Goal: Task Accomplishment & Management: Manage account settings

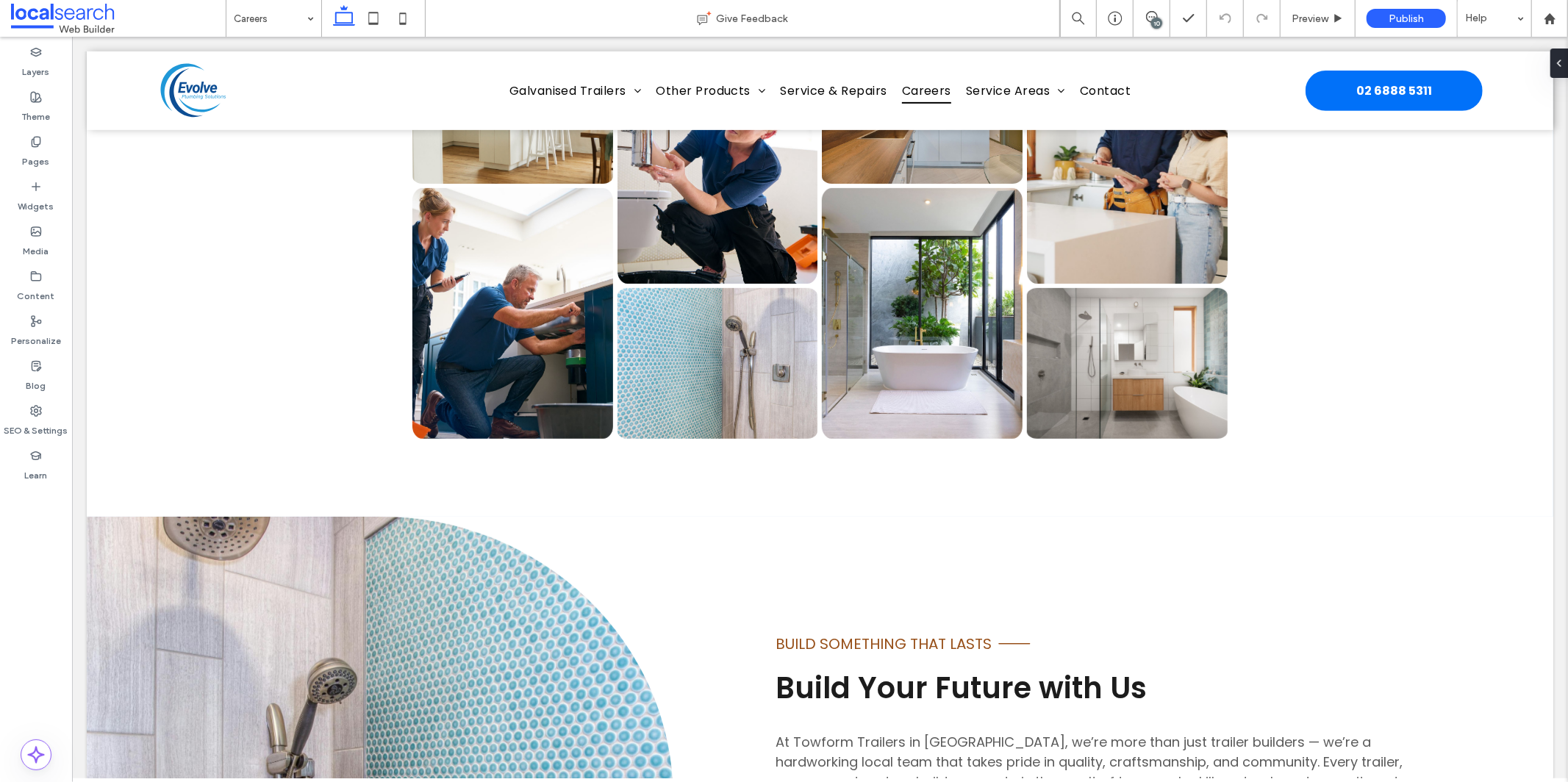
scroll to position [905, 0]
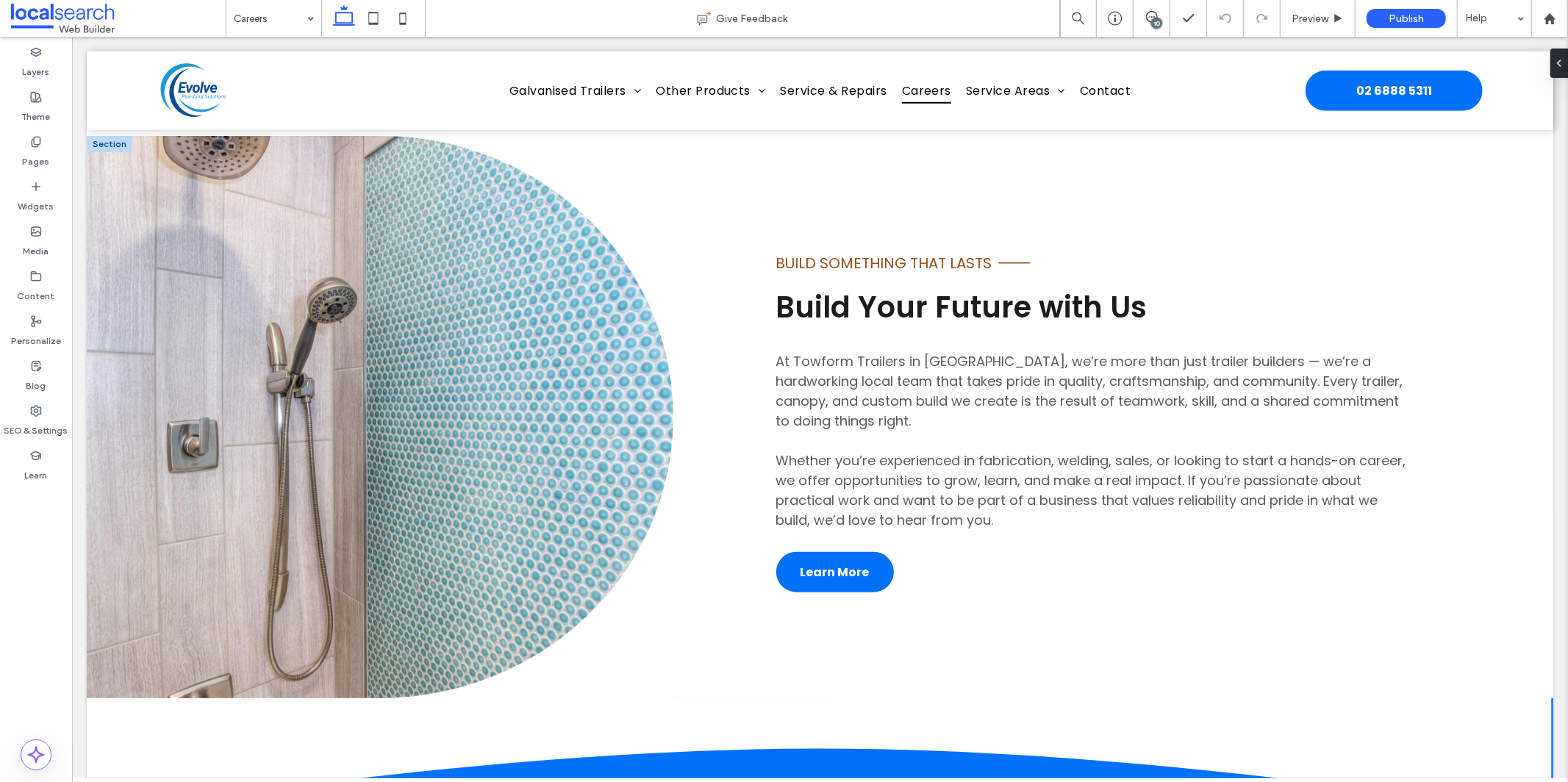
click at [809, 386] on span "At Towform Trailers in Dubbo, we’re more than just trailer builders — we’re a h…" at bounding box center [1089, 390] width 627 height 78
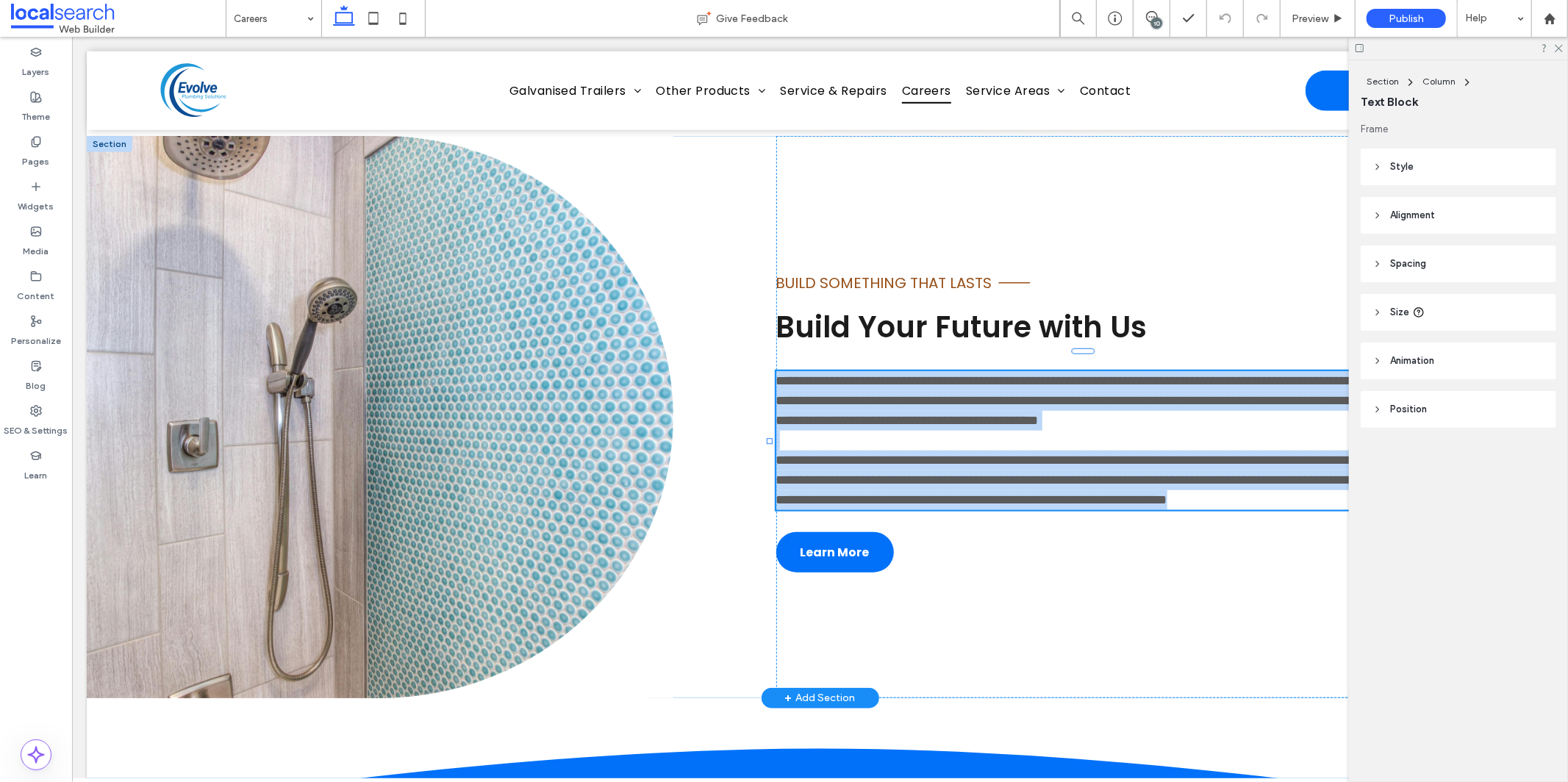
type input "*******"
type input "**"
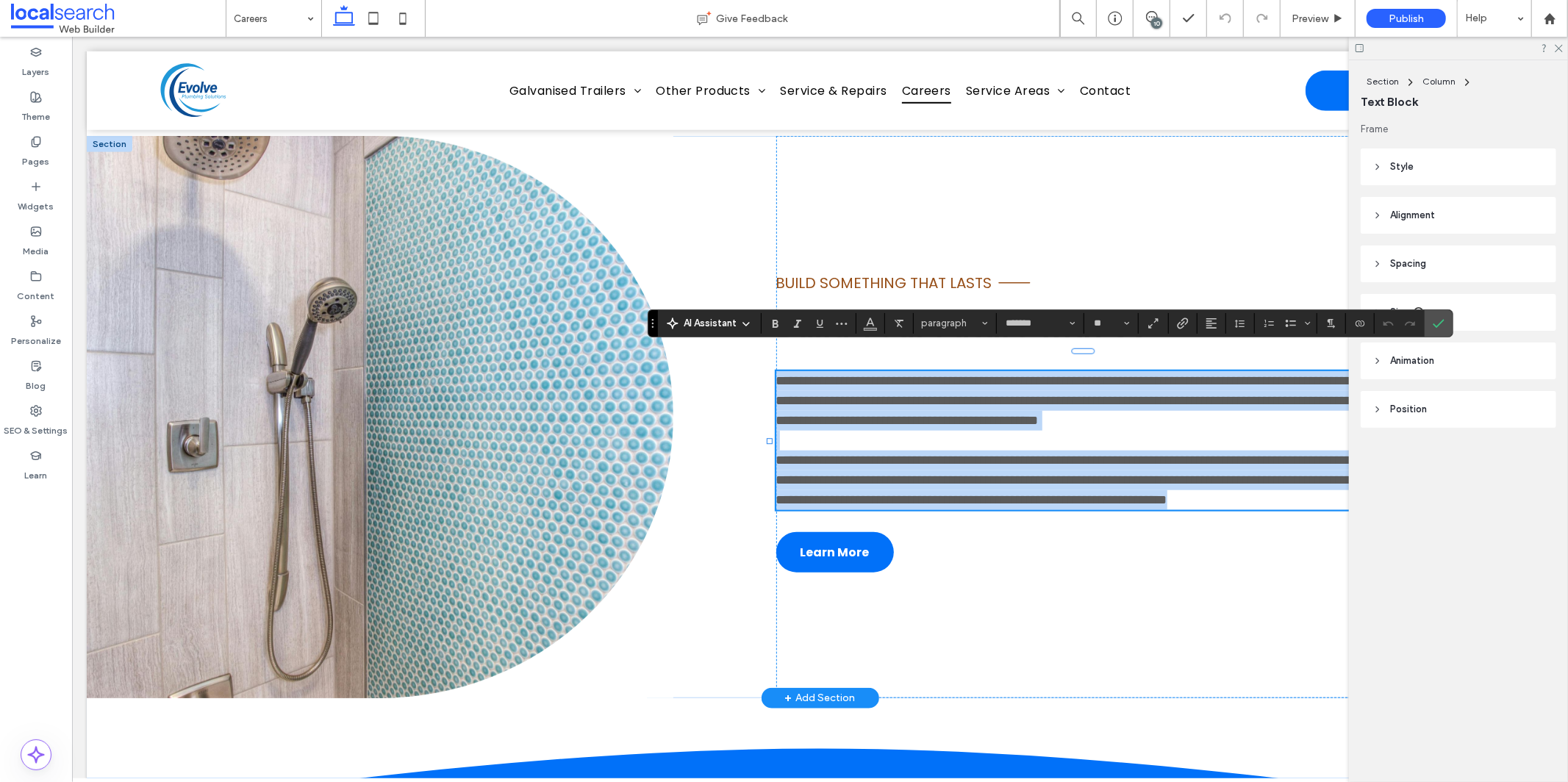
click at [809, 386] on span "**********" at bounding box center [1085, 400] width 618 height 53
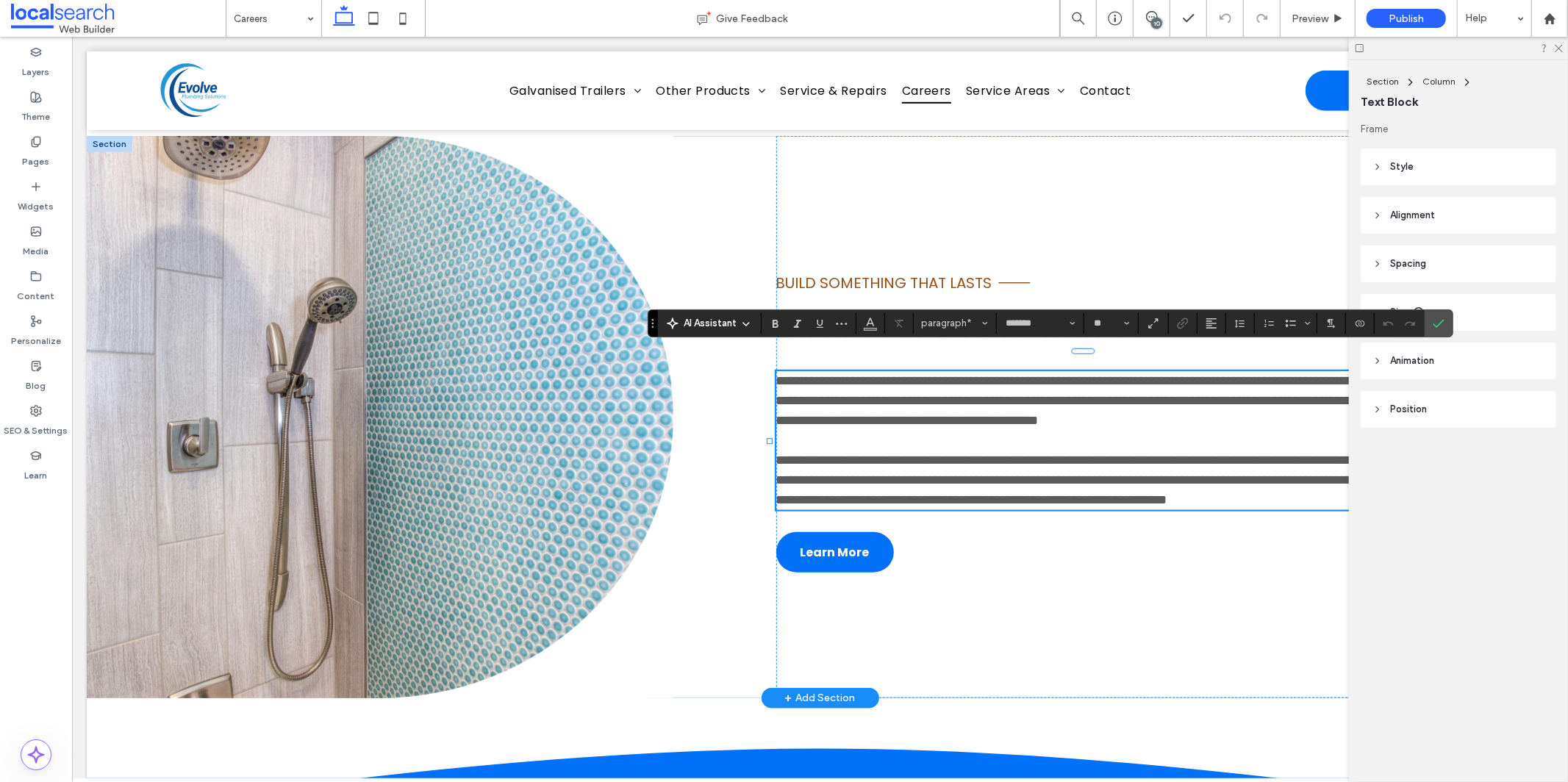
click at [804, 373] on span "**********" at bounding box center [1085, 400] width 618 height 53
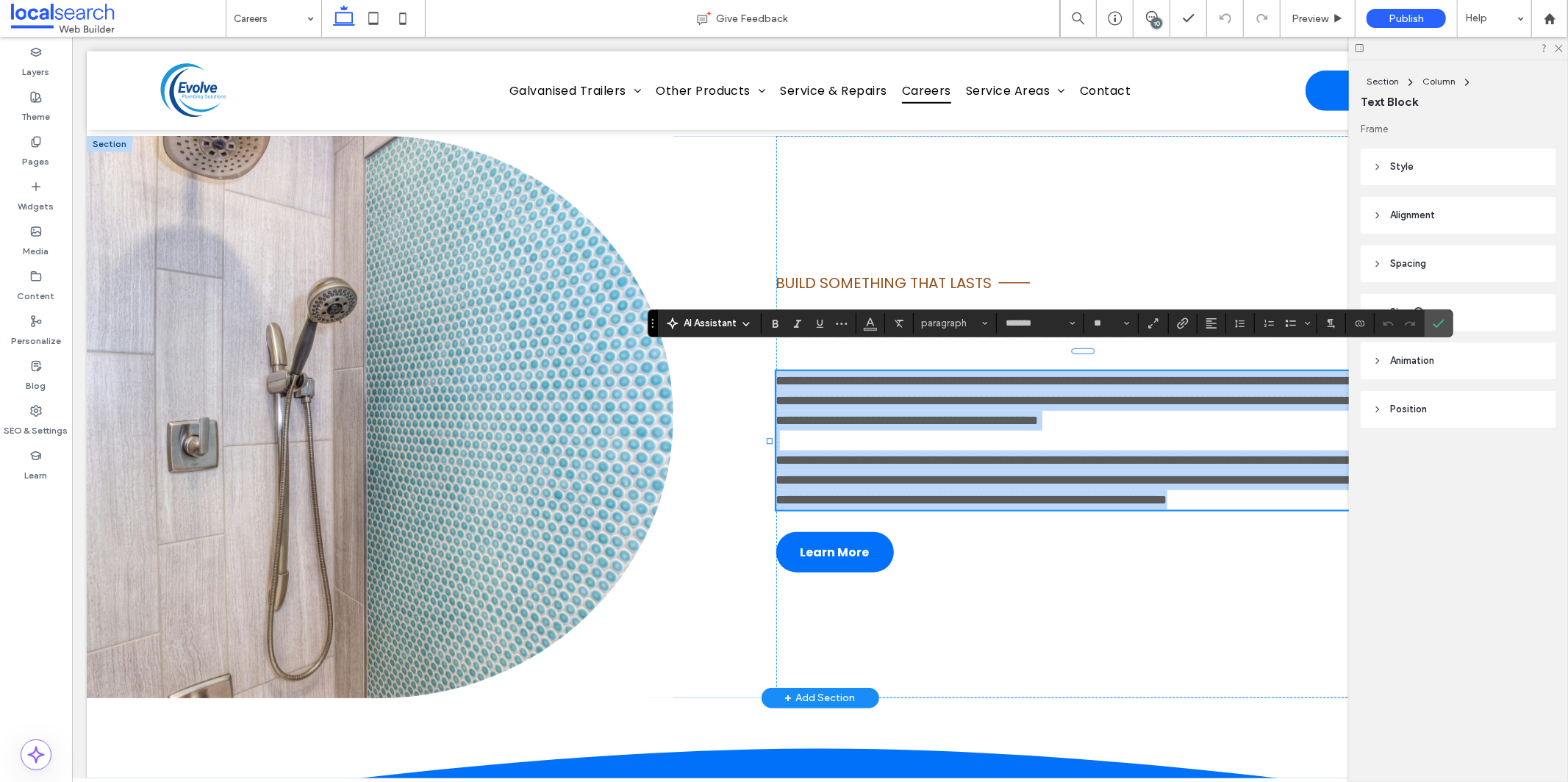
drag, startPoint x: 771, startPoint y: 353, endPoint x: 1094, endPoint y: 527, distance: 366.9
click at [1094, 527] on div "**********" at bounding box center [1164, 415] width 777 height 562
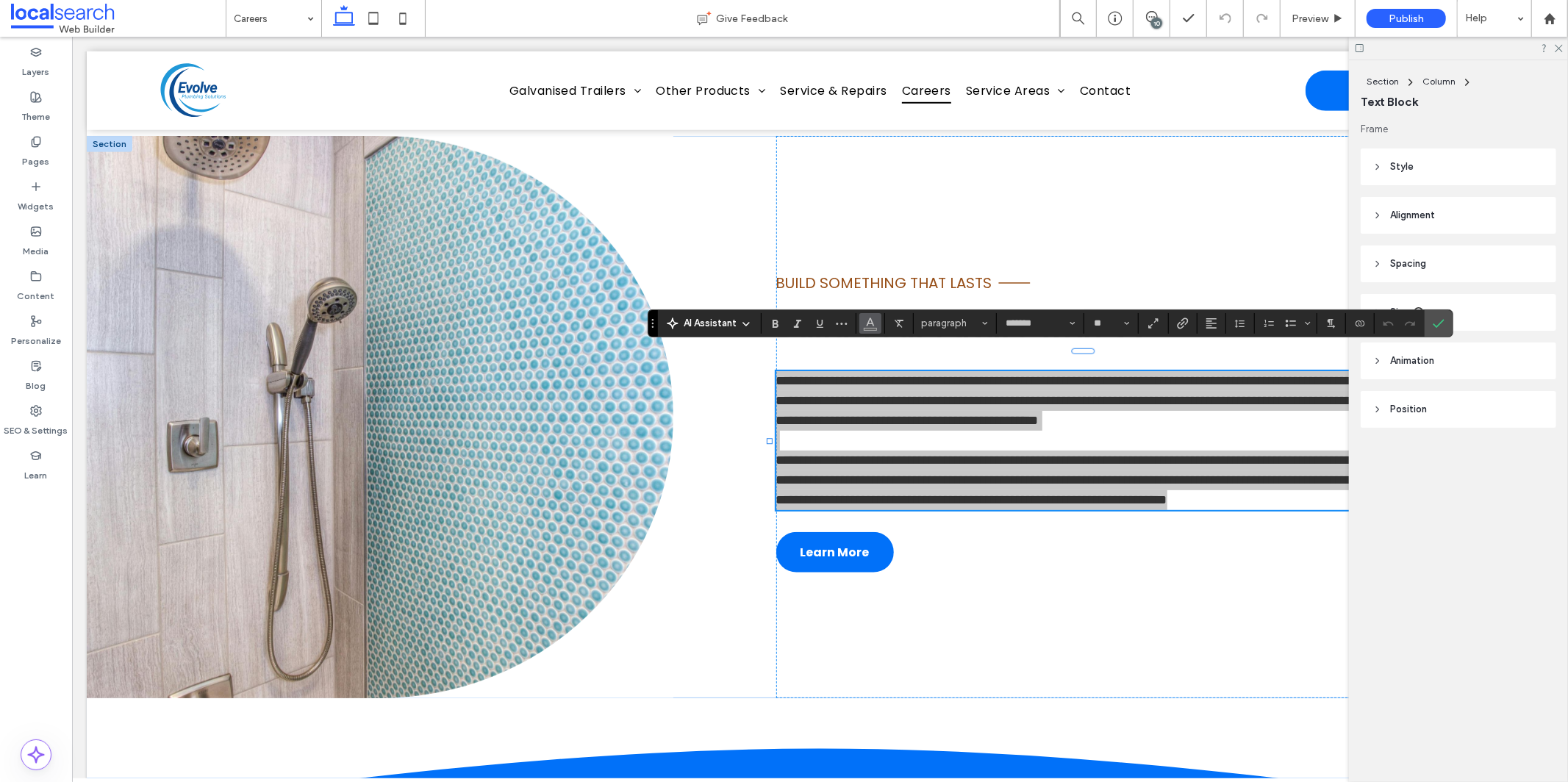
click at [872, 319] on icon "Color" at bounding box center [870, 322] width 12 height 12
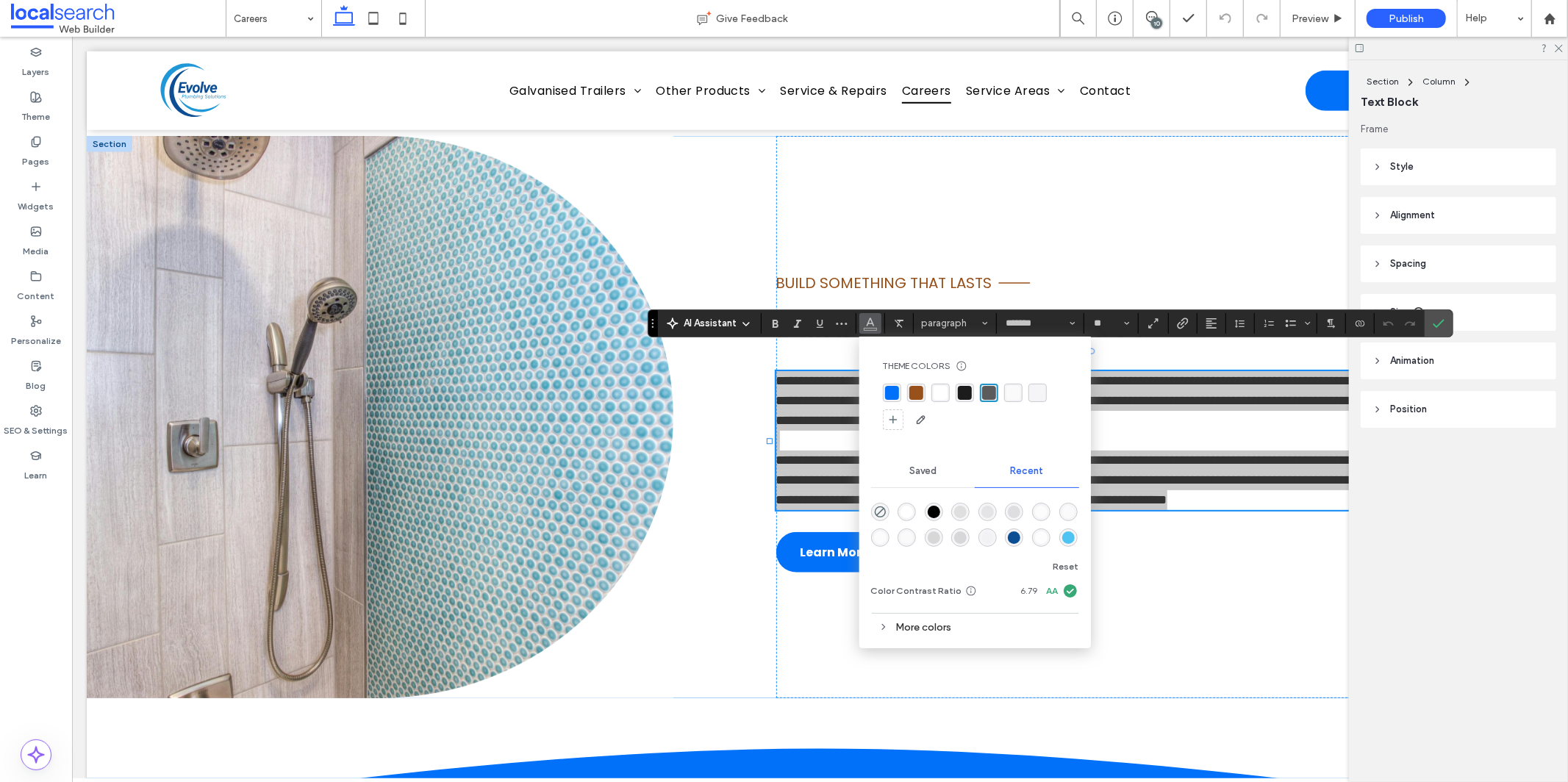
click at [976, 399] on div at bounding box center [974, 407] width 185 height 48
click at [967, 396] on div "rgba(28, 28, 28, 1)" at bounding box center [964, 392] width 14 height 14
click at [1441, 321] on icon "Confirm" at bounding box center [1438, 324] width 12 height 12
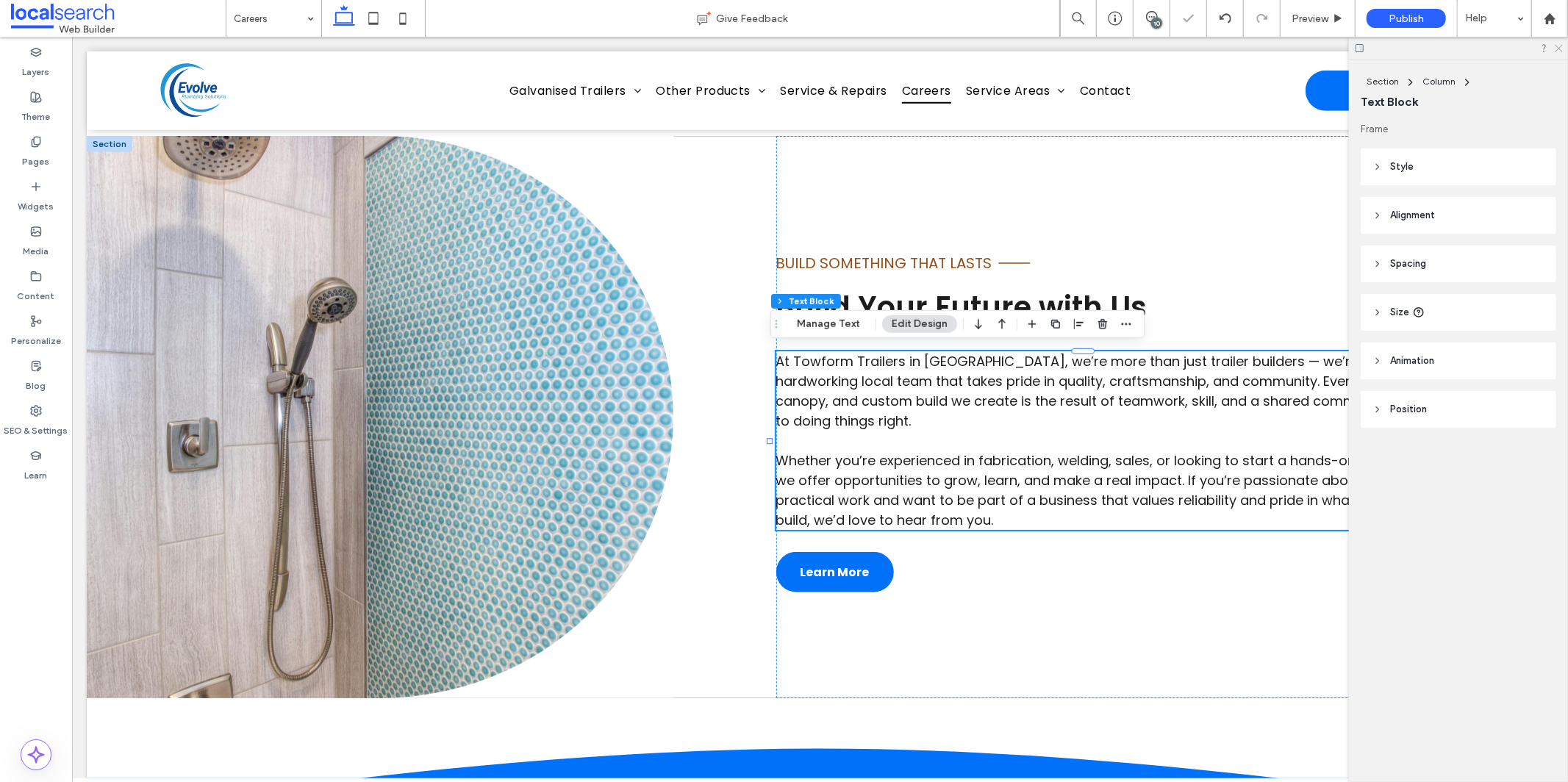
click at [1559, 46] on icon at bounding box center [1558, 47] width 10 height 10
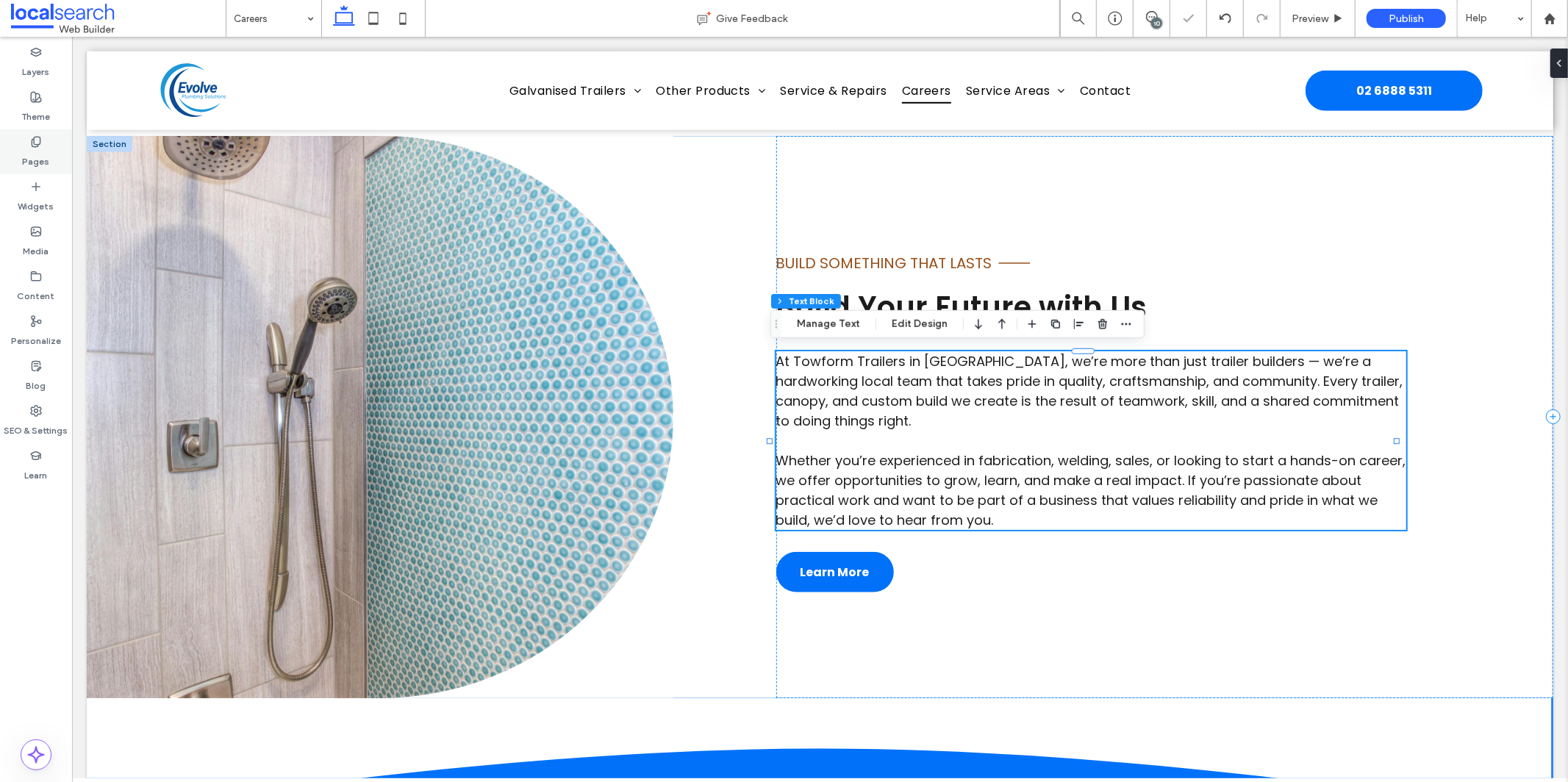
click at [15, 151] on div "Pages" at bounding box center [36, 151] width 72 height 45
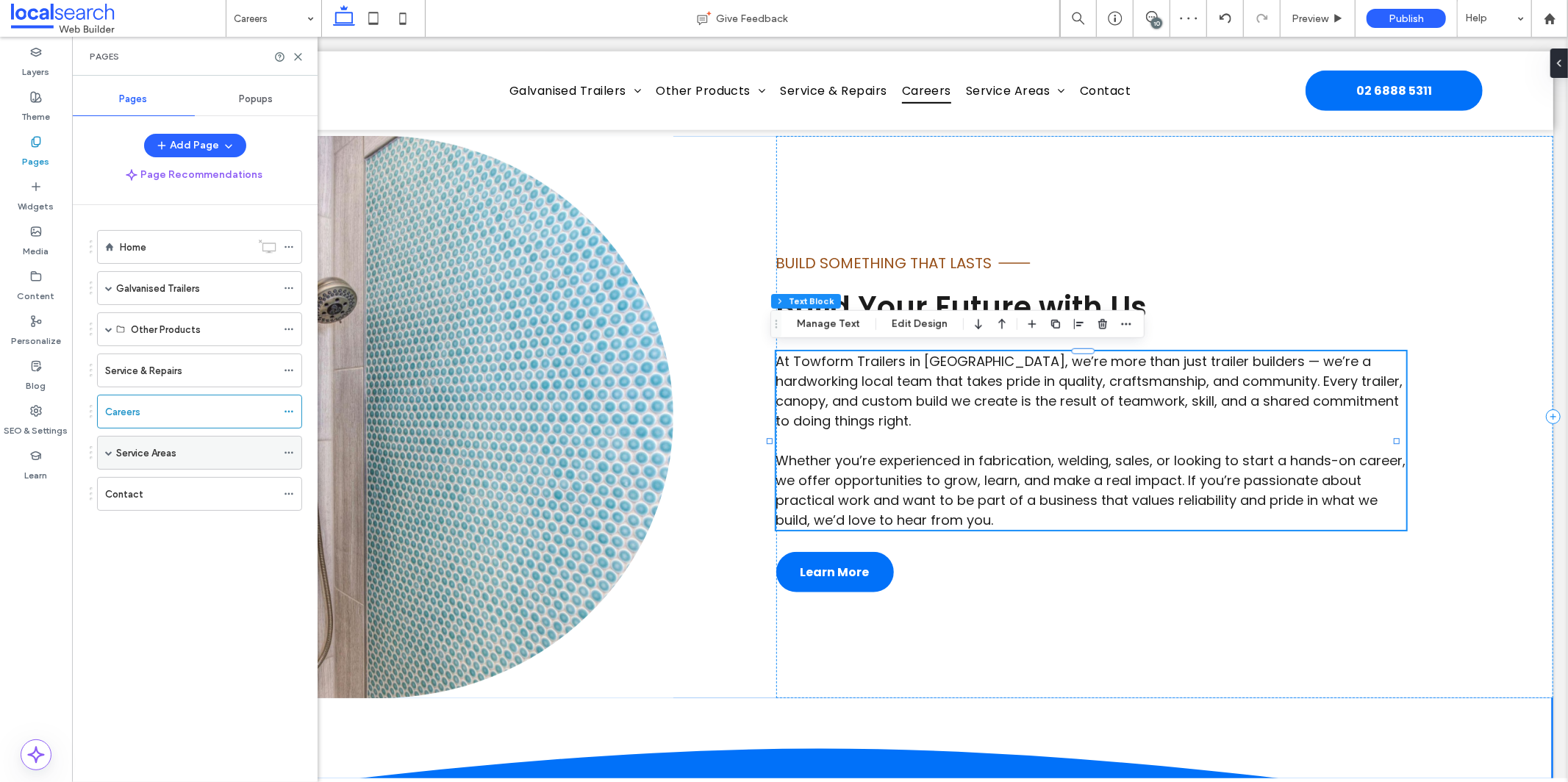
click at [117, 449] on label "Service Areas" at bounding box center [146, 453] width 60 height 26
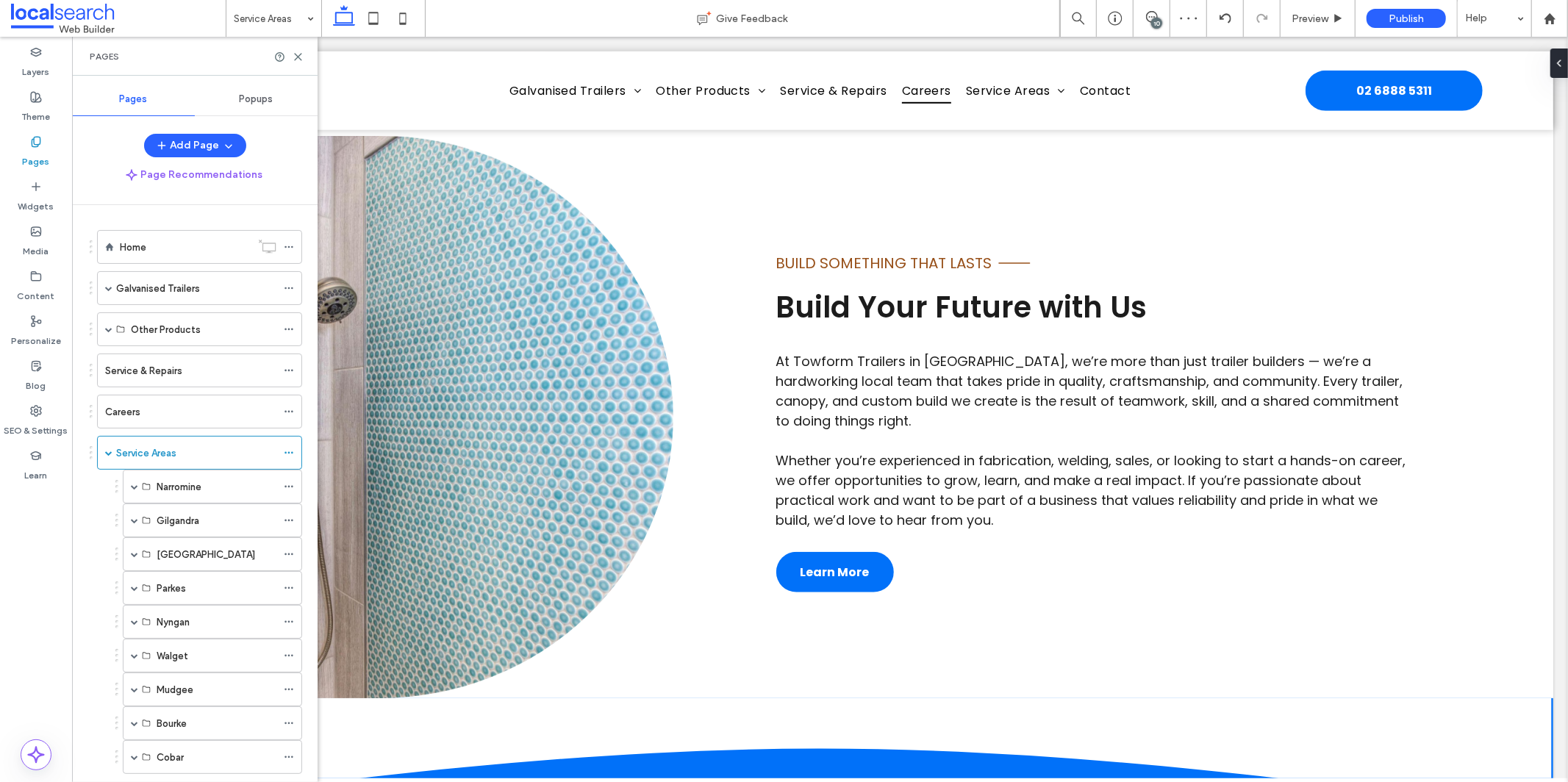
click at [120, 457] on div at bounding box center [784, 391] width 1568 height 782
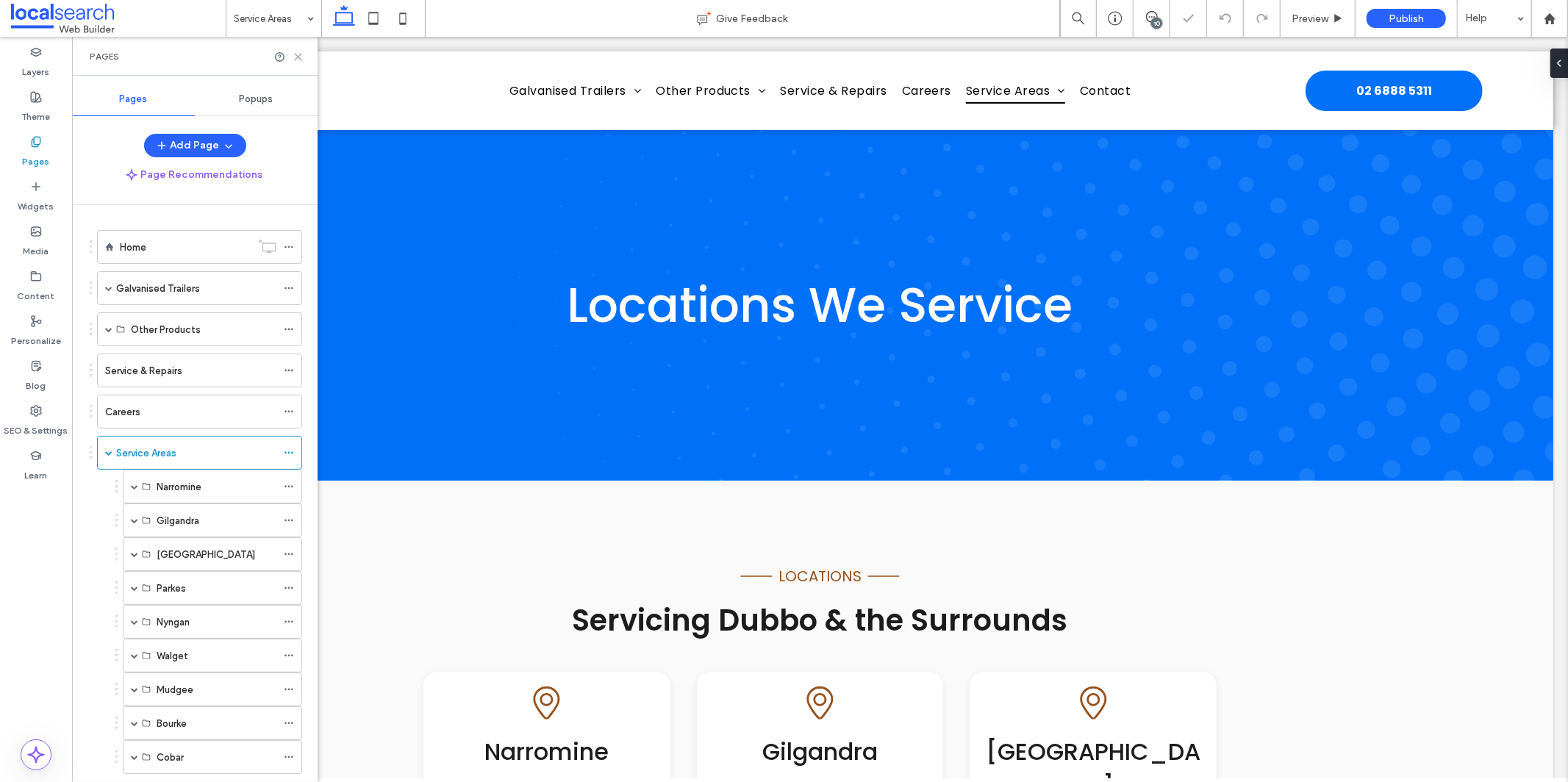
click at [298, 51] on icon at bounding box center [297, 56] width 11 height 11
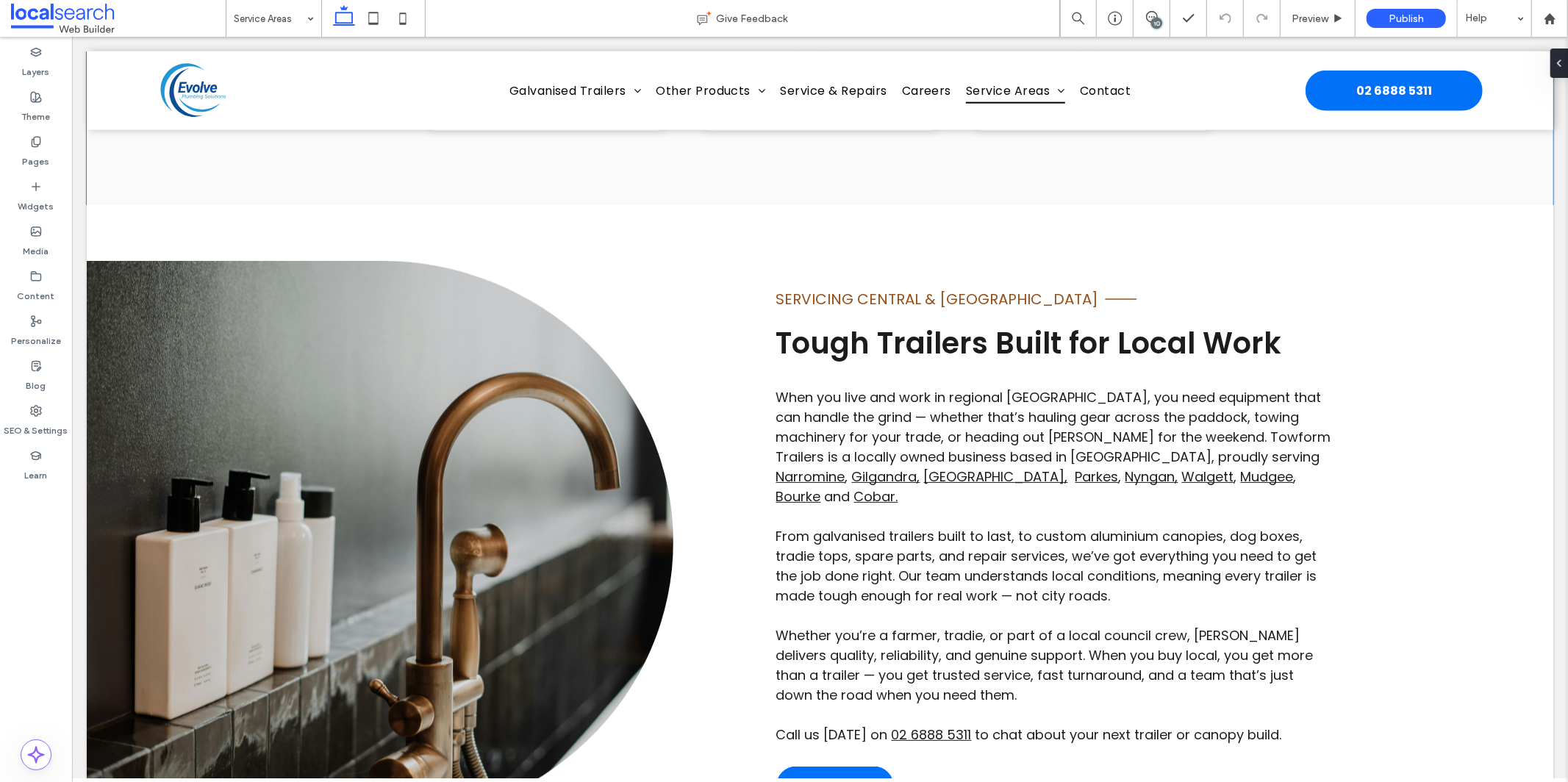
scroll to position [1544, 0]
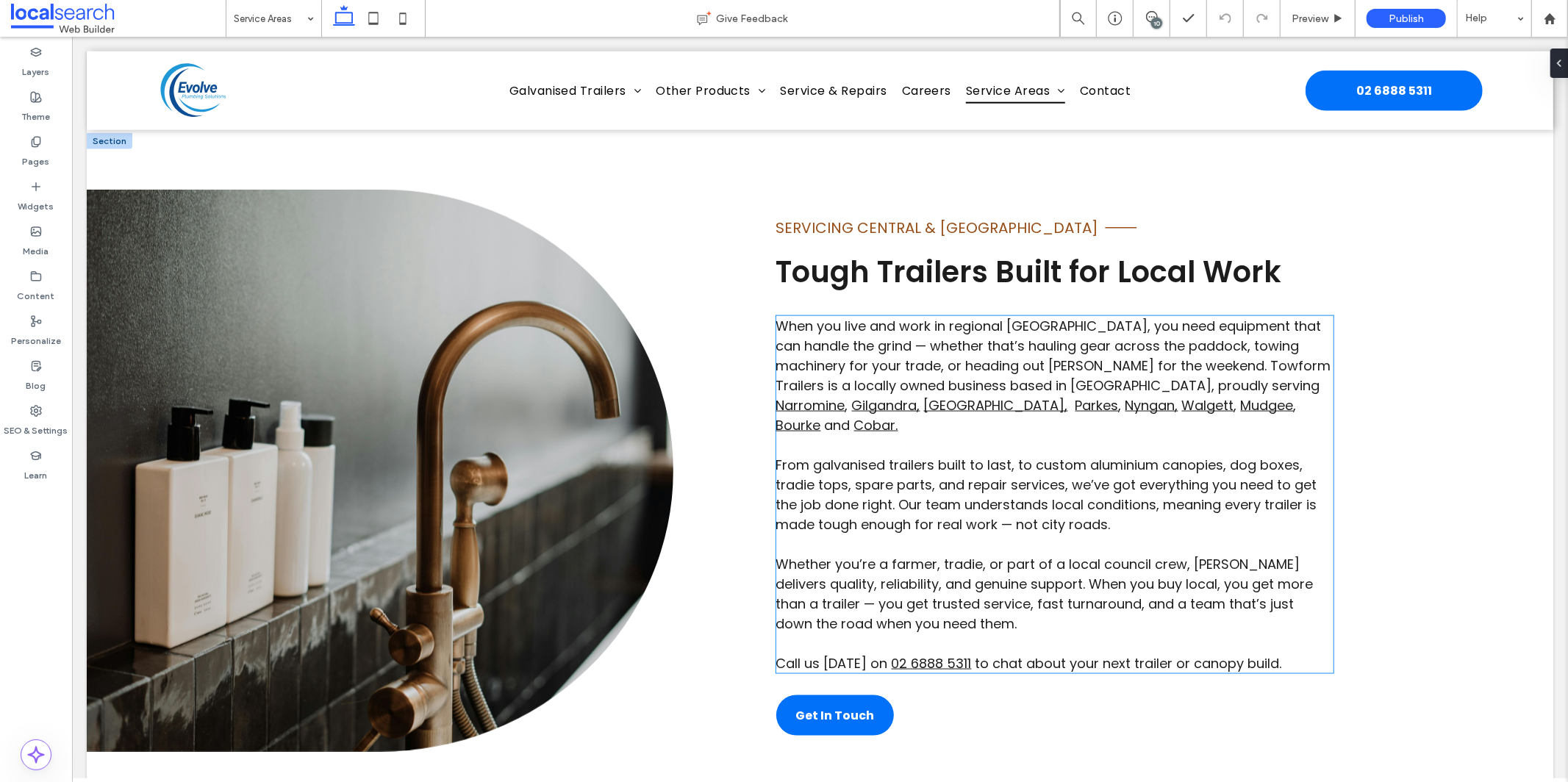
click at [843, 316] on span "When you live and work in regional NSW, you need equipment that can handle the …" at bounding box center [1053, 355] width 555 height 78
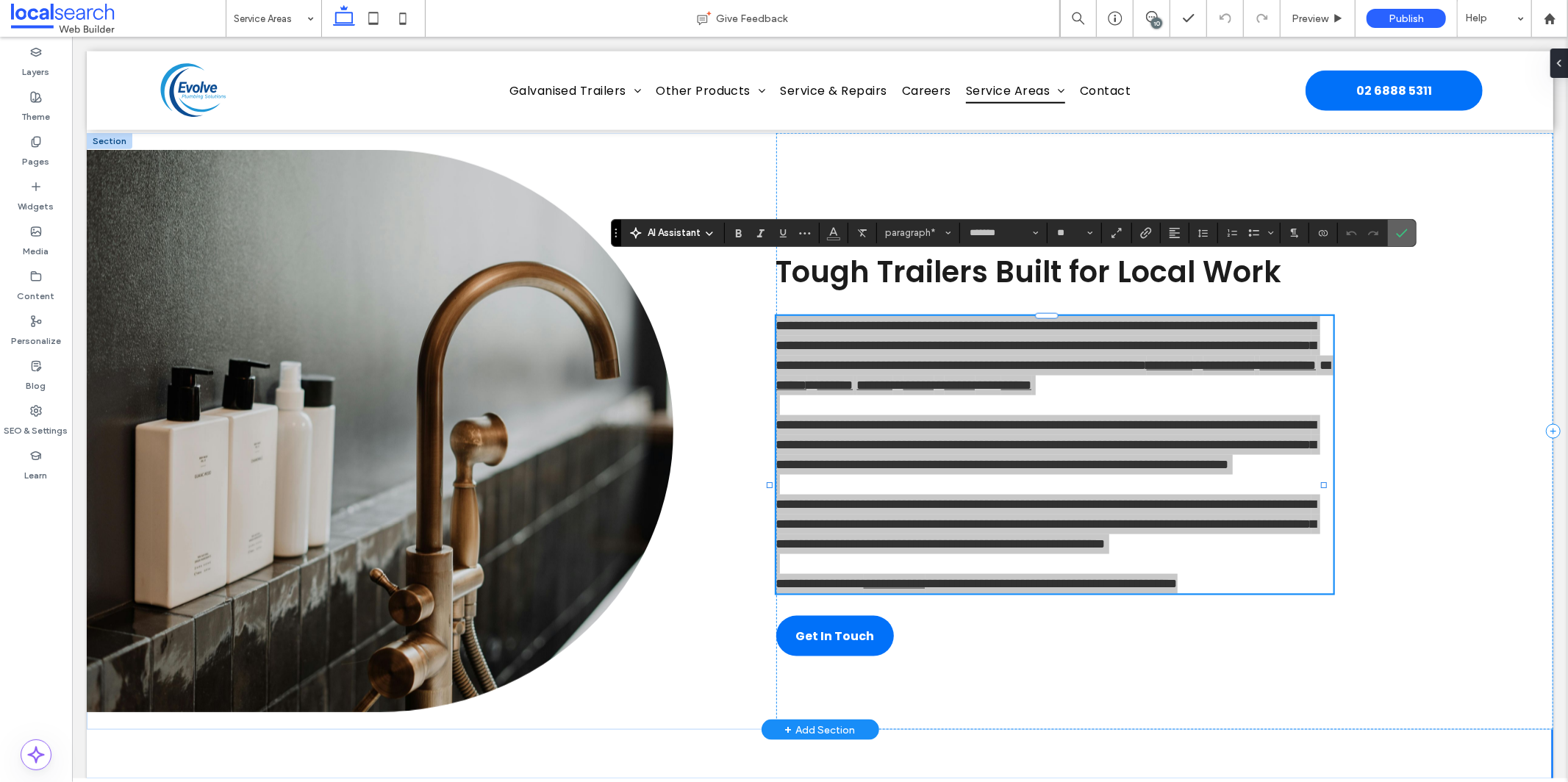
click at [1410, 230] on label "Confirm" at bounding box center [1402, 233] width 22 height 26
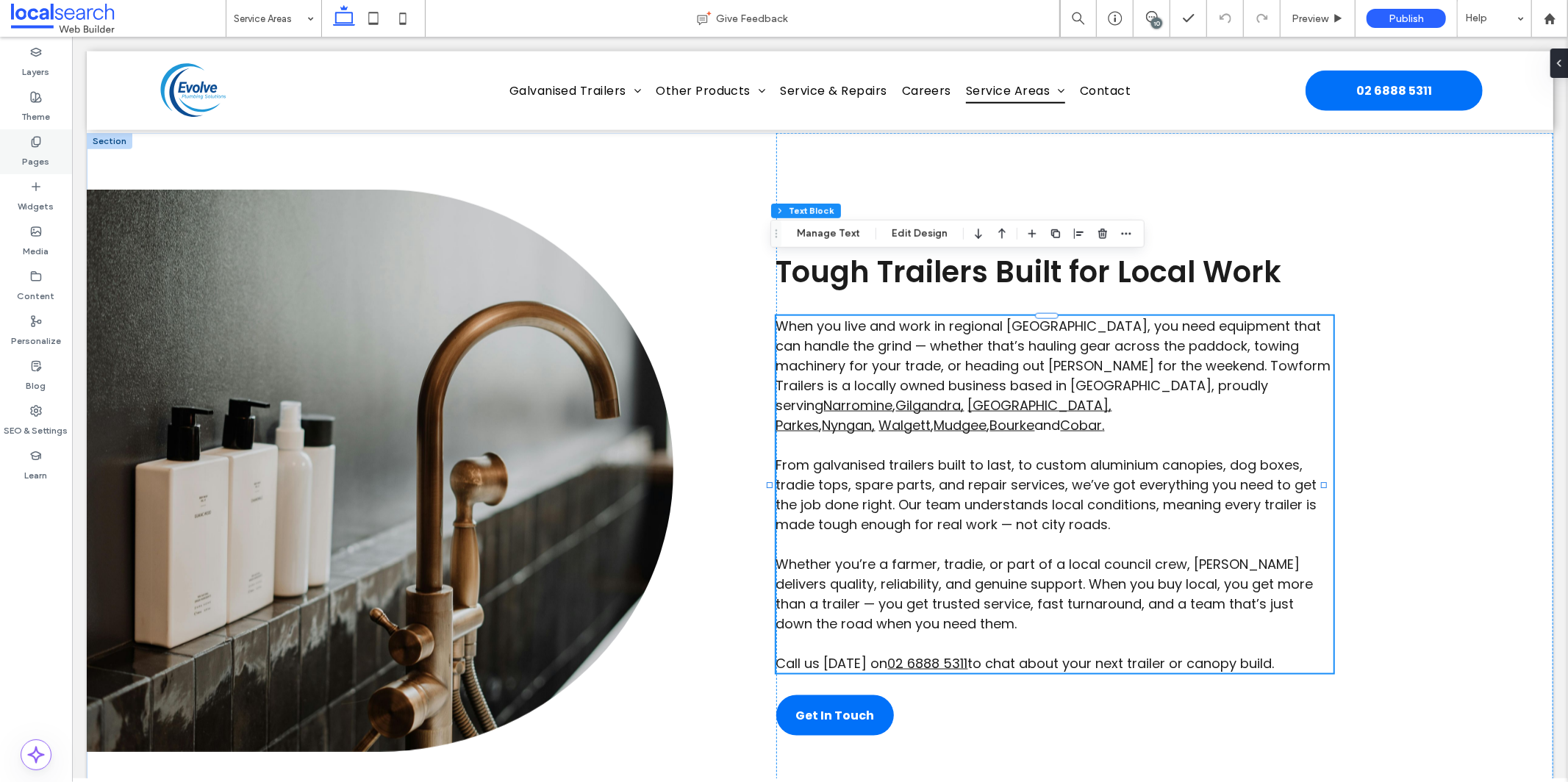
click at [12, 158] on div "Pages" at bounding box center [36, 151] width 72 height 45
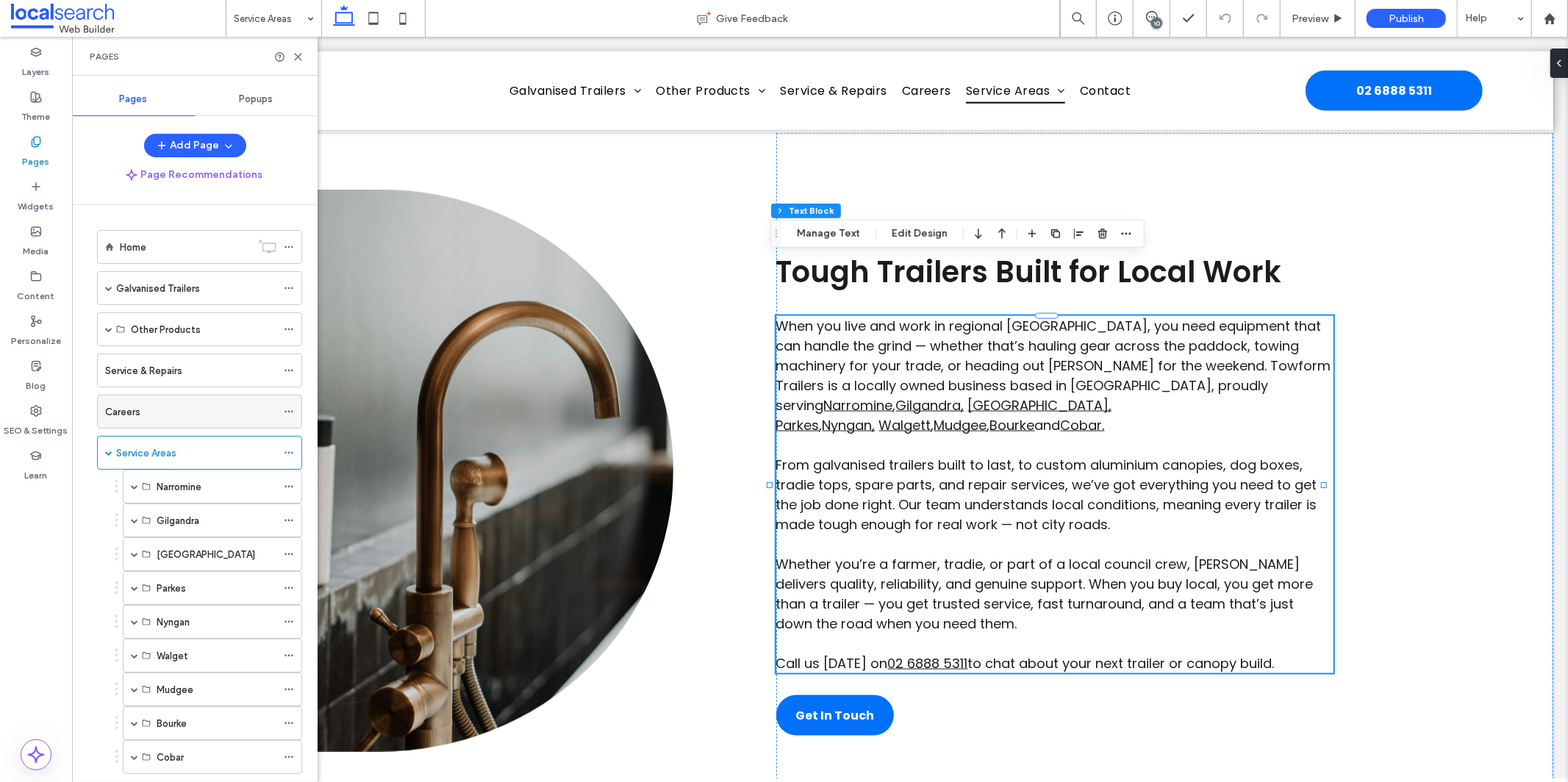
scroll to position [79, 0]
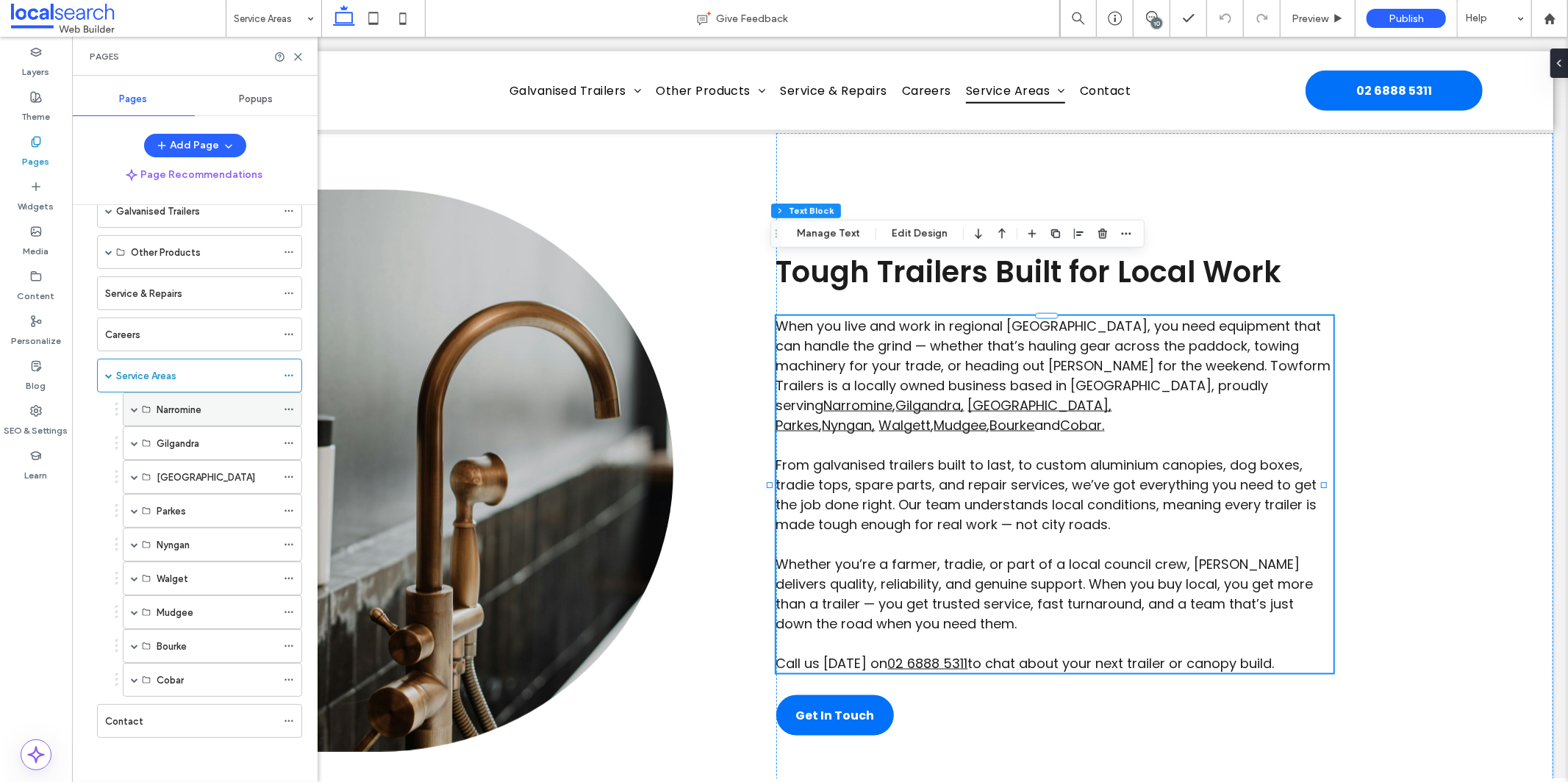
click at [127, 416] on div "Narromine" at bounding box center [212, 409] width 180 height 34
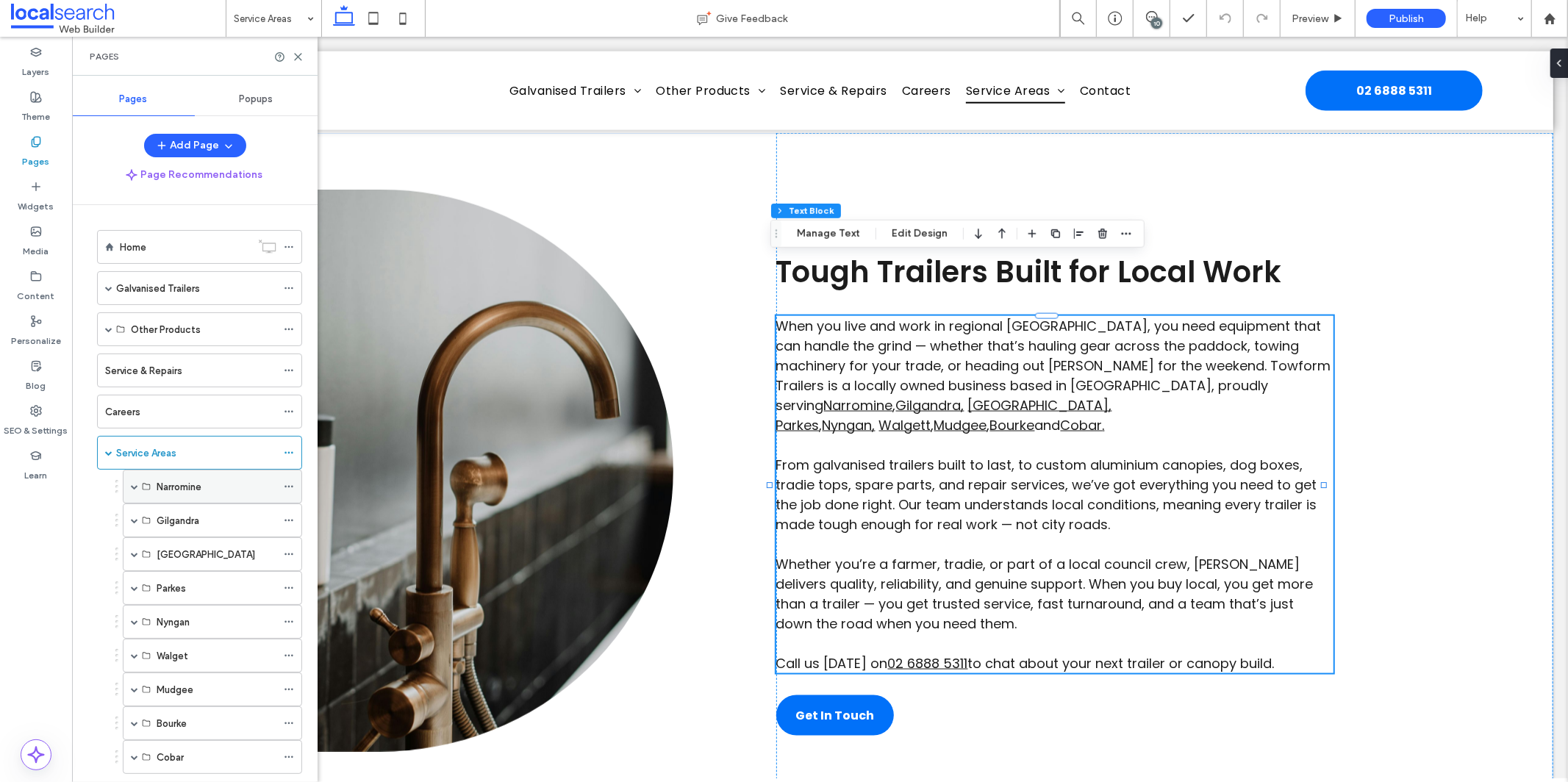
click at [127, 484] on div "Narromine" at bounding box center [212, 486] width 180 height 34
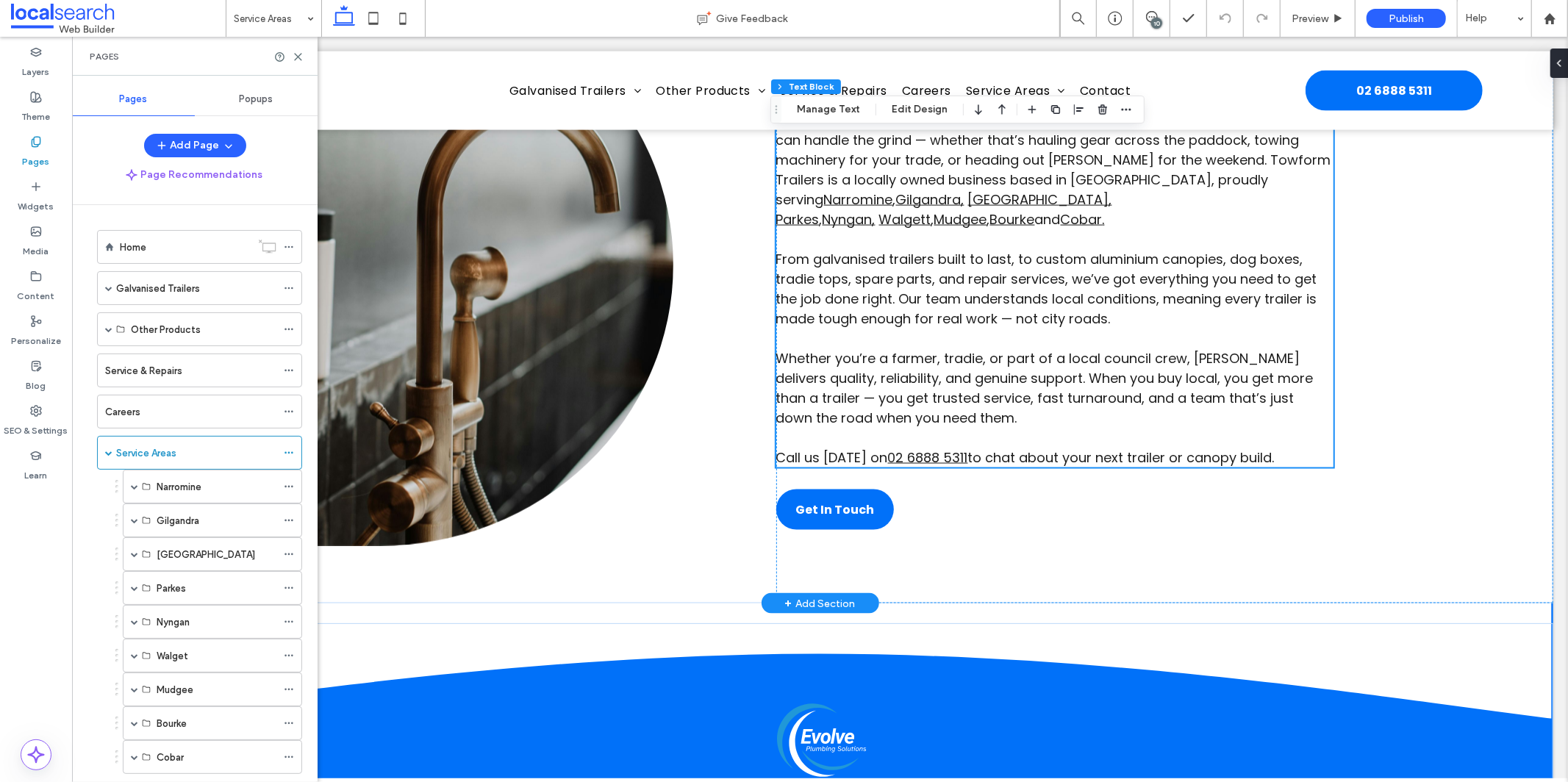
scroll to position [1634, 0]
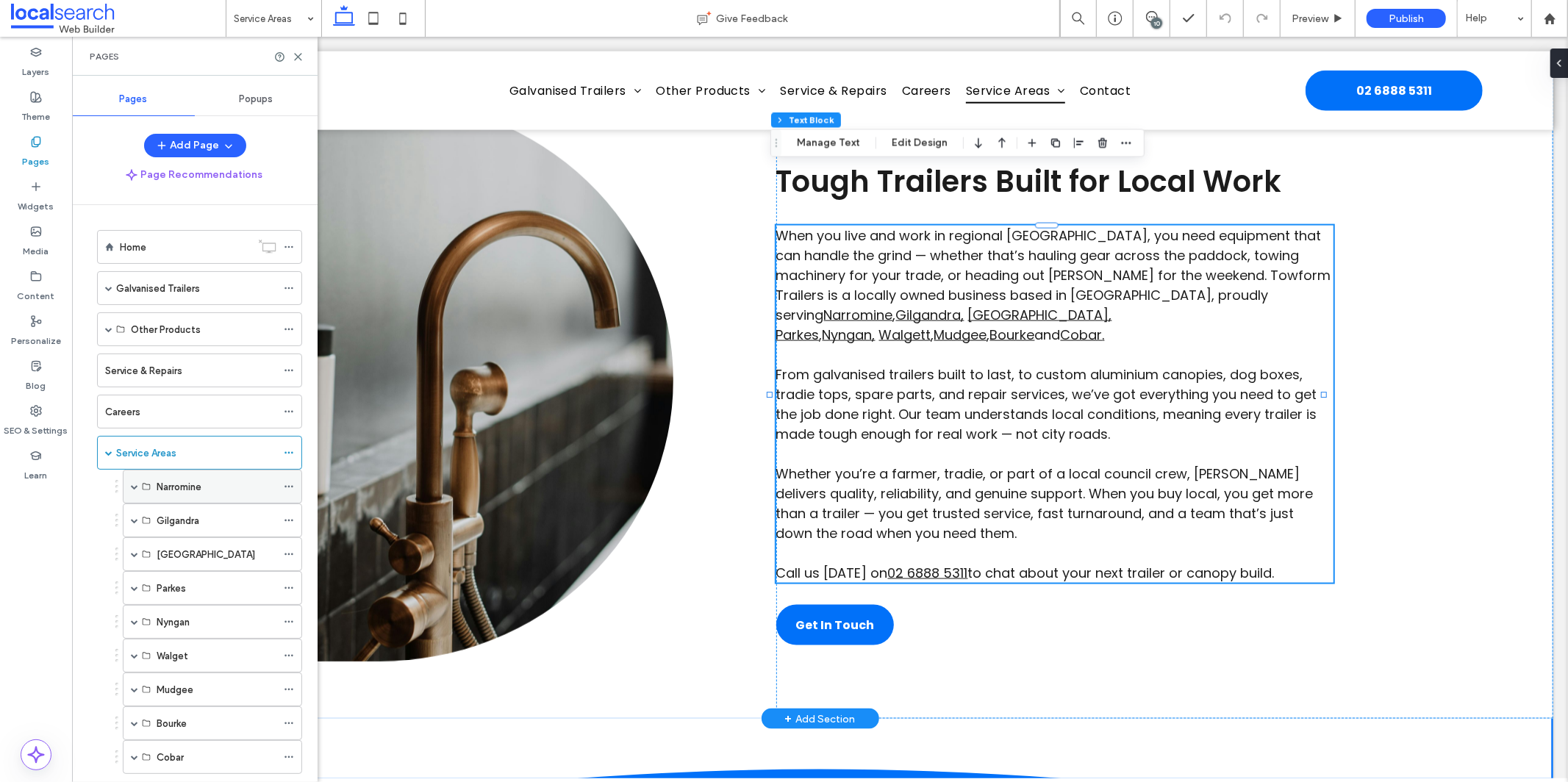
click at [127, 487] on div "Narromine" at bounding box center [212, 486] width 180 height 34
click at [131, 492] on span at bounding box center [134, 486] width 7 height 32
click at [200, 516] on label "Galvanised Trailers Narromine" at bounding box center [222, 520] width 131 height 26
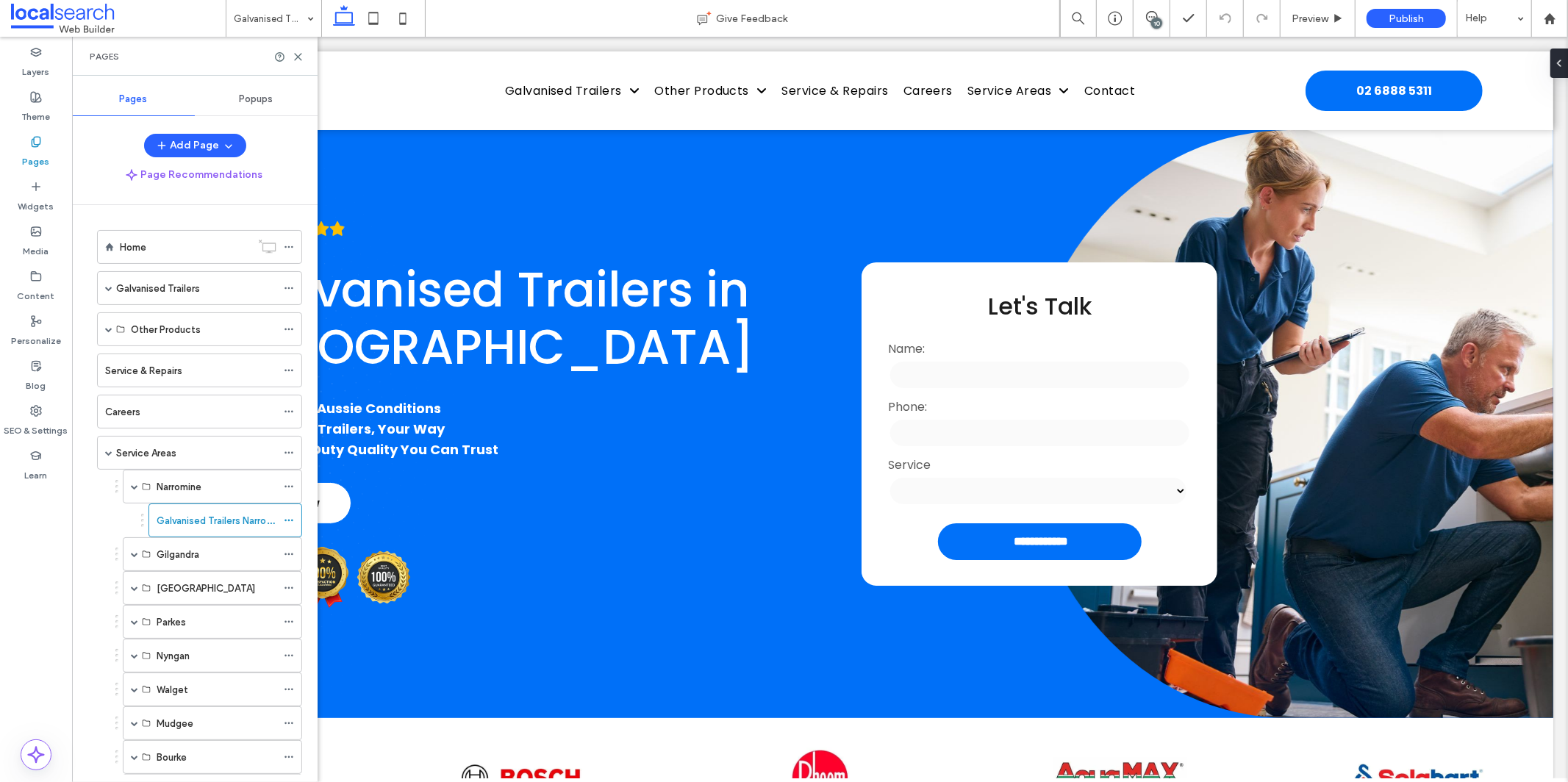
click at [290, 57] on div at bounding box center [289, 56] width 30 height 11
click at [299, 59] on icon at bounding box center [297, 56] width 11 height 11
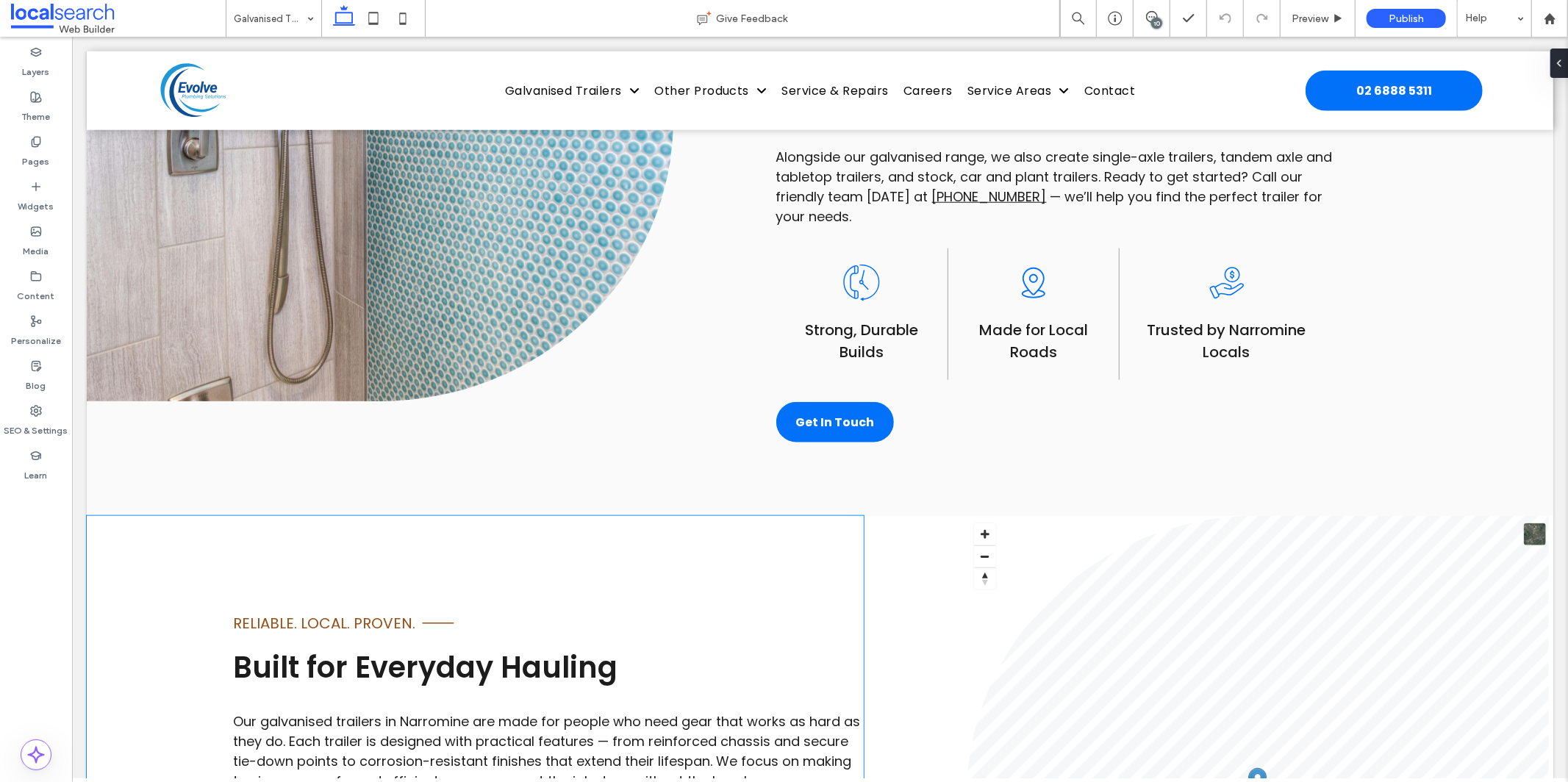
scroll to position [792, 0]
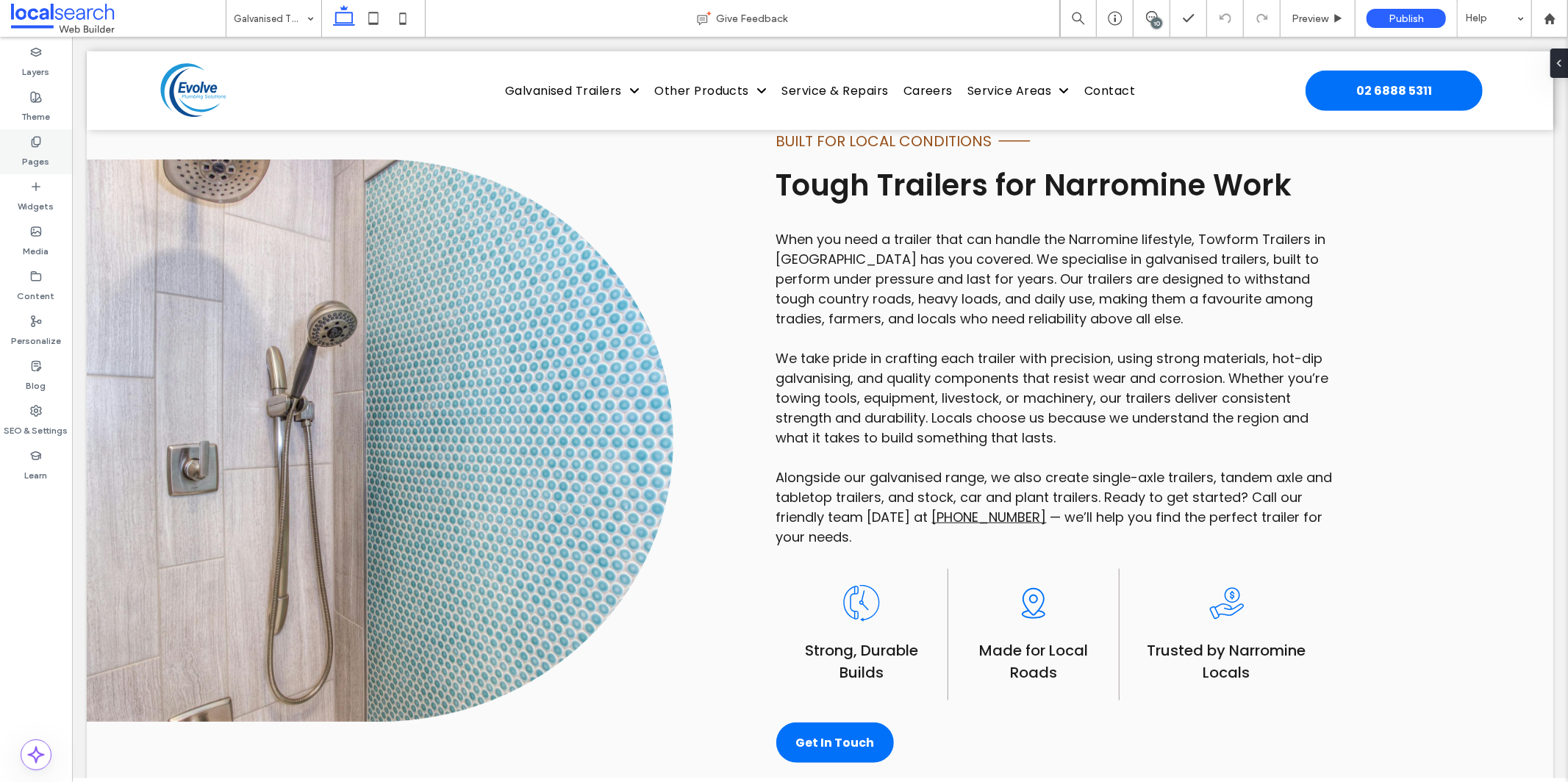
click at [44, 144] on div "Pages" at bounding box center [36, 151] width 72 height 45
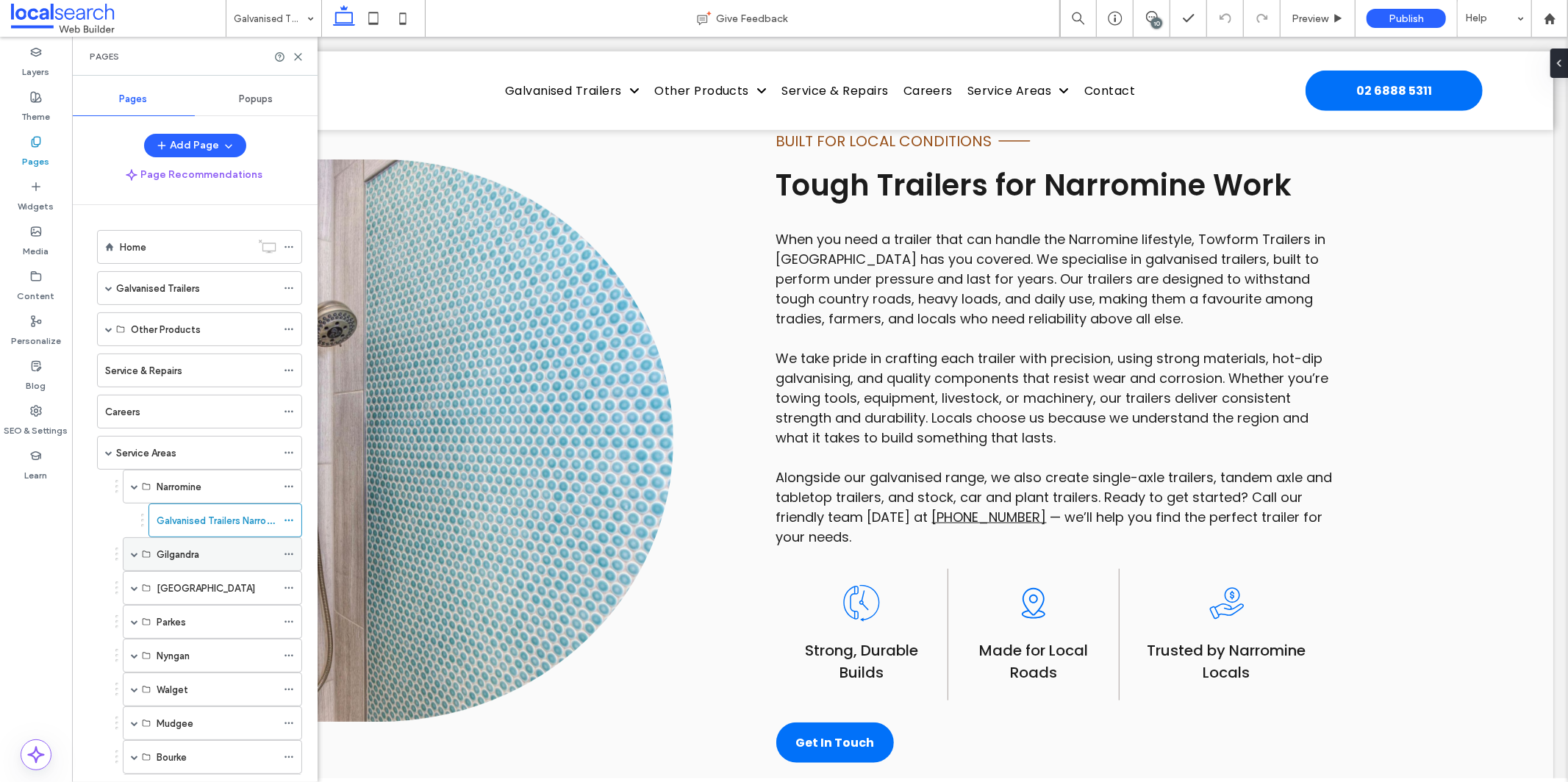
click at [141, 544] on div "Gilgandra" at bounding box center [212, 554] width 180 height 34
click at [128, 554] on div "Gilgandra" at bounding box center [212, 554] width 180 height 34
click at [134, 548] on span at bounding box center [134, 554] width 7 height 32
click at [213, 596] on label "Galvanised Trailers Gilgandra" at bounding box center [220, 588] width 128 height 26
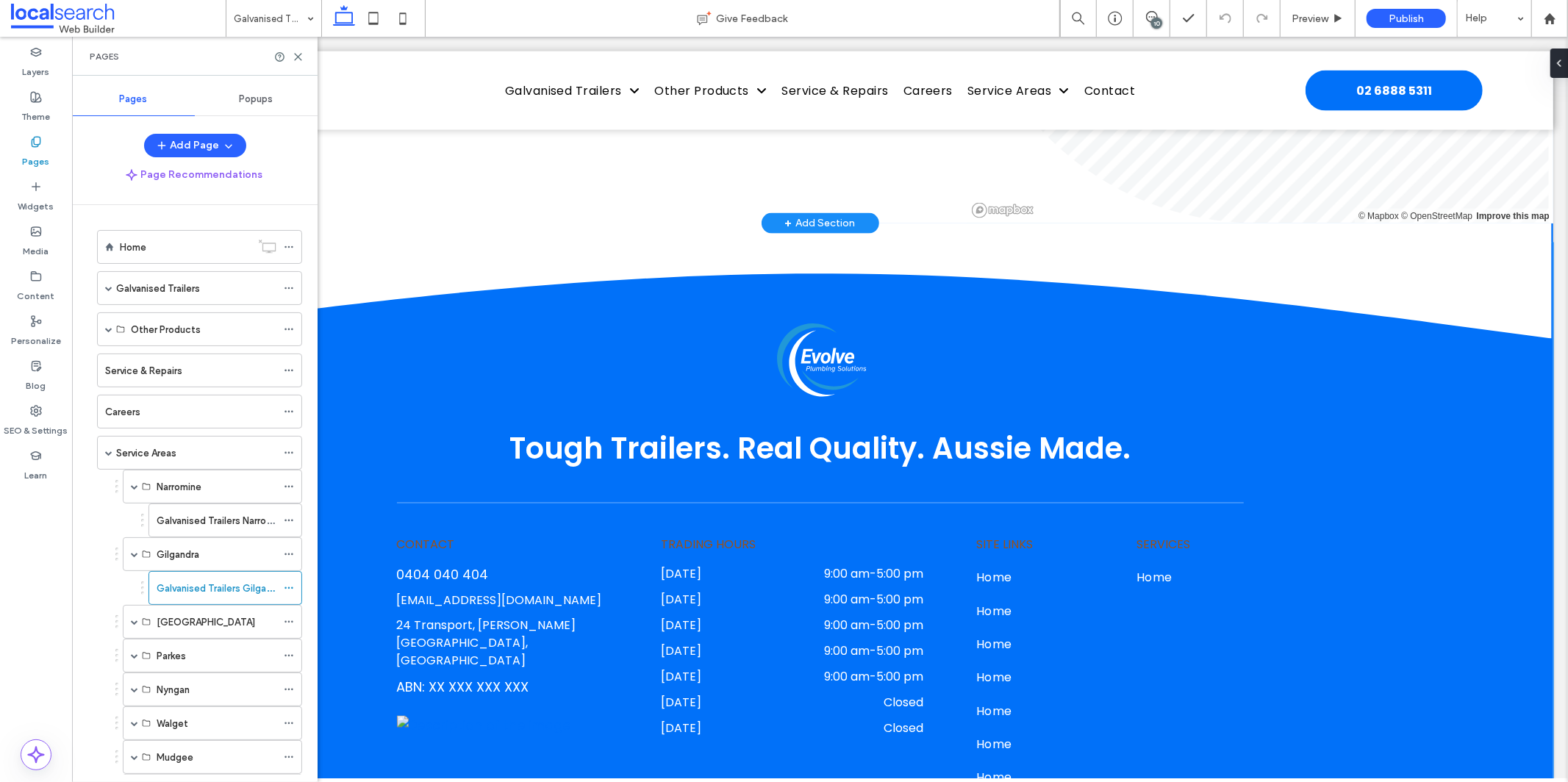
scroll to position [2016, 0]
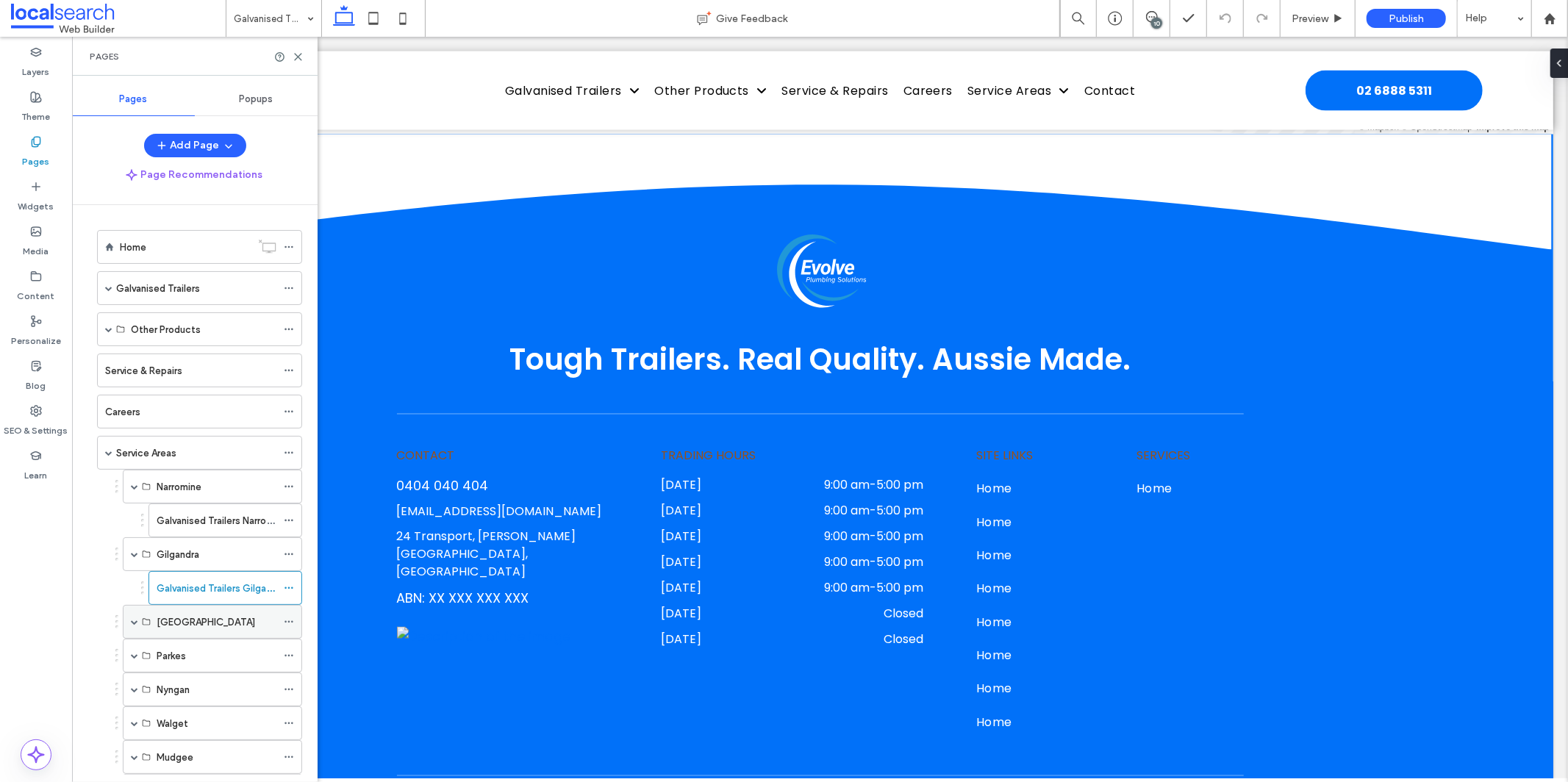
click at [131, 621] on span at bounding box center [134, 621] width 7 height 7
click at [134, 621] on span at bounding box center [134, 621] width 7 height 7
click at [131, 624] on span at bounding box center [134, 621] width 7 height 7
click at [230, 659] on label "Galvanised Trailers Wellington" at bounding box center [248, 655] width 185 height 26
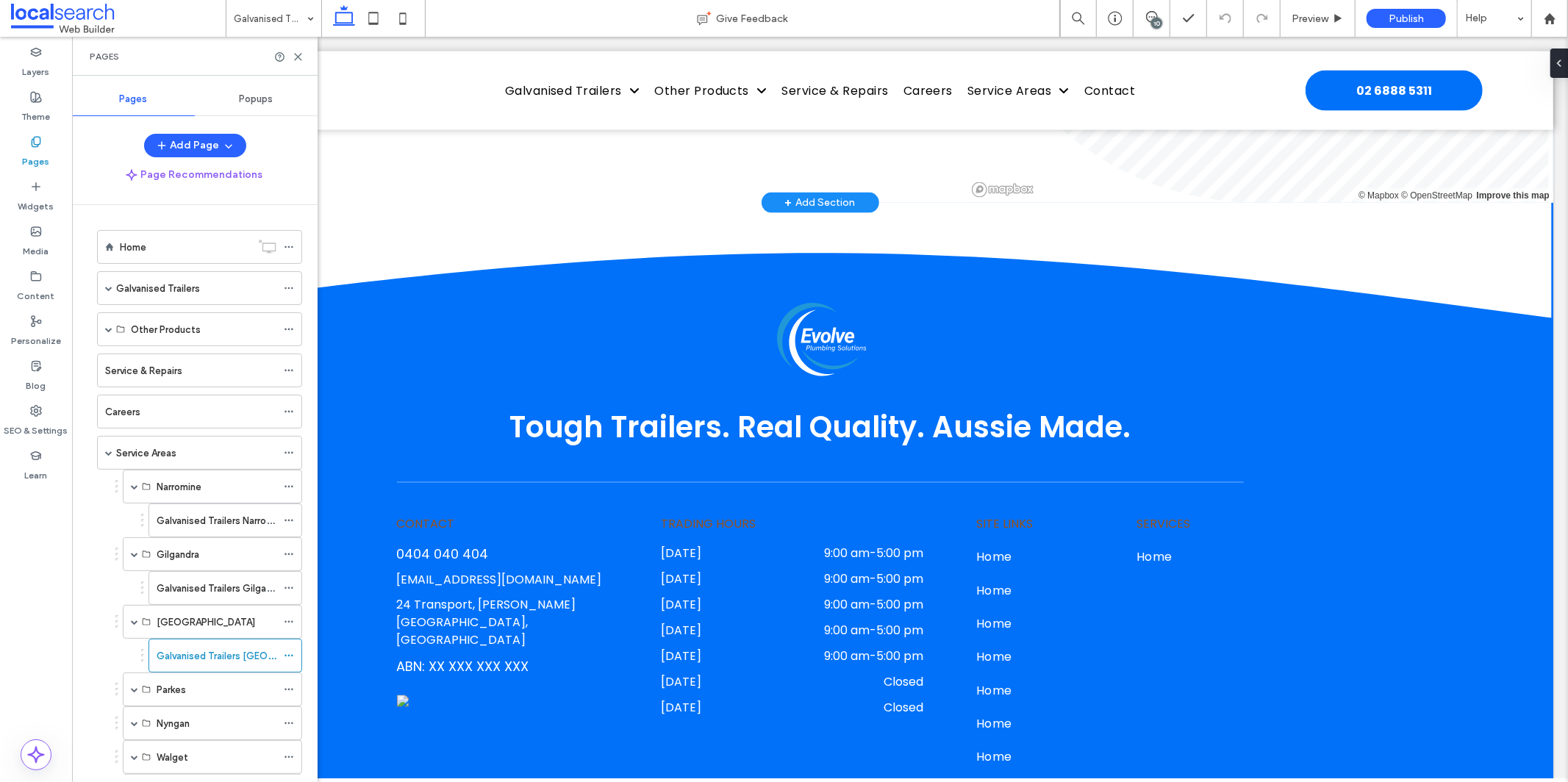
scroll to position [2104, 0]
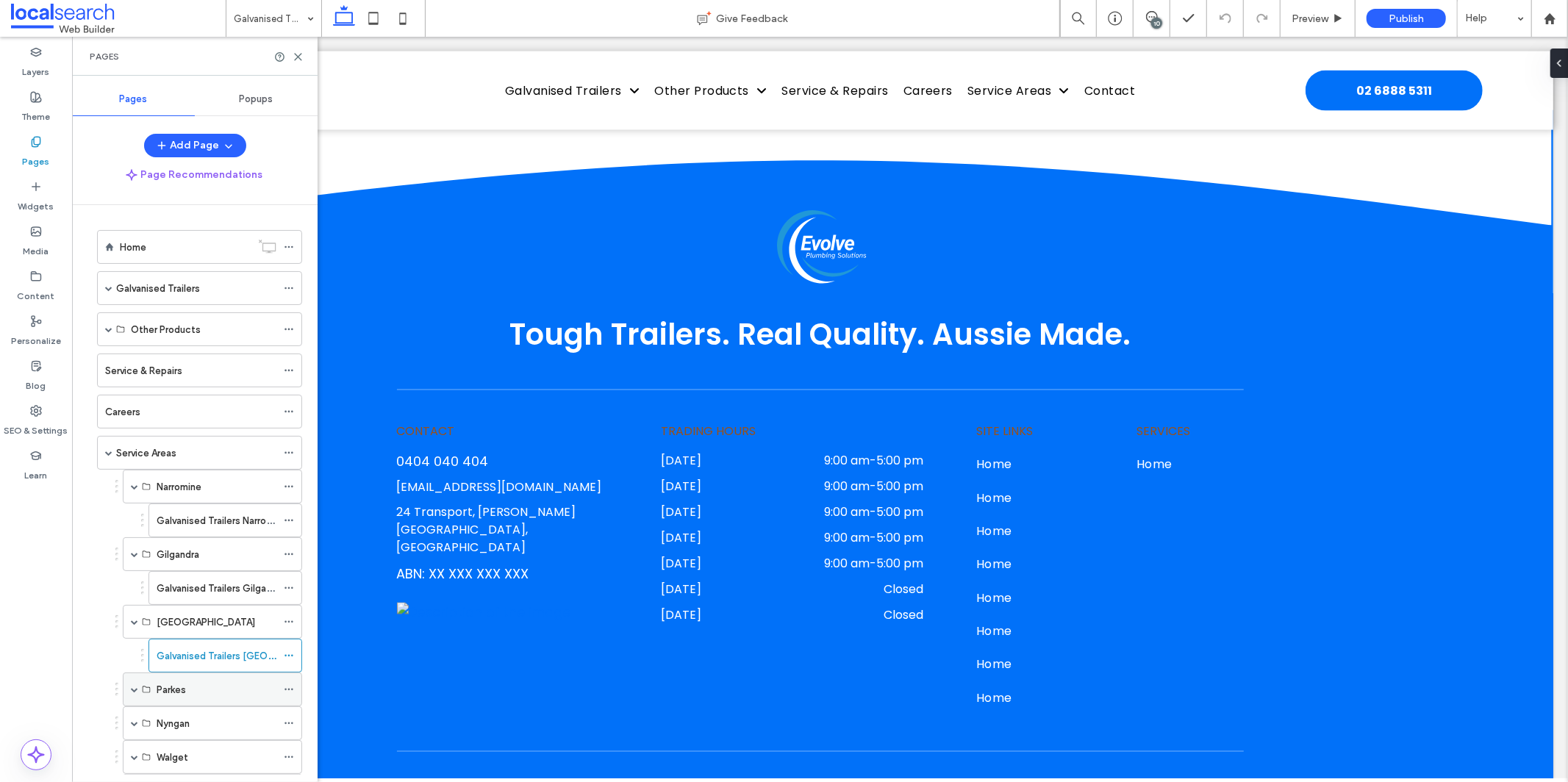
click at [132, 695] on span at bounding box center [134, 688] width 7 height 32
click at [214, 728] on label "Galvanised Trailers Parkes" at bounding box center [214, 723] width 115 height 26
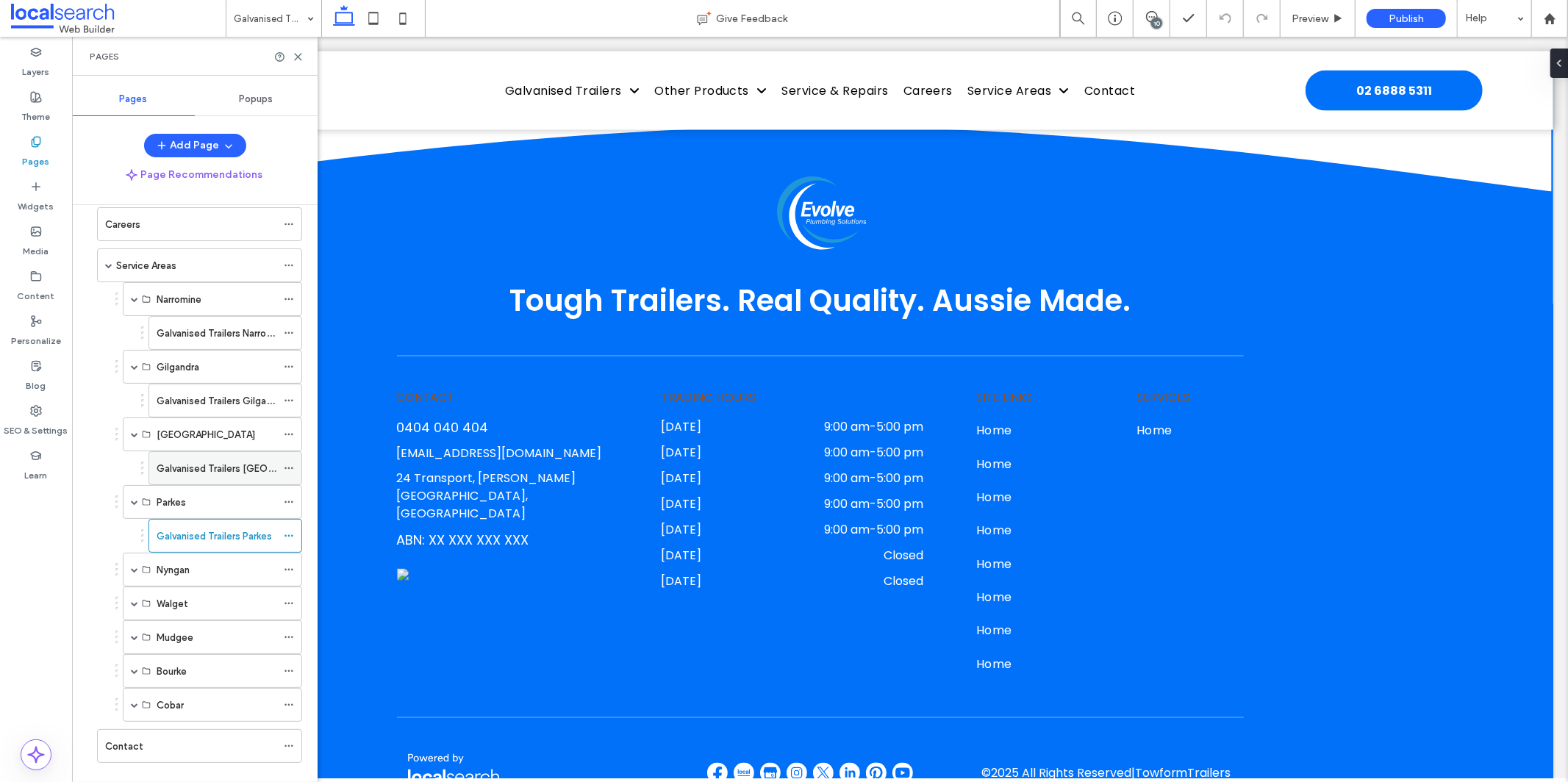
scroll to position [214, 0]
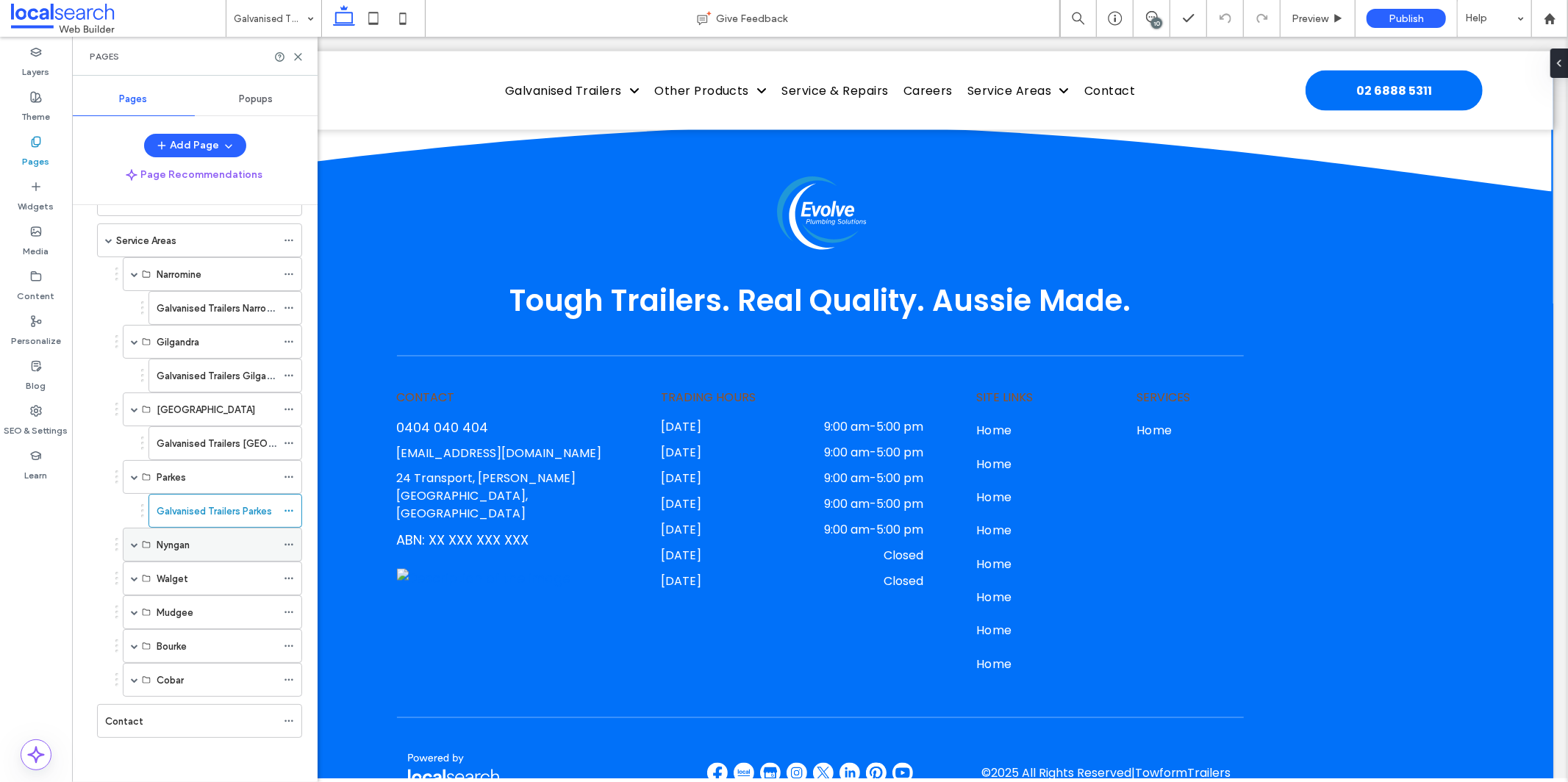
click at [134, 542] on span at bounding box center [134, 544] width 7 height 7
click at [233, 573] on label "Galvanised Trailers Nyngan" at bounding box center [216, 576] width 119 height 26
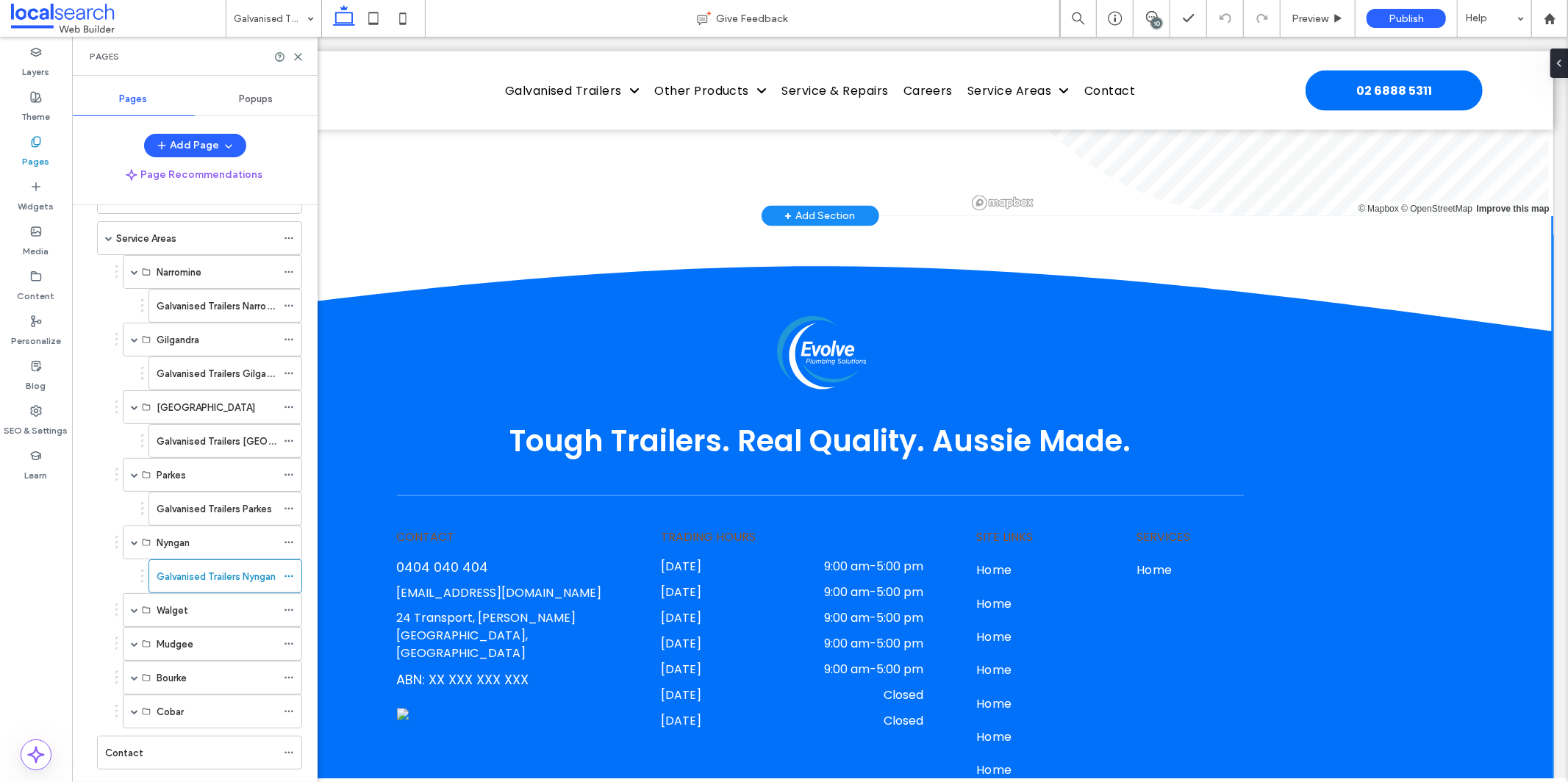
scroll to position [1921, 0]
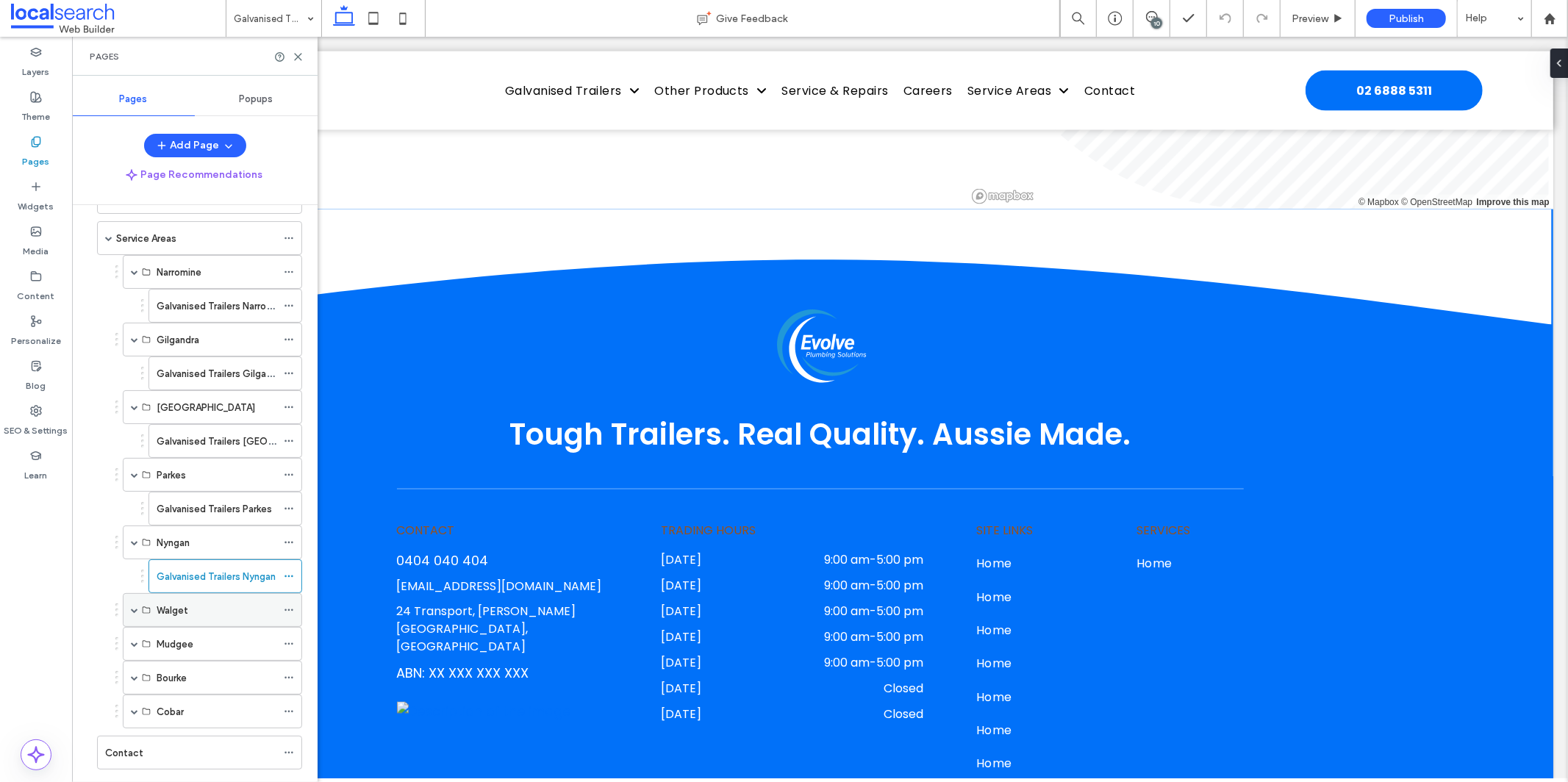
click at [129, 620] on div "Walget" at bounding box center [212, 609] width 180 height 34
click at [127, 616] on div "Walget" at bounding box center [212, 609] width 180 height 34
click at [133, 606] on span at bounding box center [134, 609] width 7 height 32
click at [232, 635] on div "Galvanised Trailers Walgett" at bounding box center [216, 643] width 120 height 32
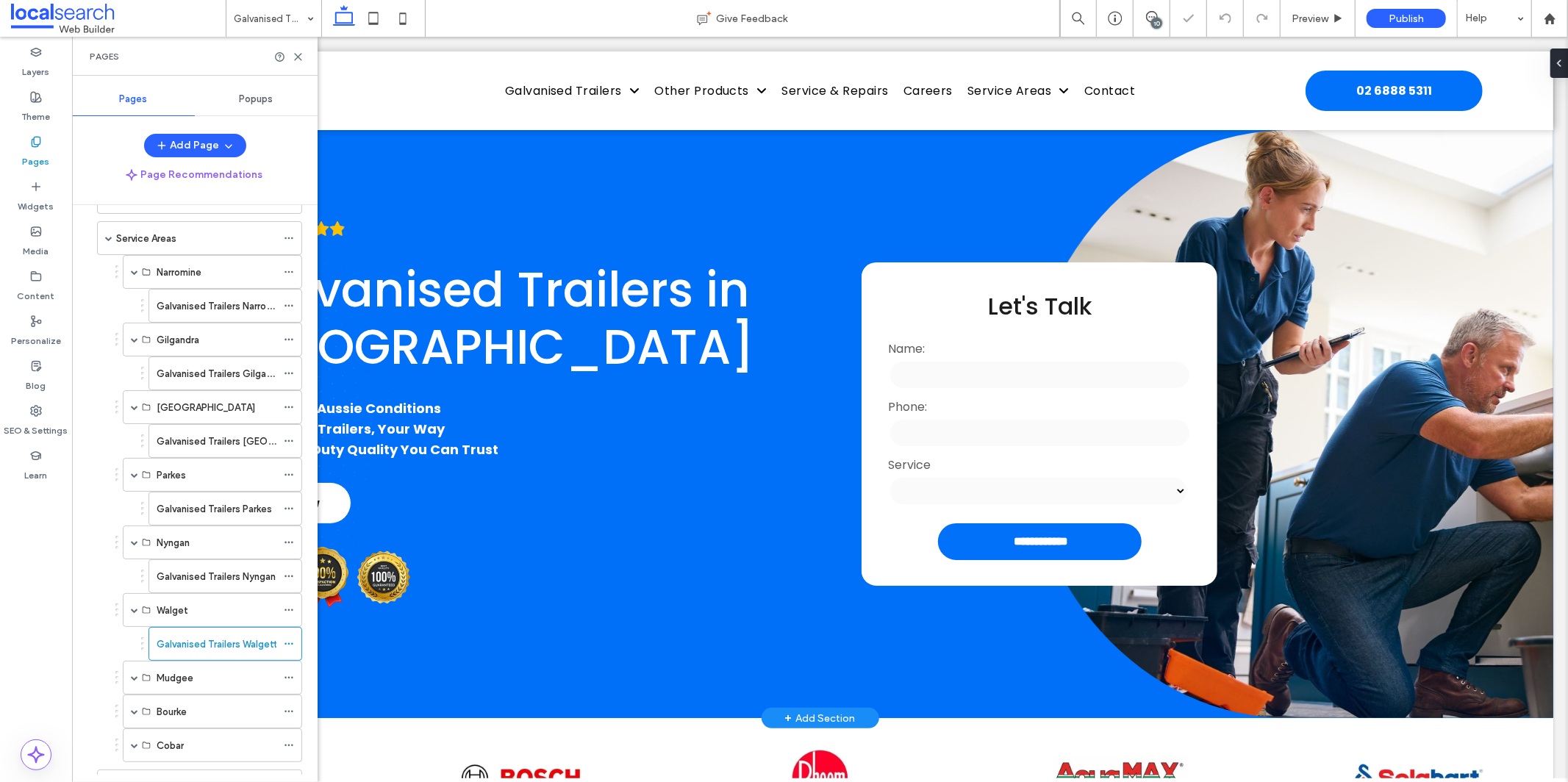
scroll to position [11, 0]
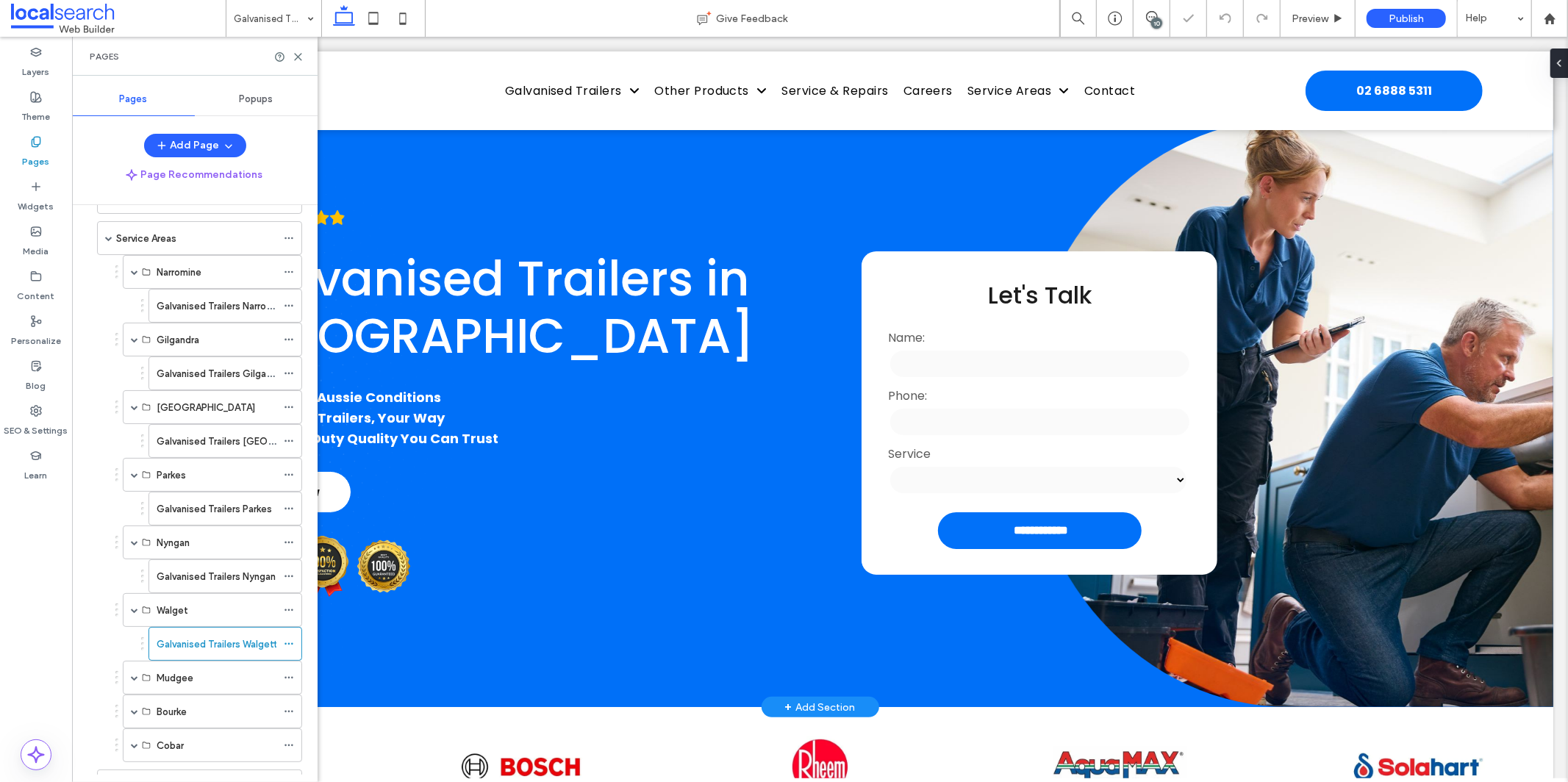
click at [379, 499] on div "4.9 Glavanised Trailers in Walgett Built for Aussie Conditions Custom Trailers,…" at bounding box center [556, 412] width 646 height 588
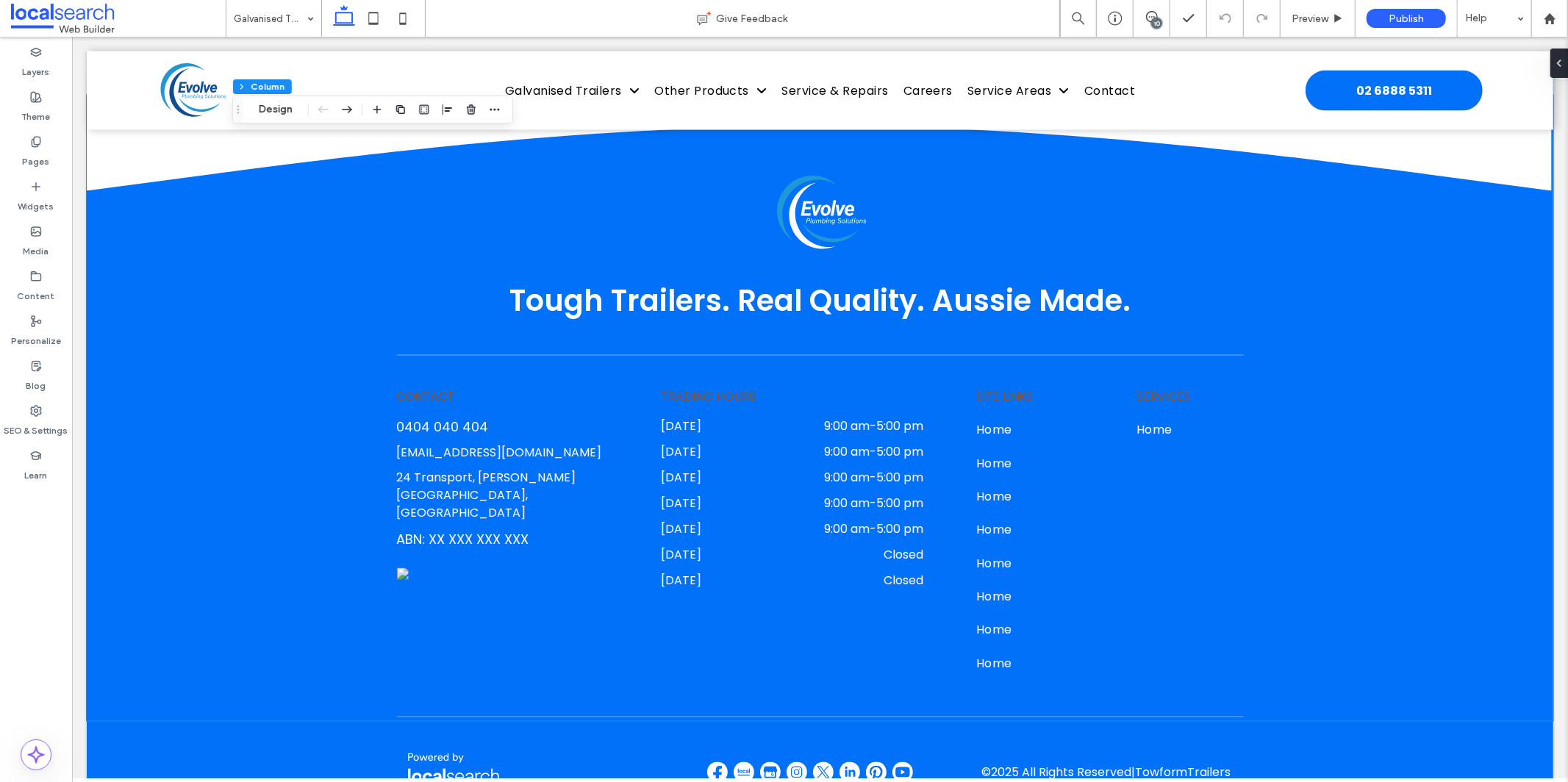
scroll to position [2061, 0]
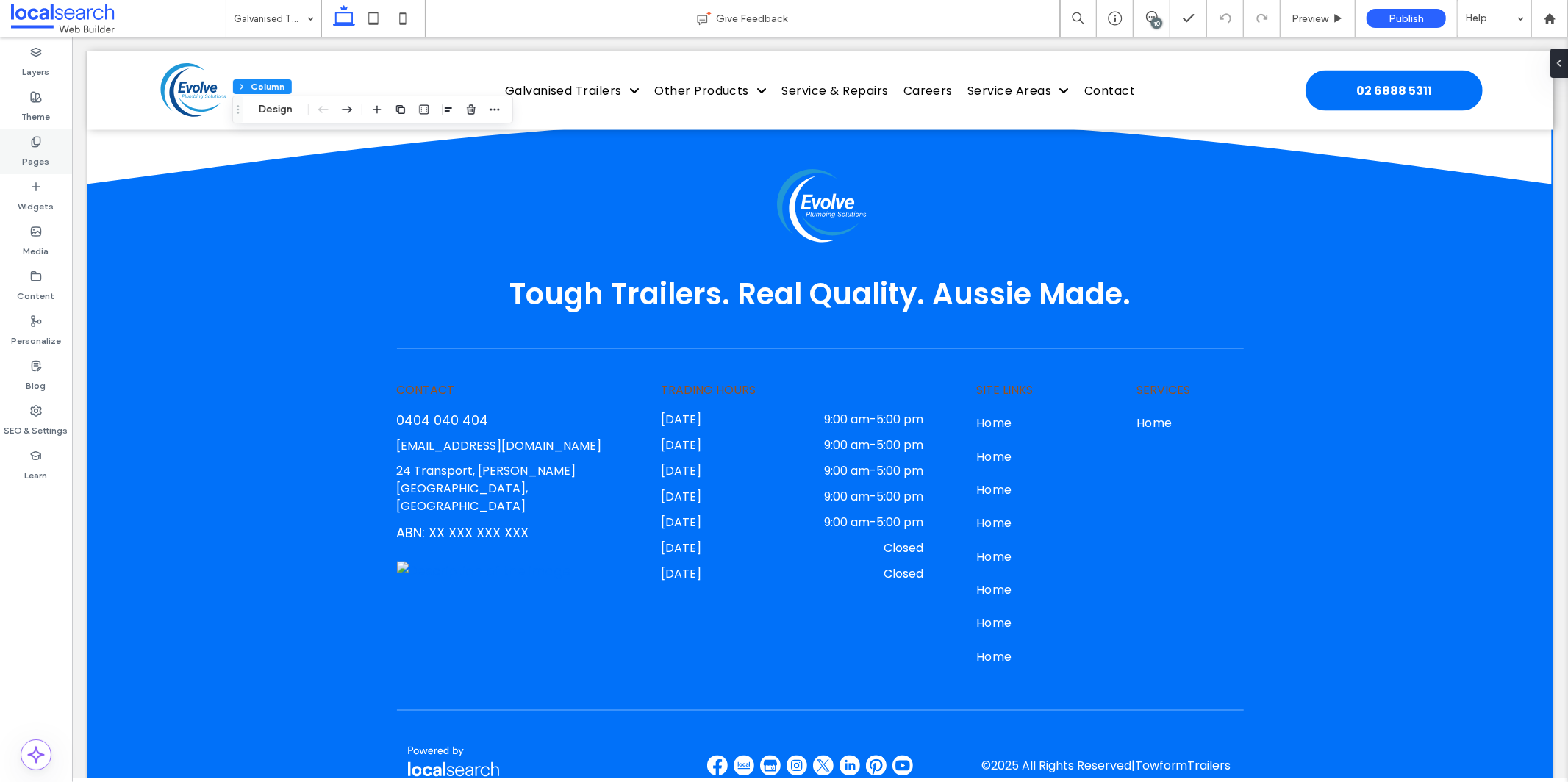
click at [45, 156] on label "Pages" at bounding box center [36, 157] width 27 height 21
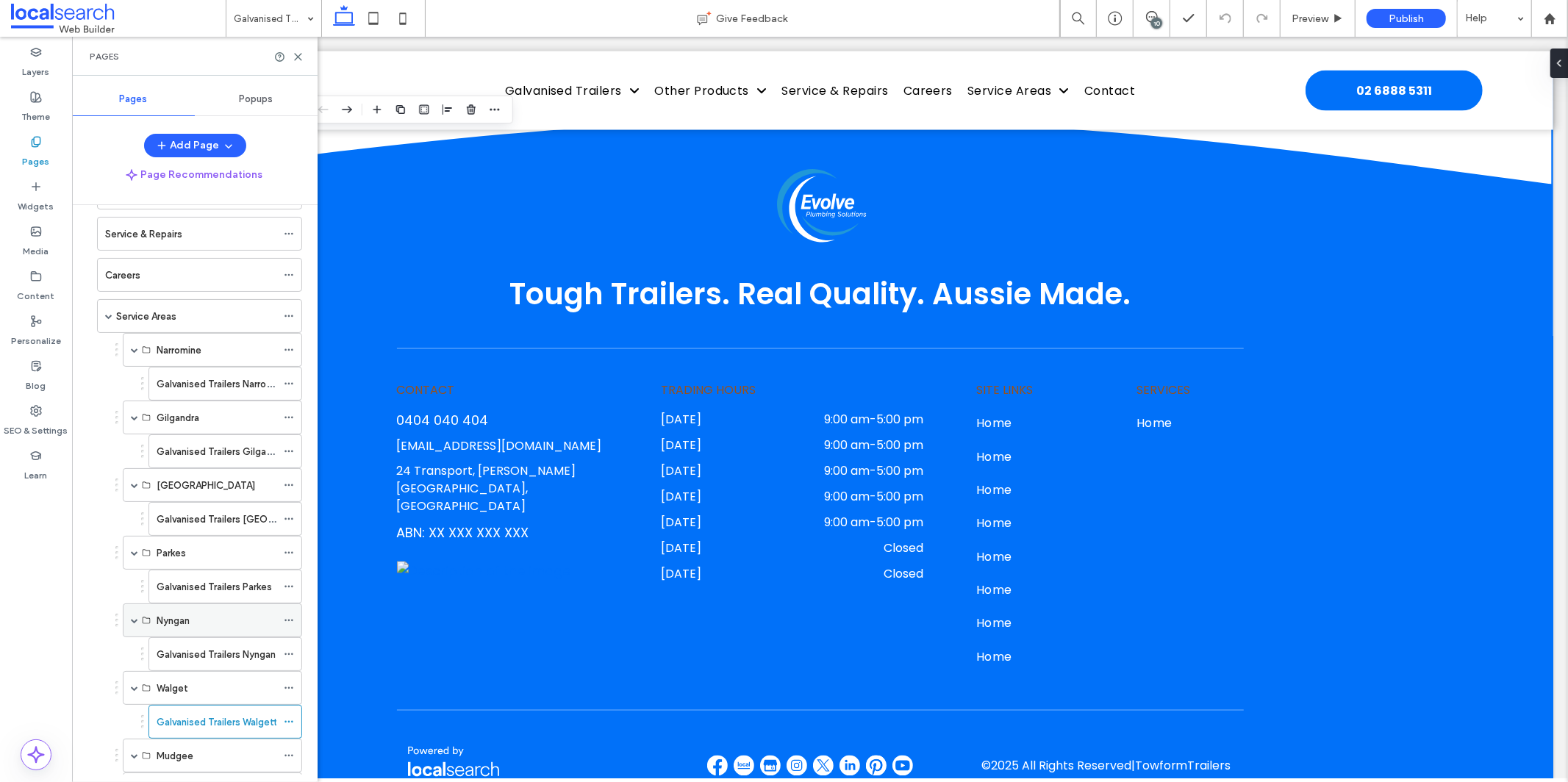
scroll to position [141, 0]
click at [285, 688] on icon at bounding box center [289, 684] width 10 height 10
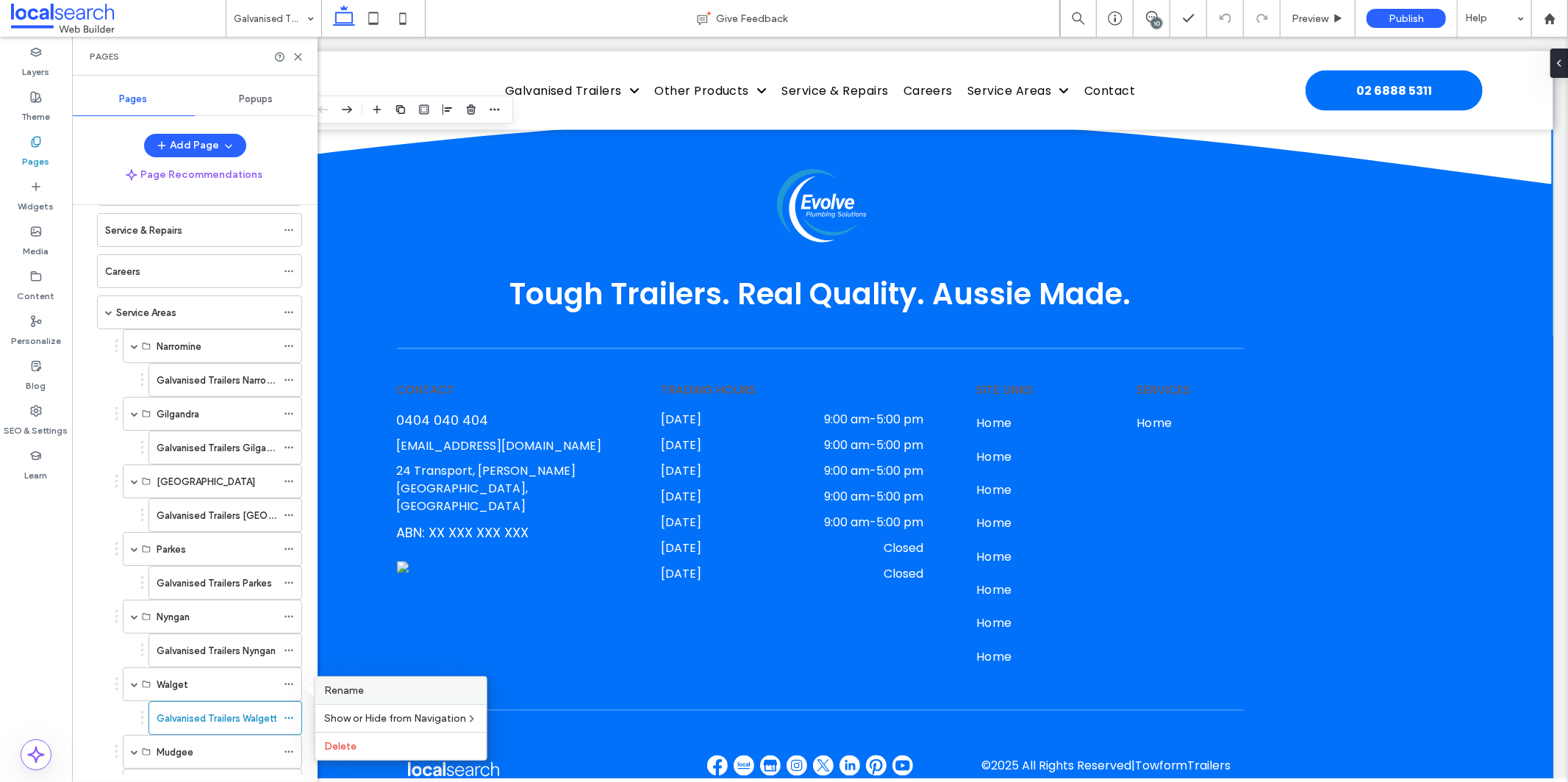
click at [391, 693] on label "Rename" at bounding box center [402, 690] width 154 height 12
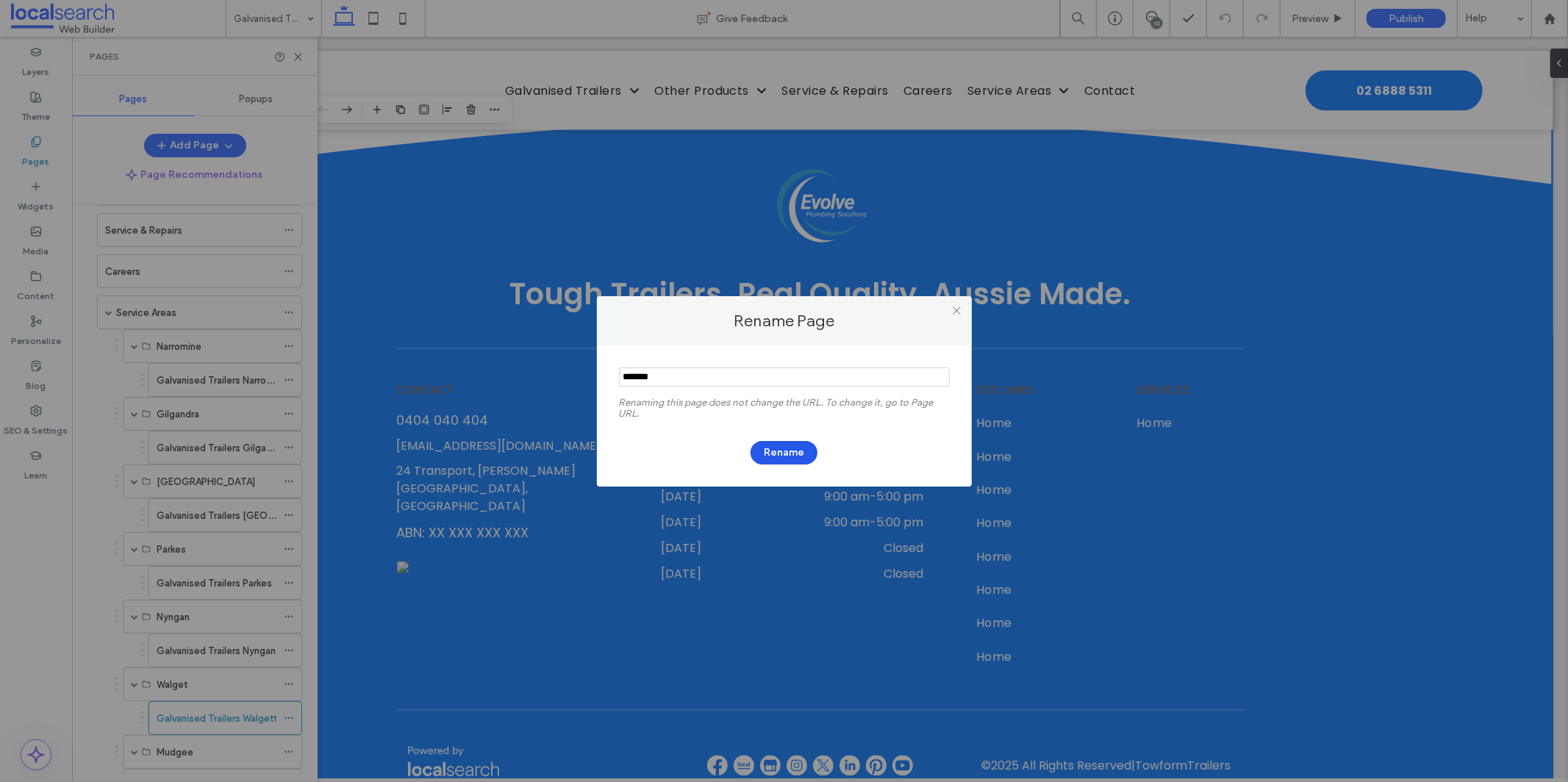
type input "*******"
click at [772, 452] on button "Rename" at bounding box center [783, 453] width 67 height 23
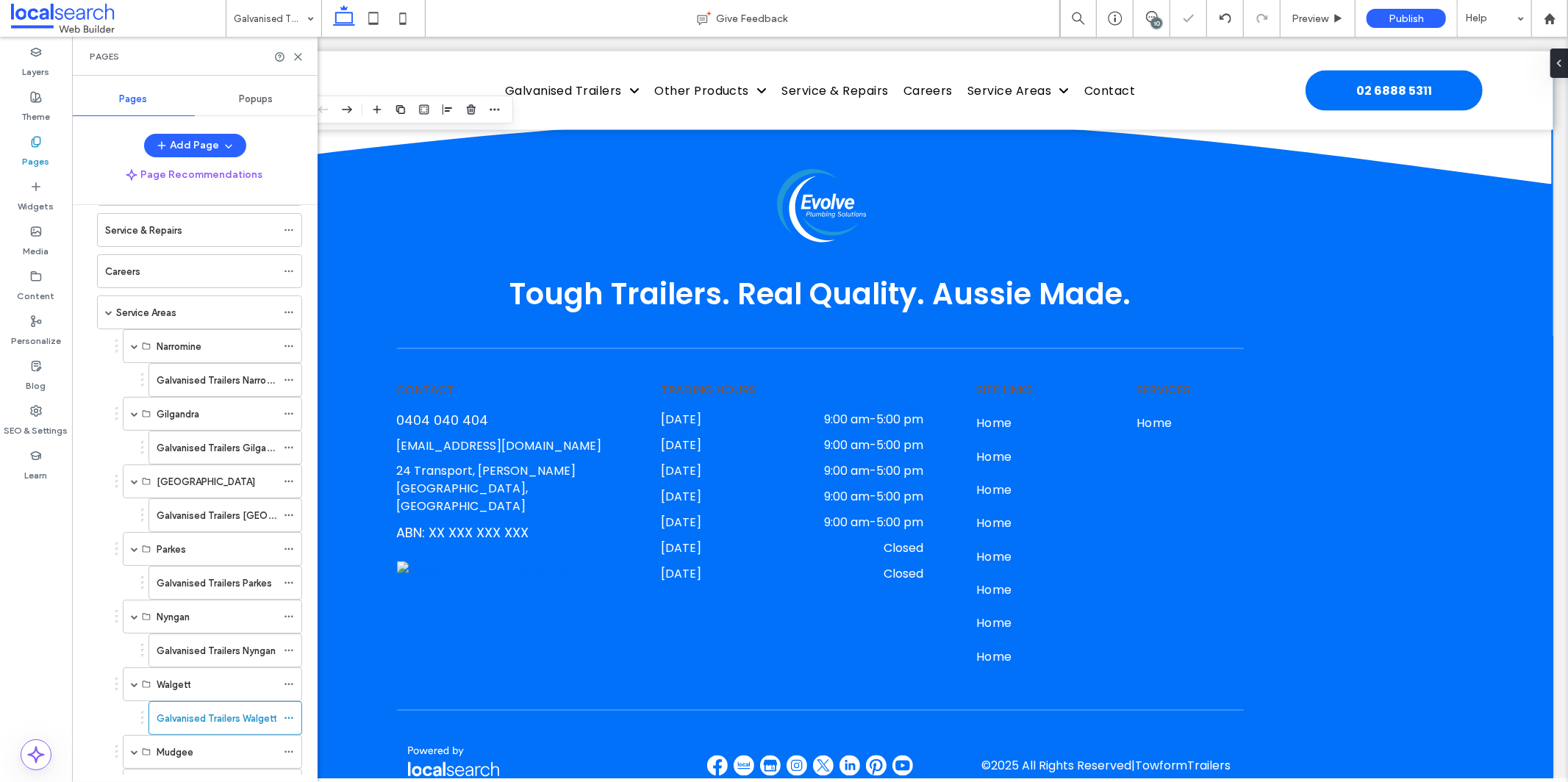
scroll to position [283, 0]
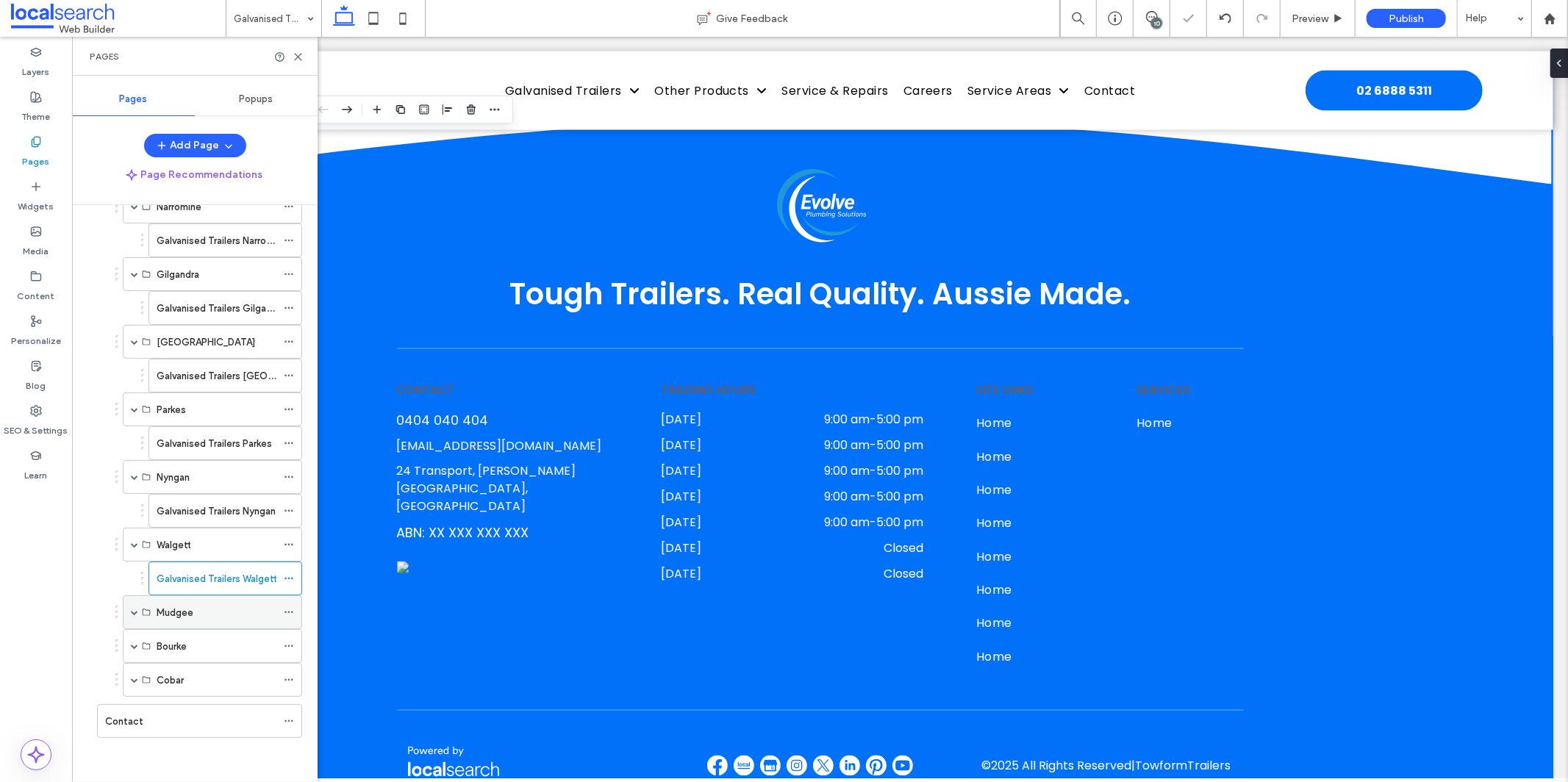
click at [127, 607] on div "Mudgee" at bounding box center [212, 612] width 180 height 34
click at [137, 609] on span at bounding box center [134, 612] width 7 height 7
click at [291, 648] on icon at bounding box center [289, 643] width 10 height 10
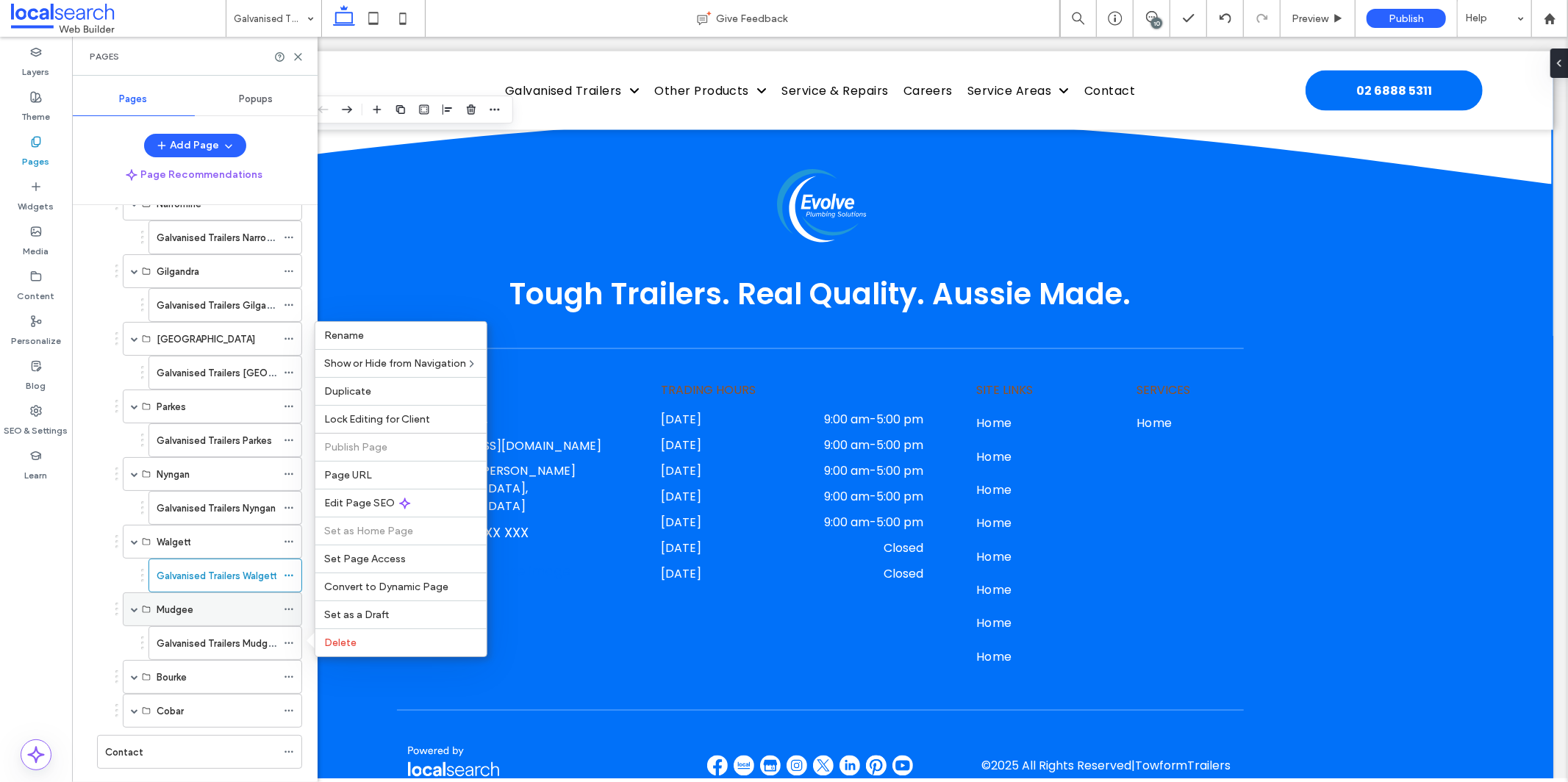
click at [246, 623] on div "Mudgee" at bounding box center [216, 608] width 120 height 32
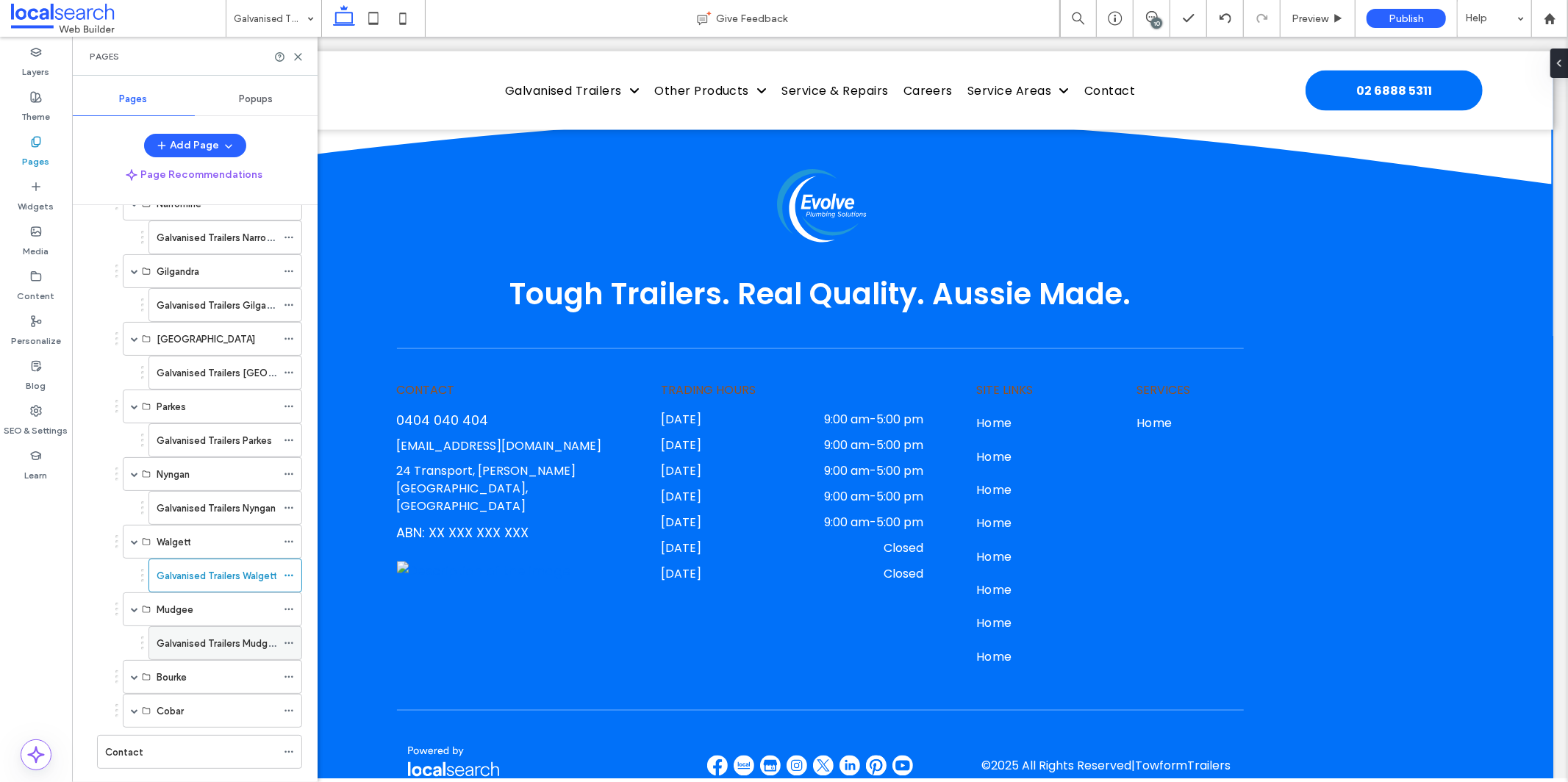
click at [246, 639] on label "Galvanised Trailers Mudgee" at bounding box center [218, 643] width 123 height 26
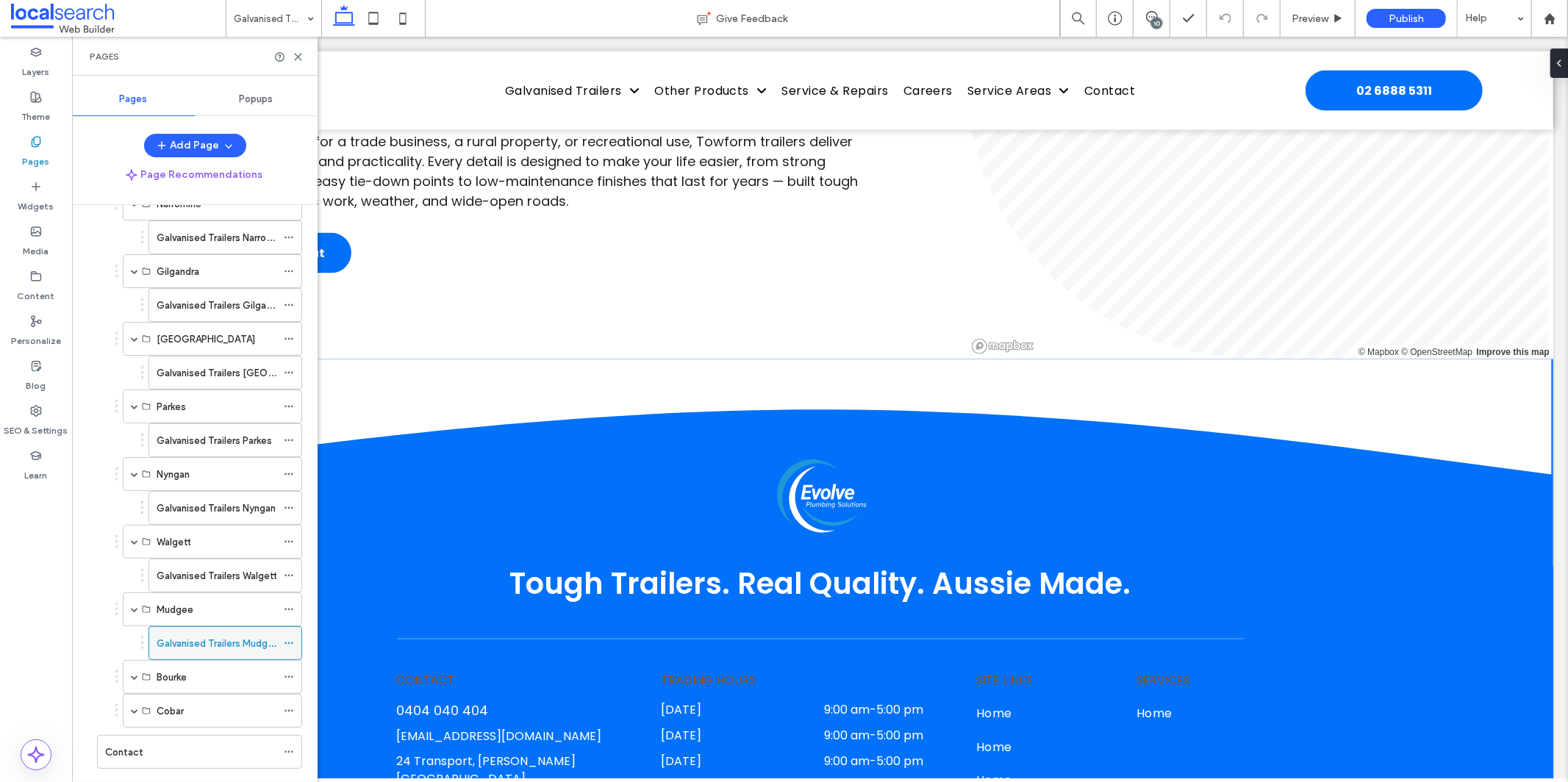
scroll to position [317, 0]
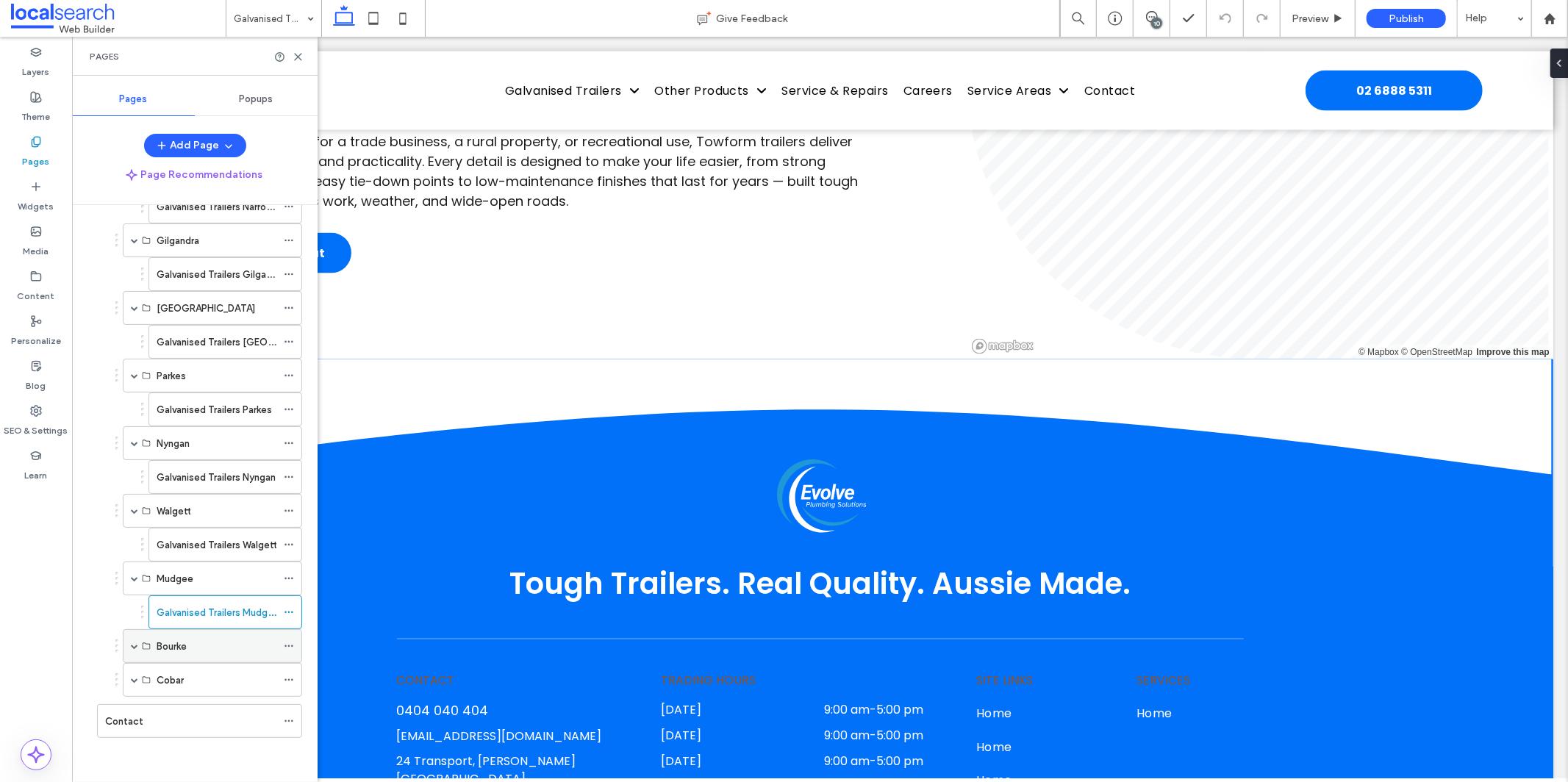
click at [129, 635] on div "Bourke" at bounding box center [212, 645] width 180 height 34
click at [137, 640] on span at bounding box center [134, 645] width 7 height 32
click at [137, 640] on span at bounding box center [134, 642] width 7 height 32
click at [132, 642] on span at bounding box center [134, 645] width 7 height 7
click at [195, 691] on div "Galvanised Trailers Bourke" at bounding box center [216, 676] width 120 height 32
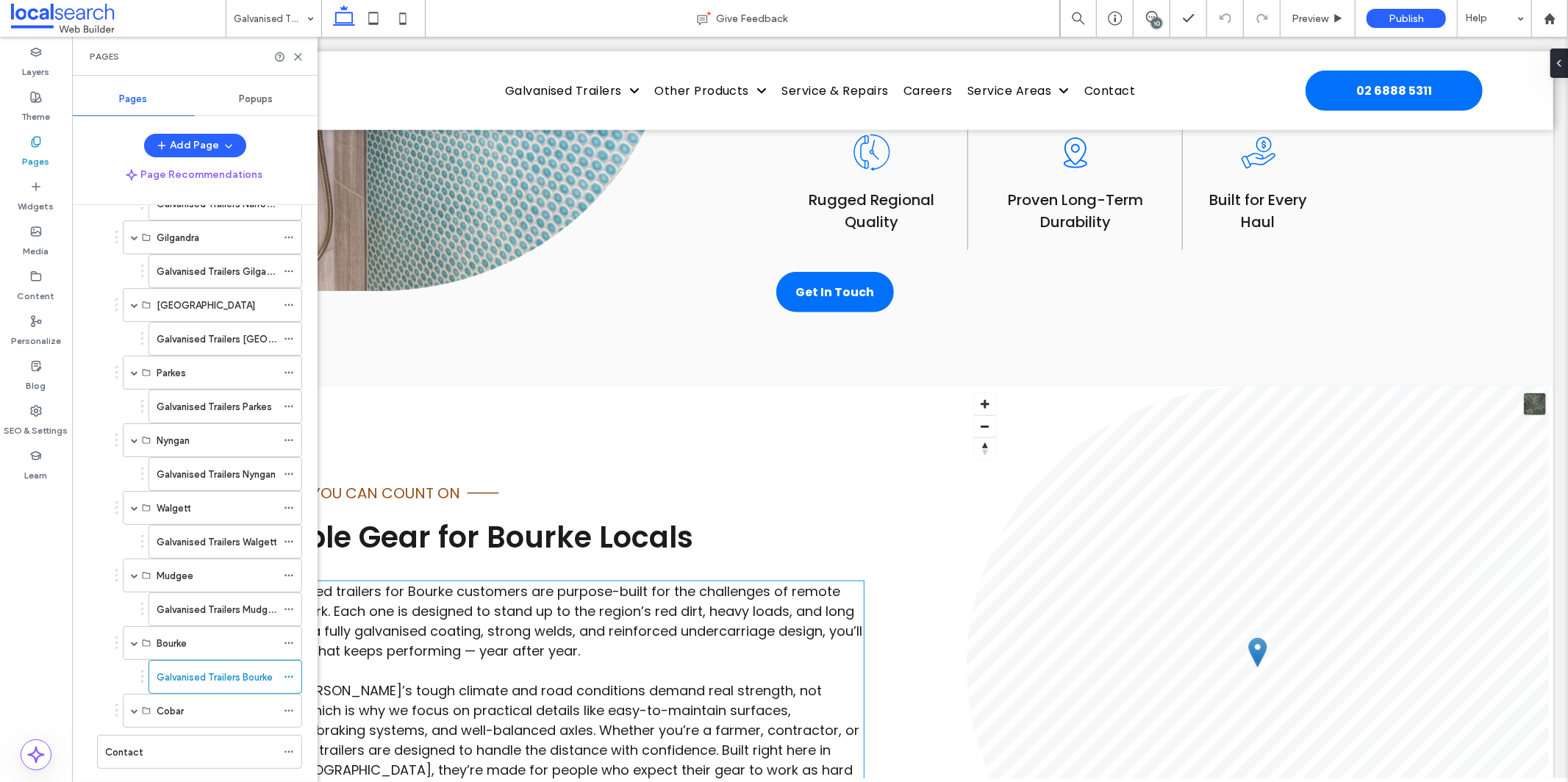
scroll to position [1356, 0]
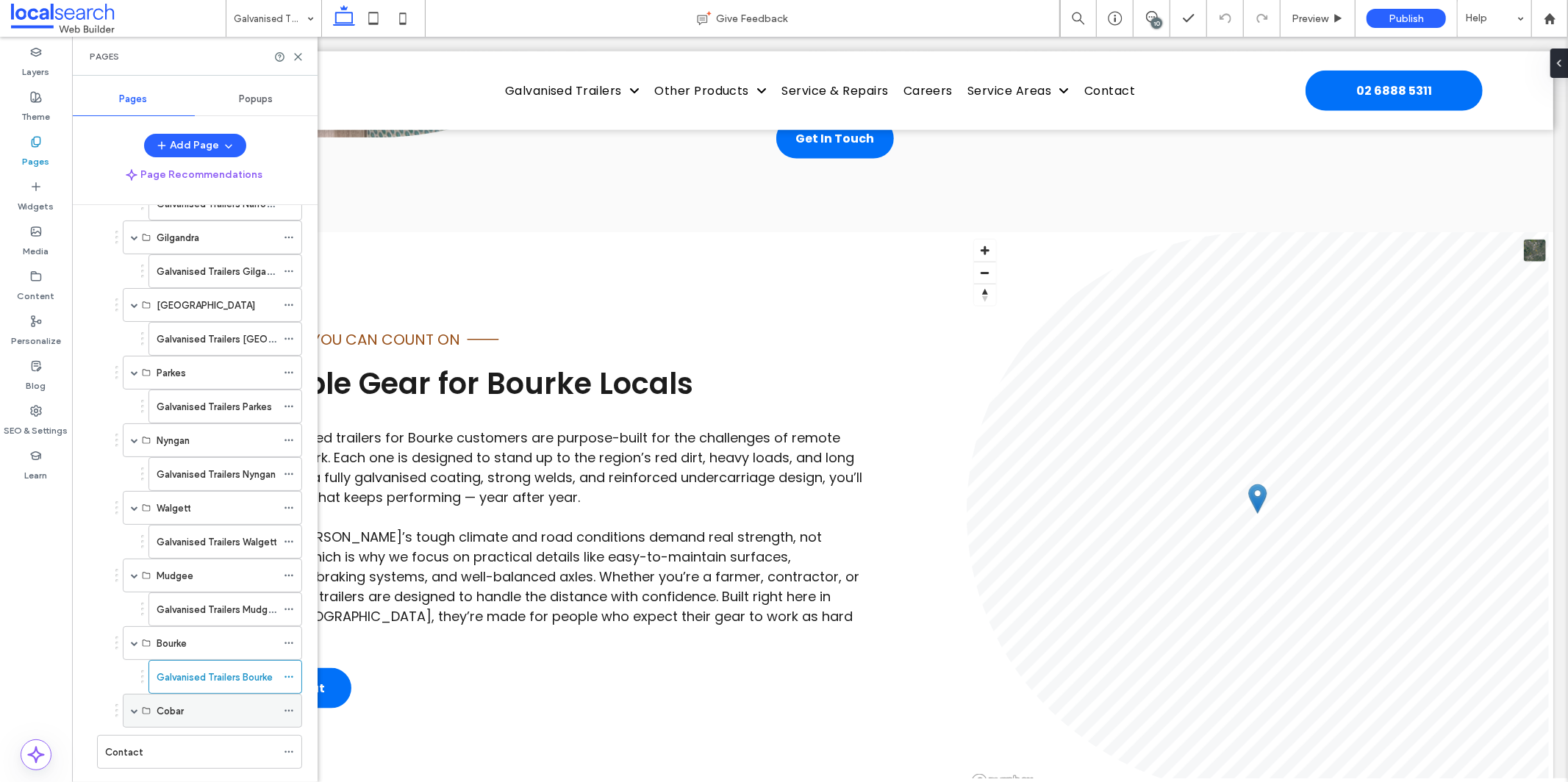
click at [137, 719] on span at bounding box center [134, 710] width 7 height 32
click at [201, 745] on label "Galvanised Trailers Cobar" at bounding box center [213, 744] width 113 height 26
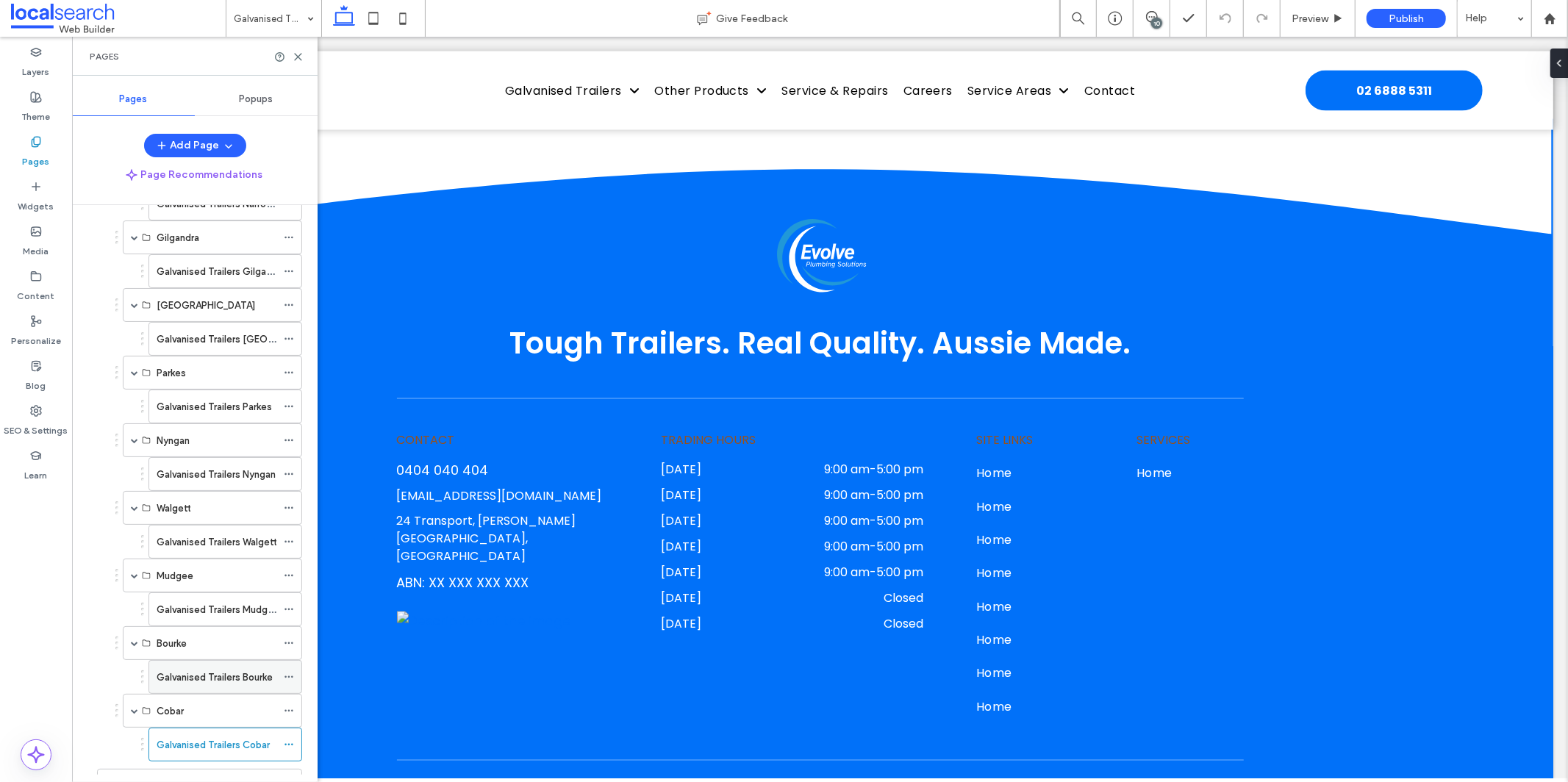
scroll to position [384, 0]
click at [167, 721] on div "Contact" at bounding box center [190, 721] width 171 height 16
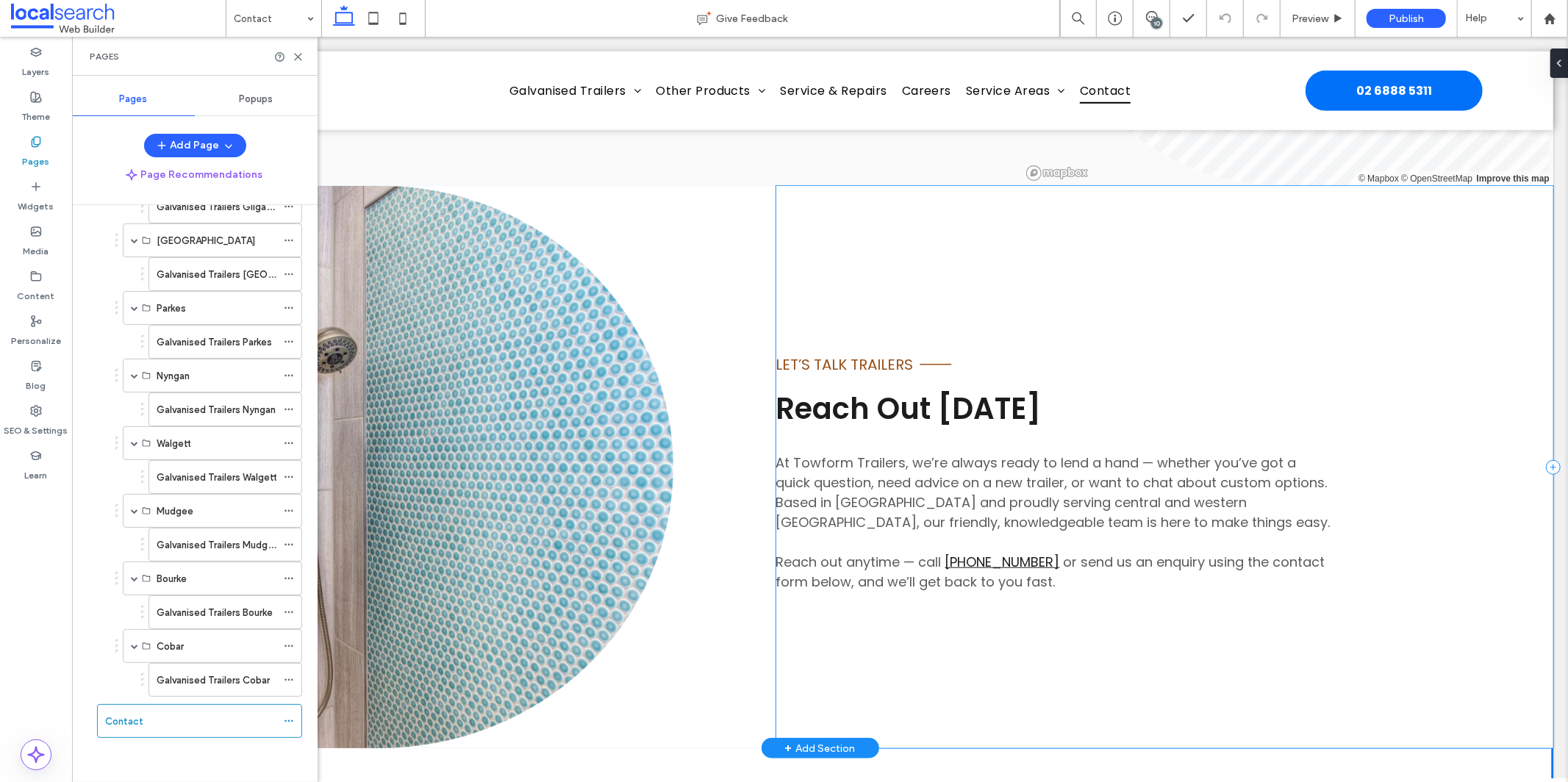
scroll to position [1063, 0]
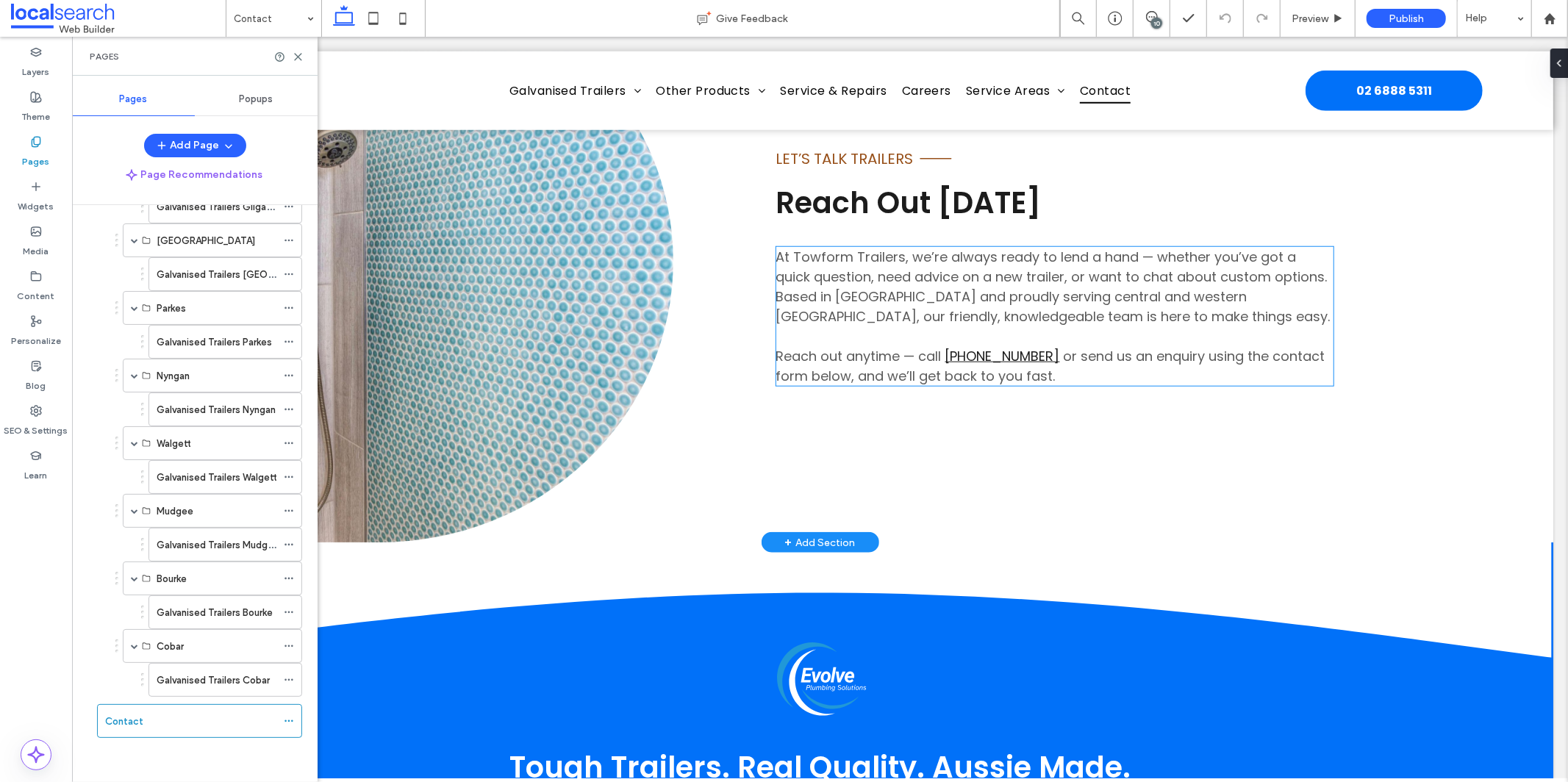
click at [840, 363] on span "or send us an enquiry using the contact form below, and we’ll get back to you f…" at bounding box center [1050, 365] width 549 height 38
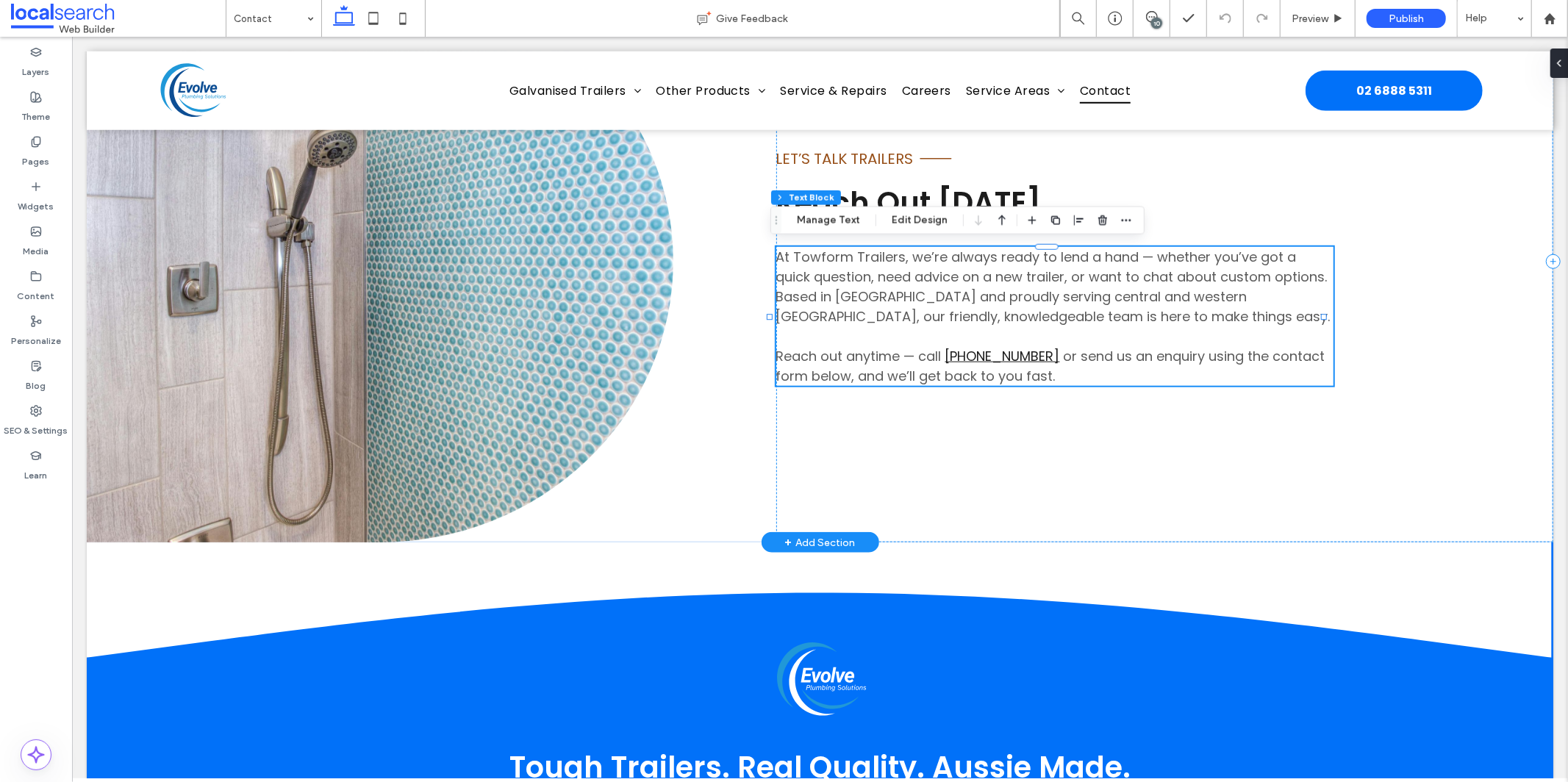
click at [840, 363] on span "or send us an enquiry using the contact form below, and we’ll get back to you f…" at bounding box center [1050, 365] width 549 height 38
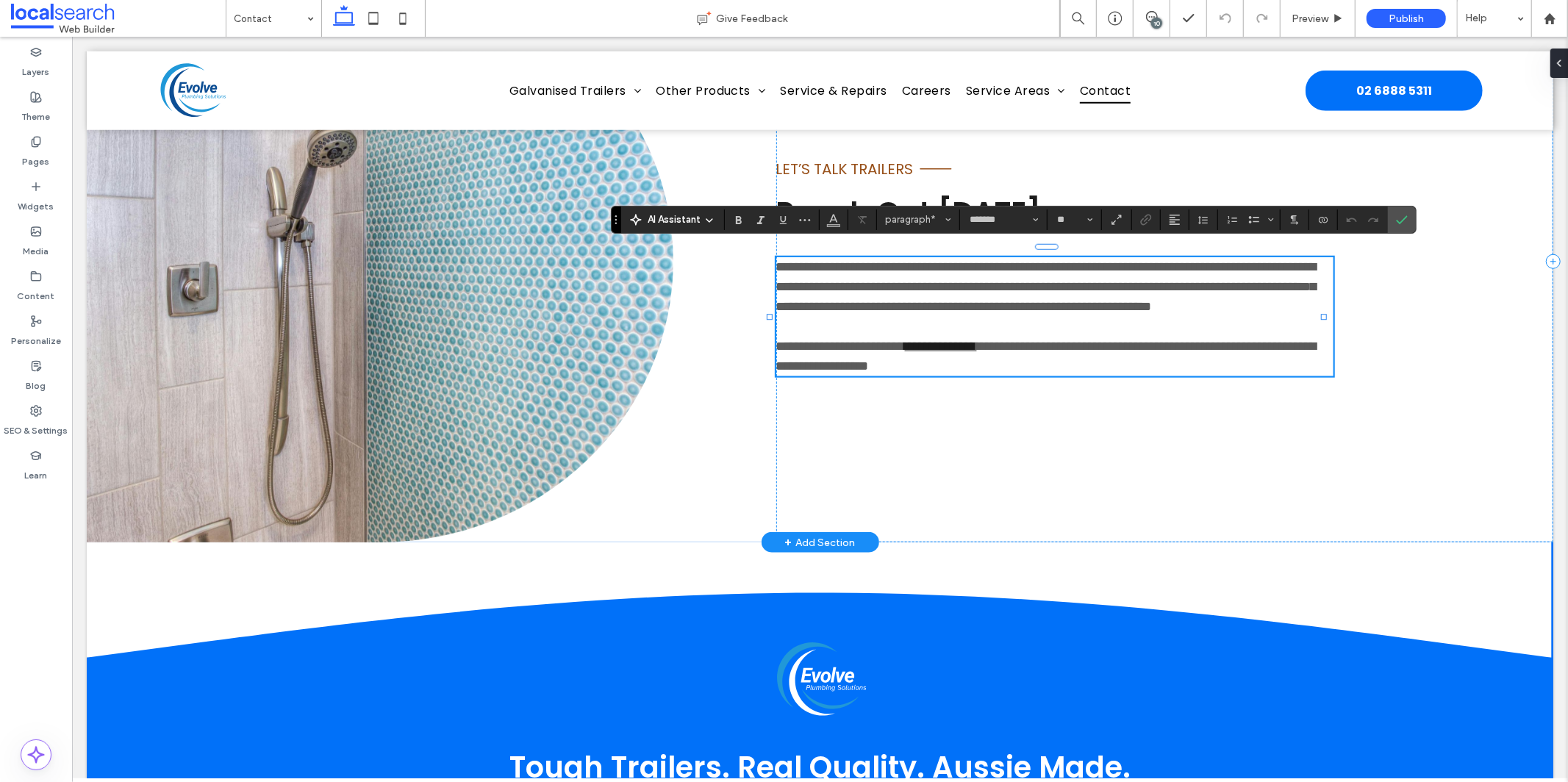
click at [843, 370] on span "**********" at bounding box center [1046, 355] width 541 height 33
click at [1404, 215] on icon "Confirm" at bounding box center [1402, 219] width 12 height 12
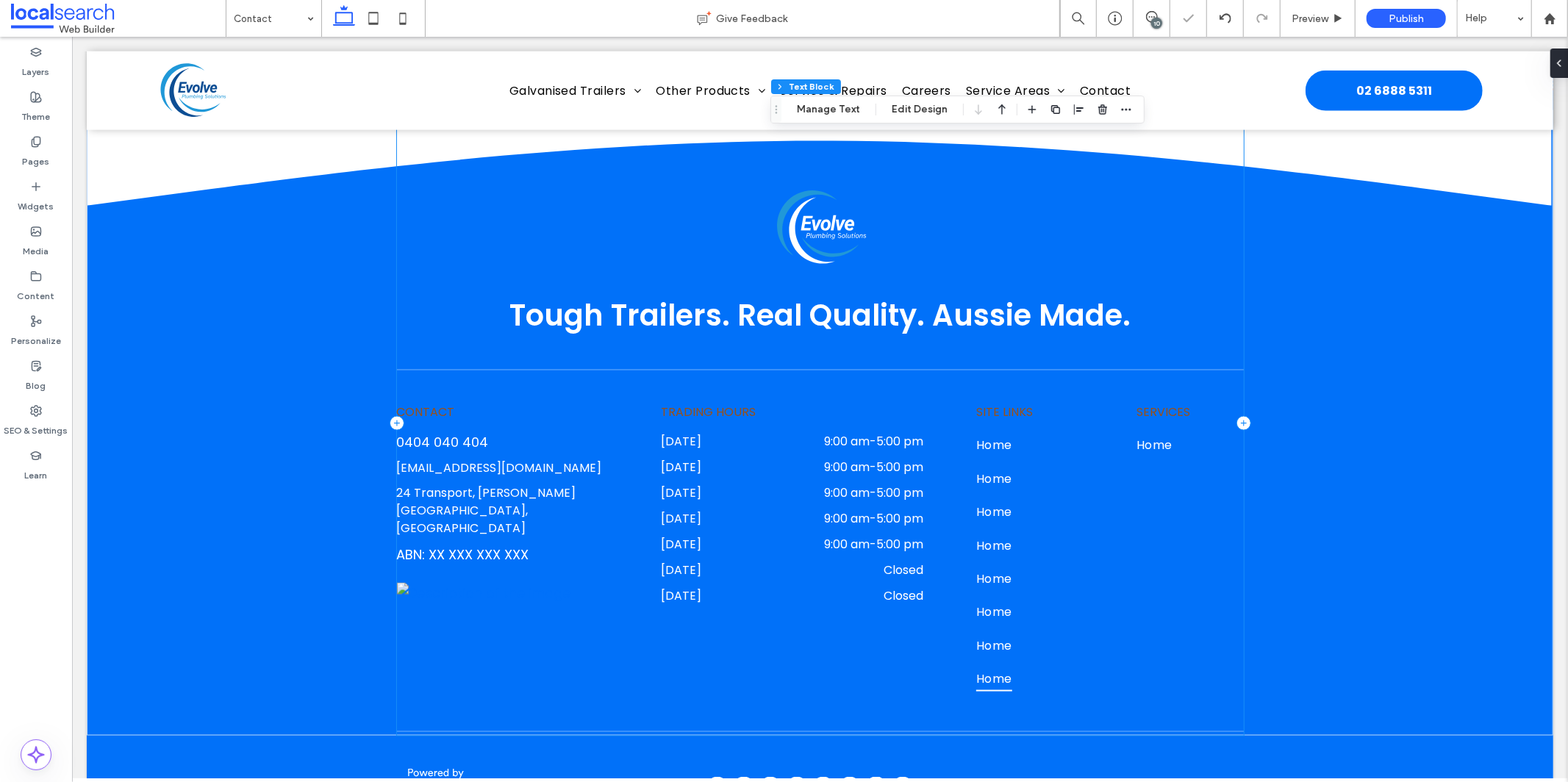
scroll to position [1515, 0]
click at [41, 148] on label "Pages" at bounding box center [36, 157] width 27 height 21
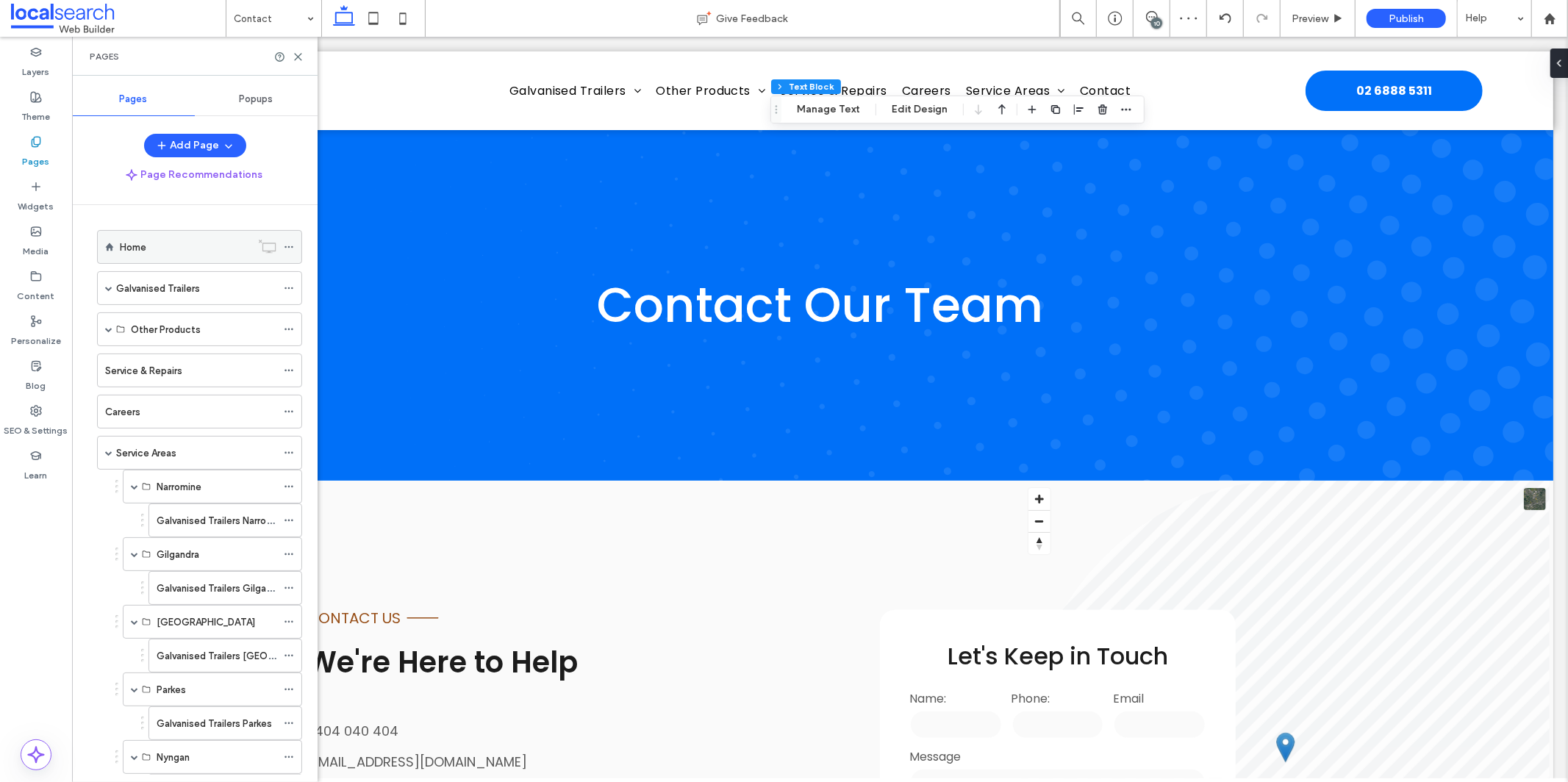
click at [289, 240] on span at bounding box center [289, 247] width 10 height 22
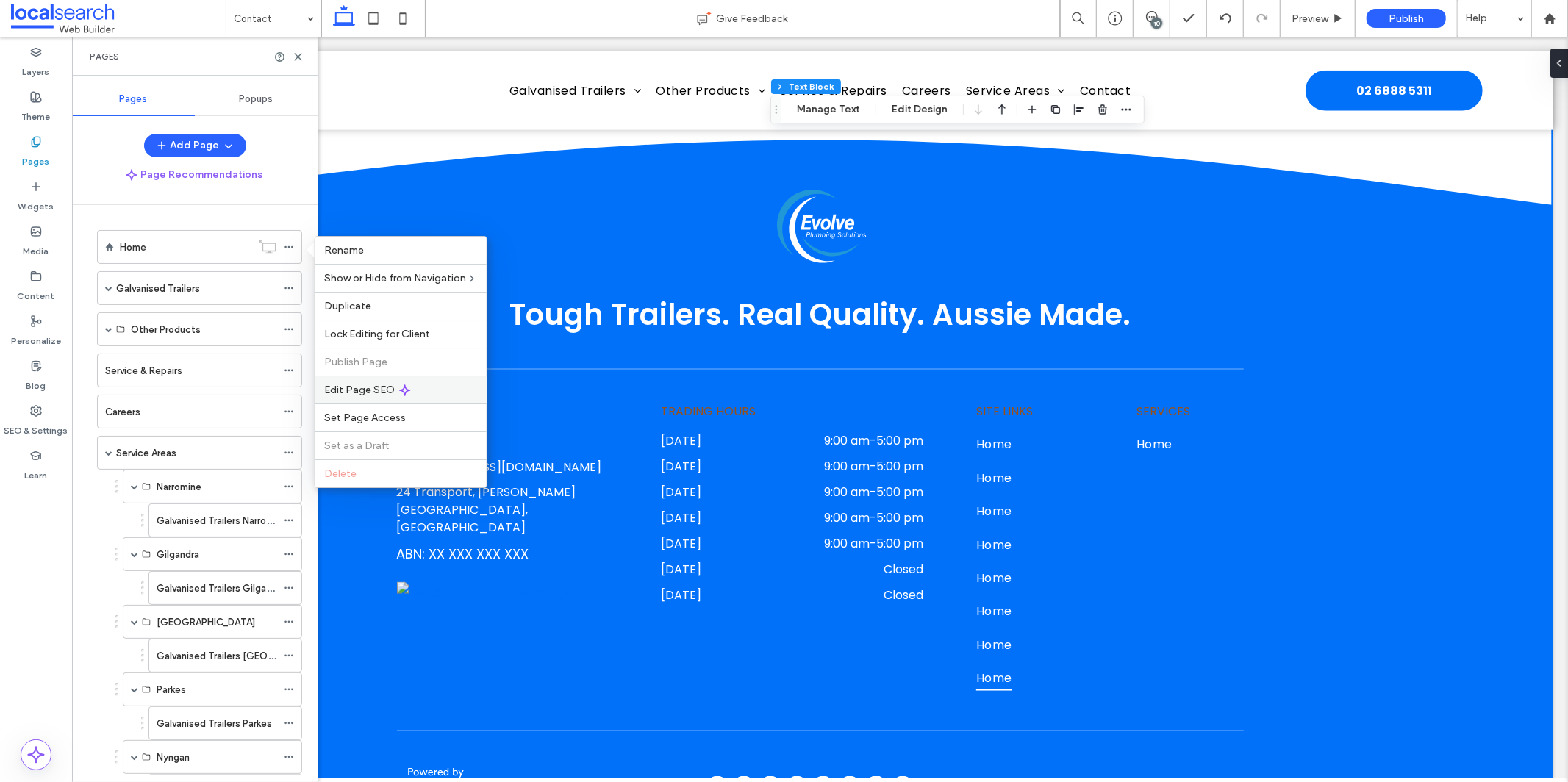
click at [383, 392] on span "Edit Page SEO" at bounding box center [359, 389] width 70 height 12
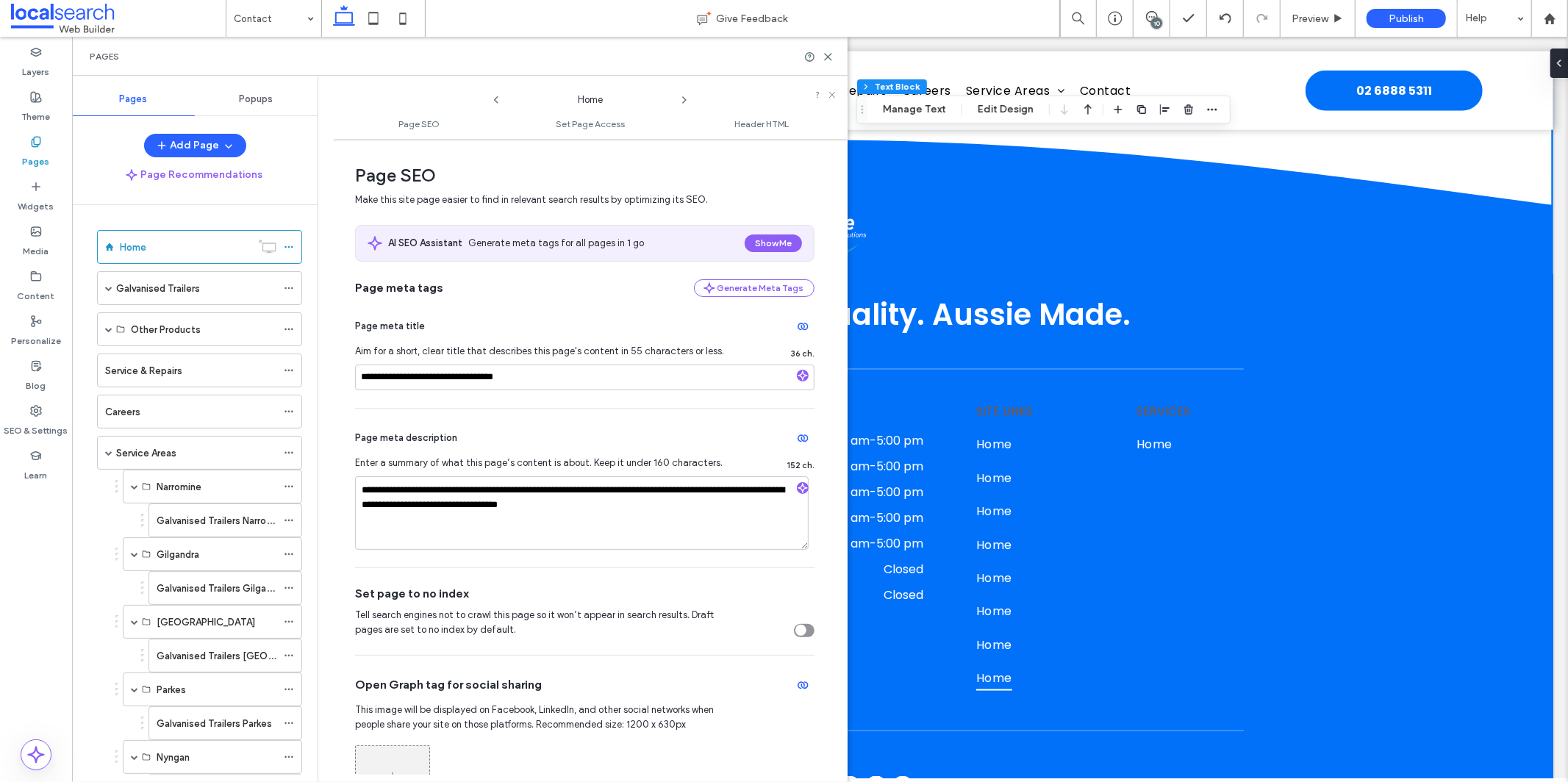
click at [683, 98] on icon at bounding box center [684, 100] width 12 height 12
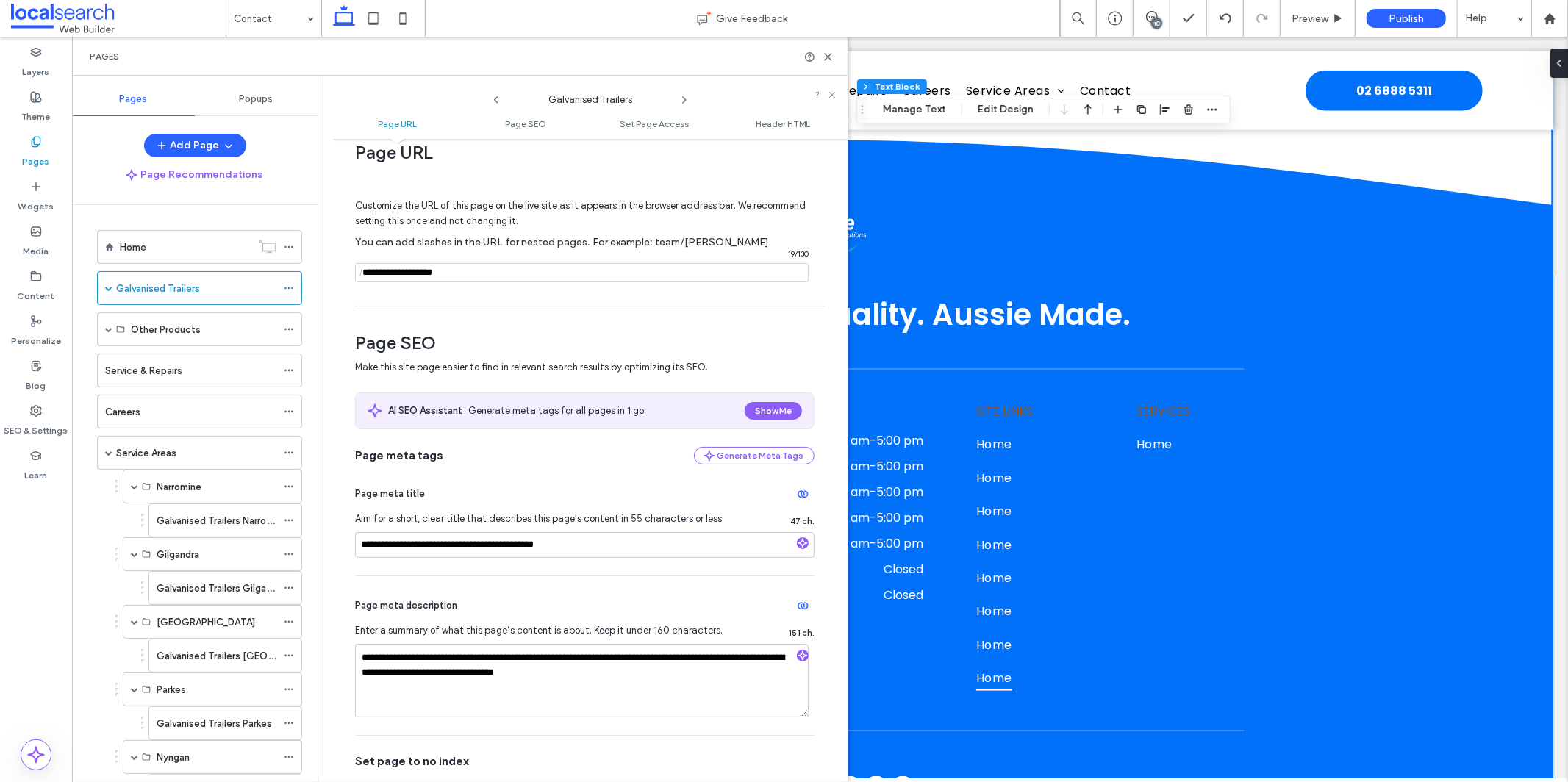
scroll to position [33, 0]
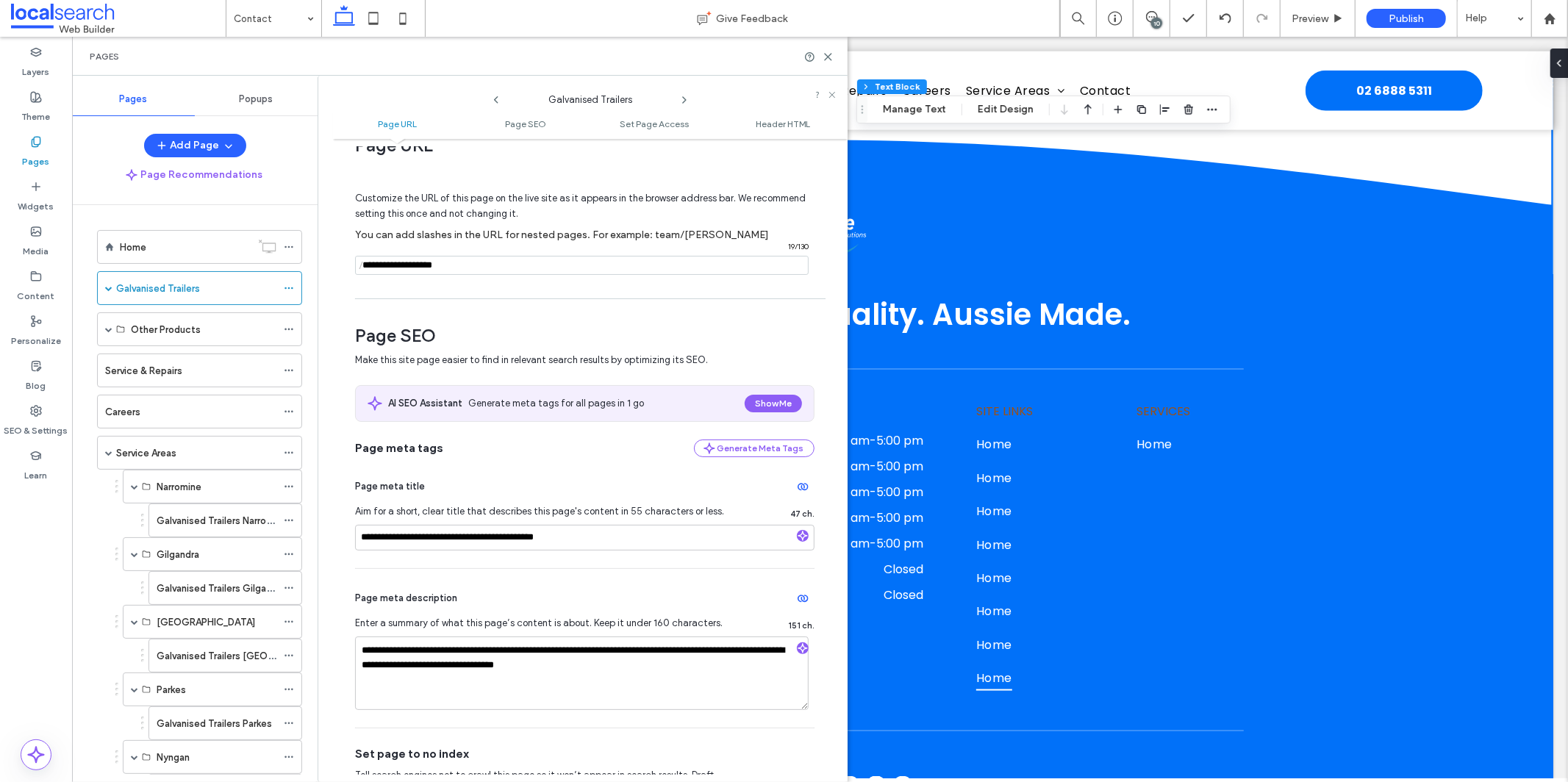
click at [686, 96] on icon at bounding box center [684, 100] width 12 height 12
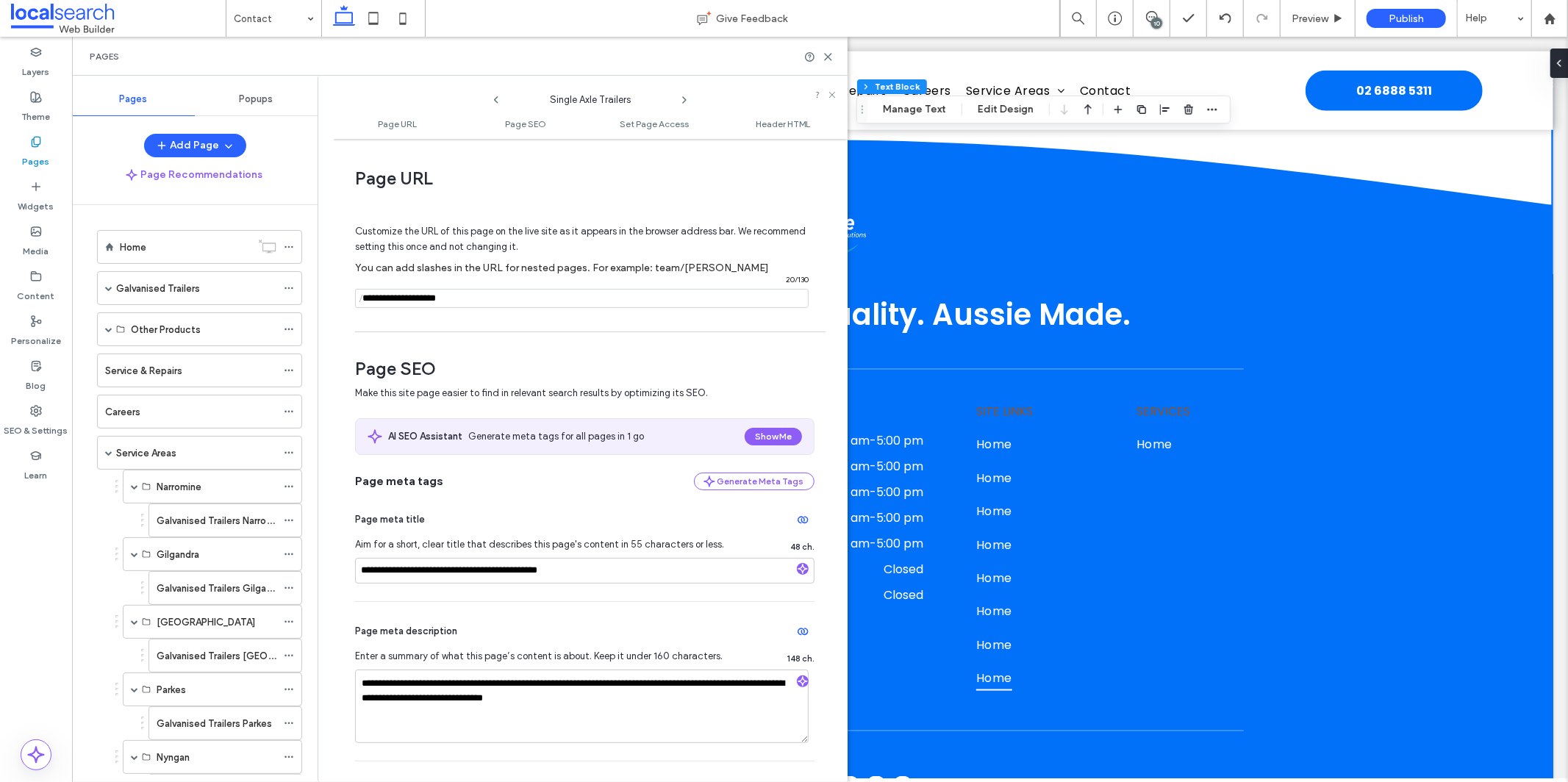
click at [685, 97] on icon at bounding box center [684, 100] width 12 height 12
click at [685, 103] on icon at bounding box center [684, 100] width 12 height 12
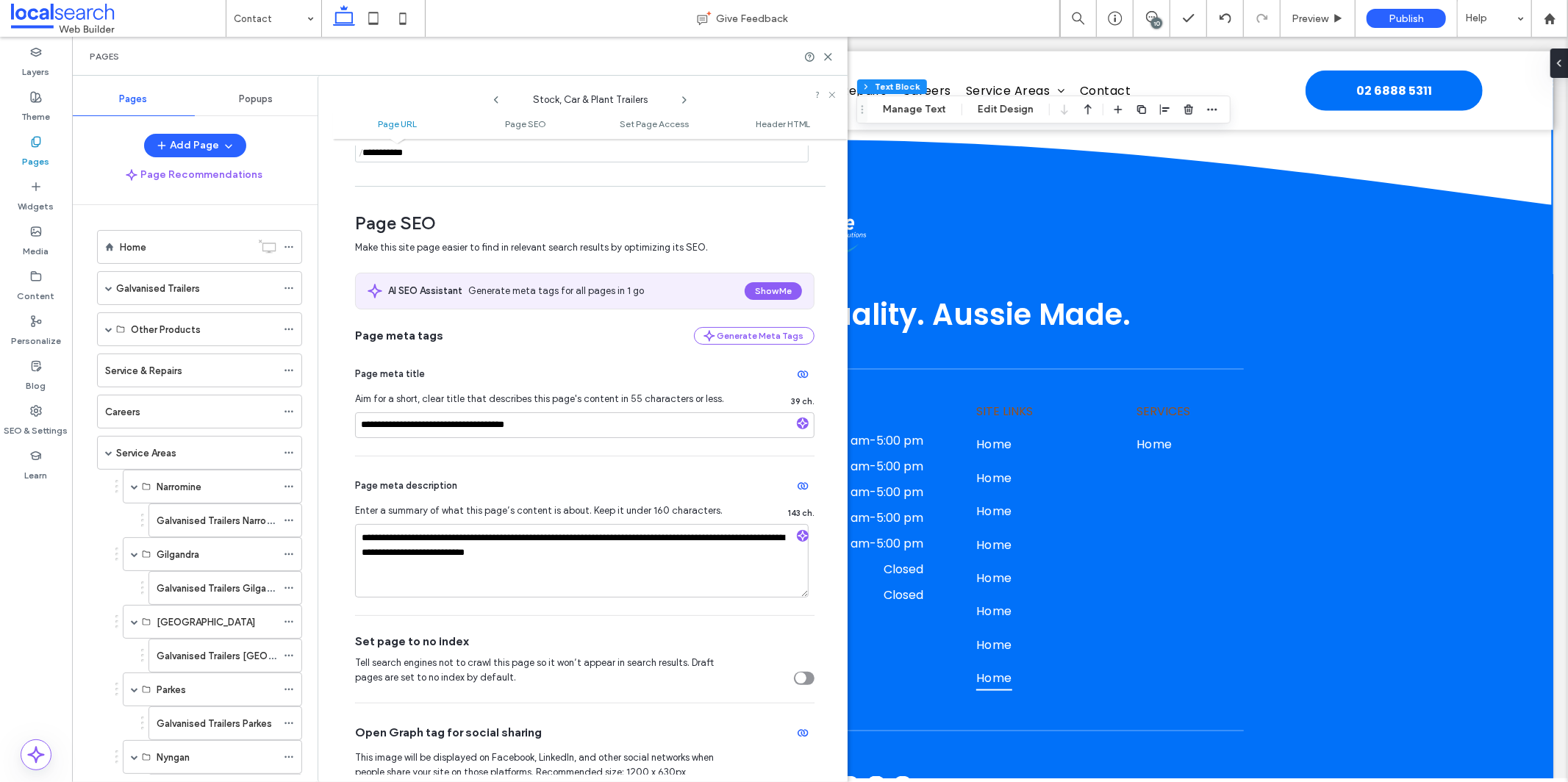
scroll to position [166, 0]
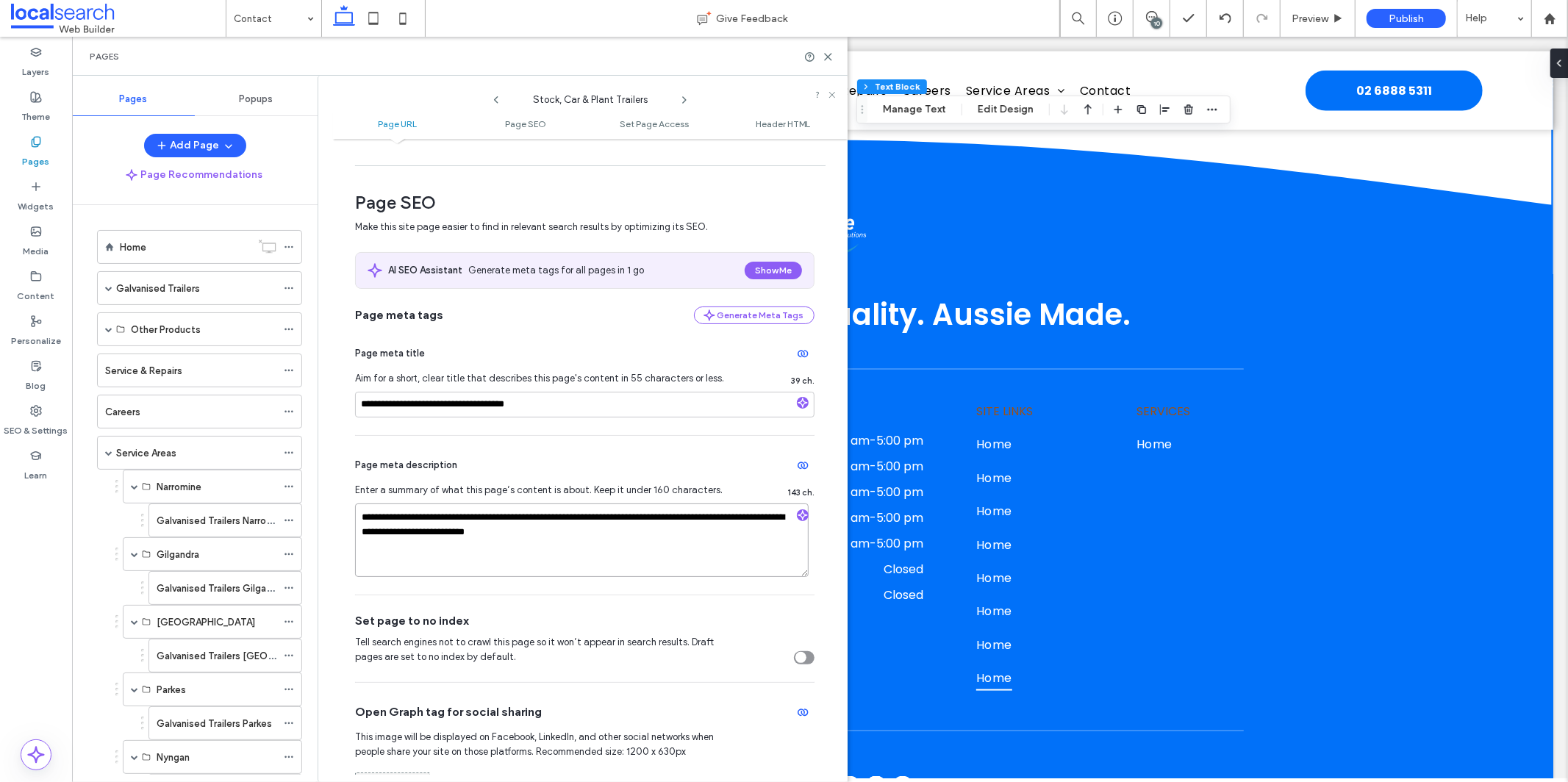
click at [646, 518] on textarea "**********" at bounding box center [582, 540] width 454 height 74
type textarea "**********"
click at [705, 549] on textarea "**********" at bounding box center [582, 540] width 454 height 74
click at [682, 95] on icon at bounding box center [684, 100] width 12 height 12
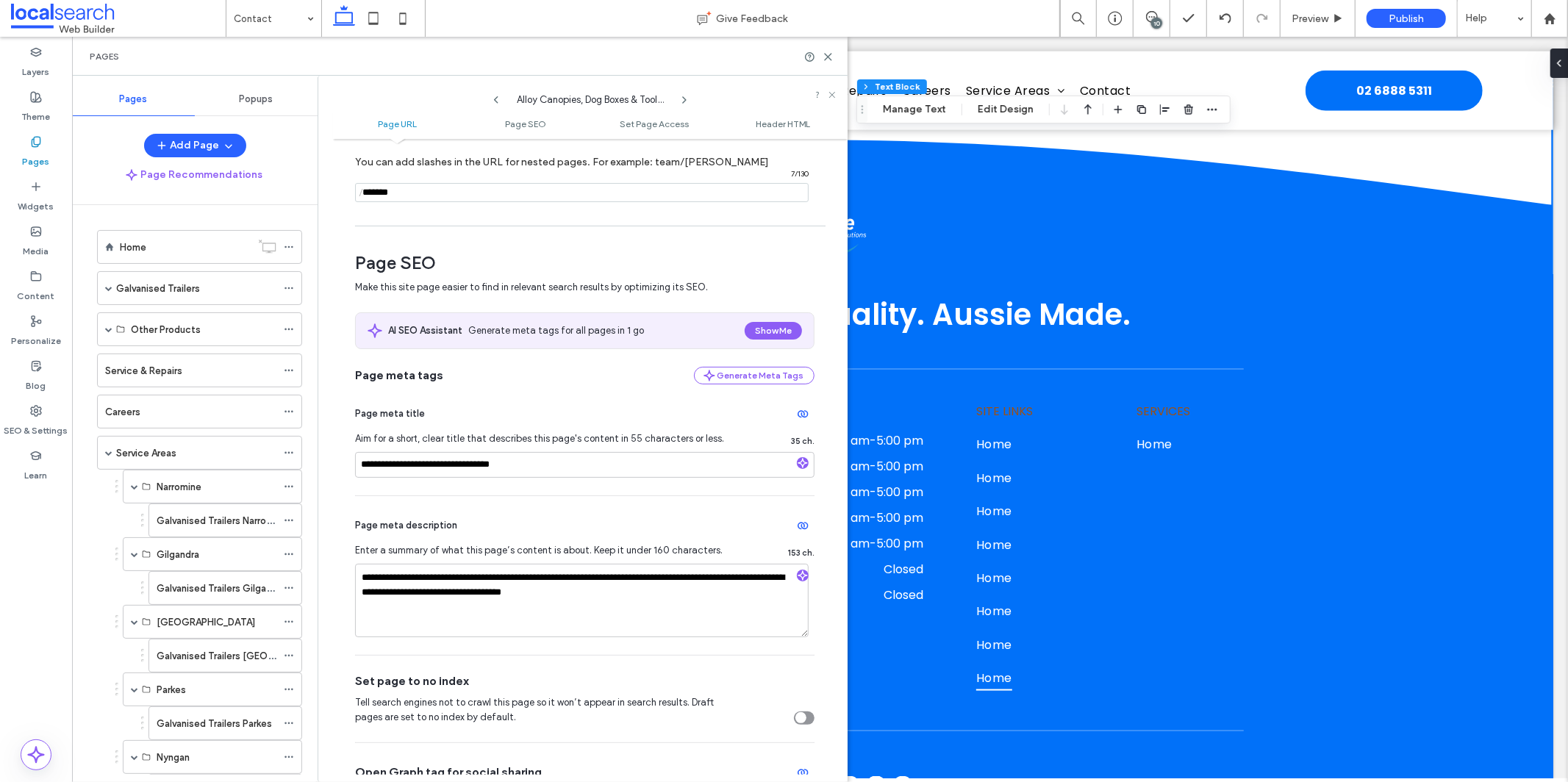
scroll to position [125, 0]
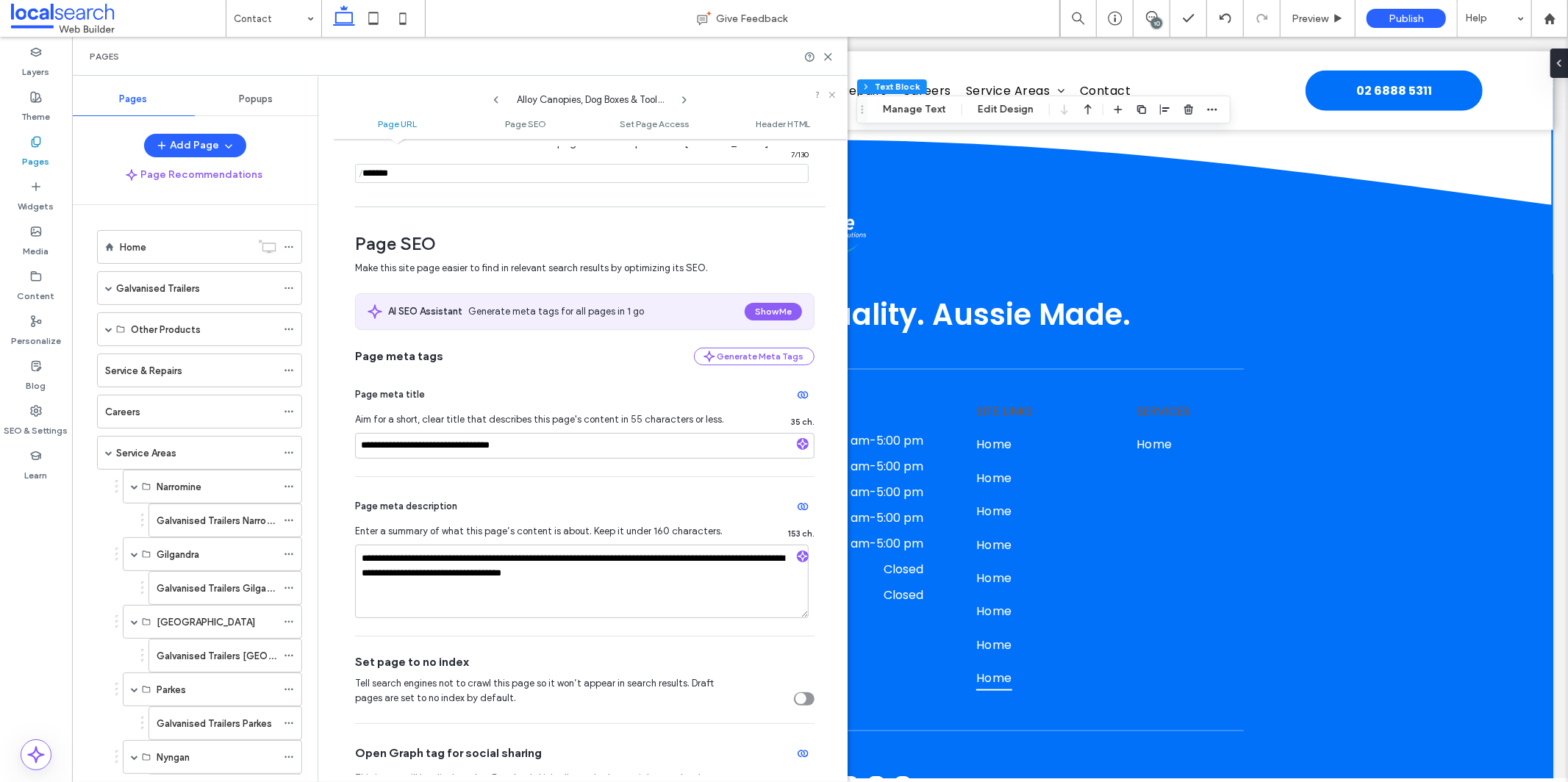
click at [681, 104] on icon at bounding box center [684, 100] width 12 height 12
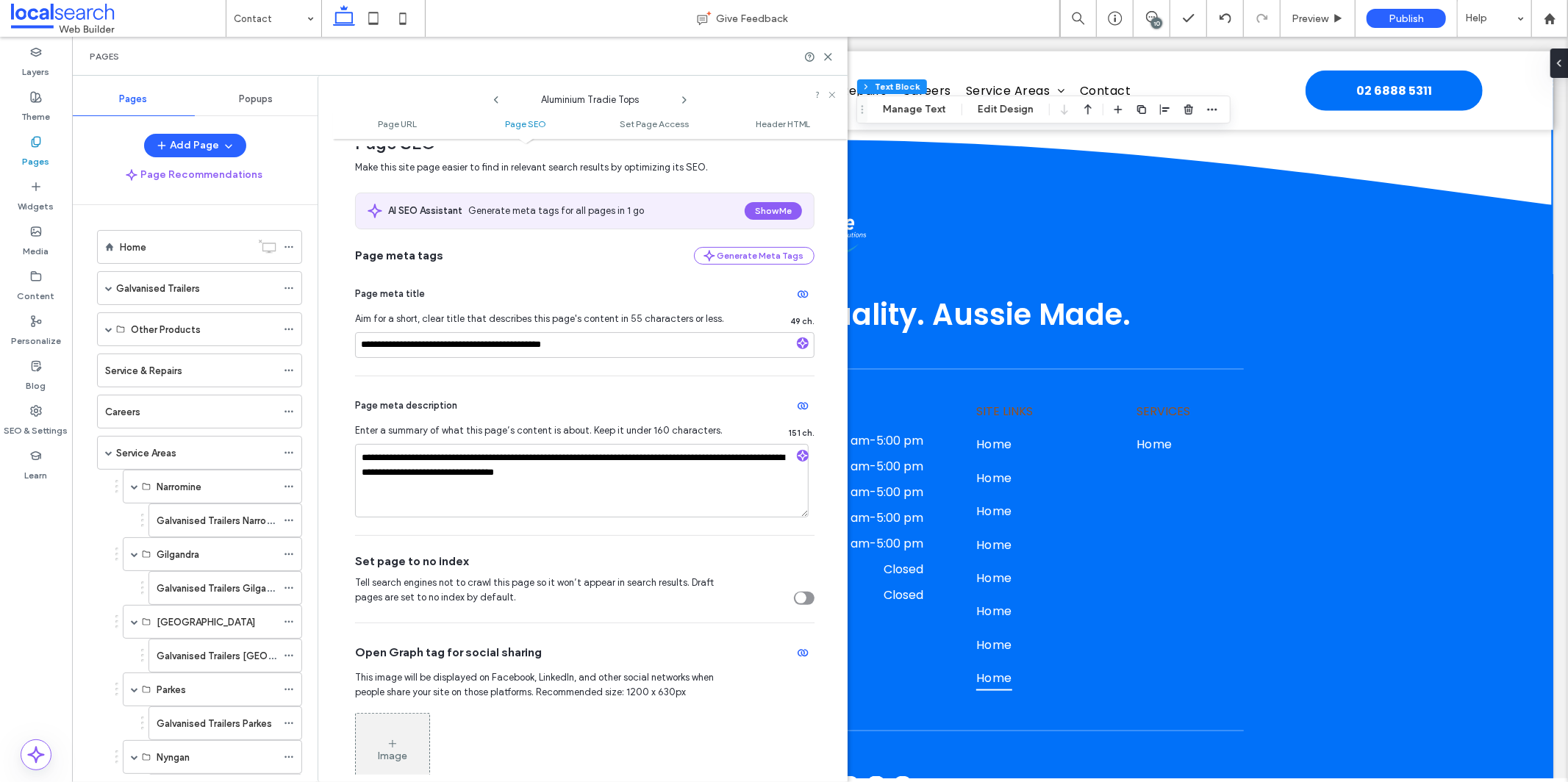
scroll to position [231, 0]
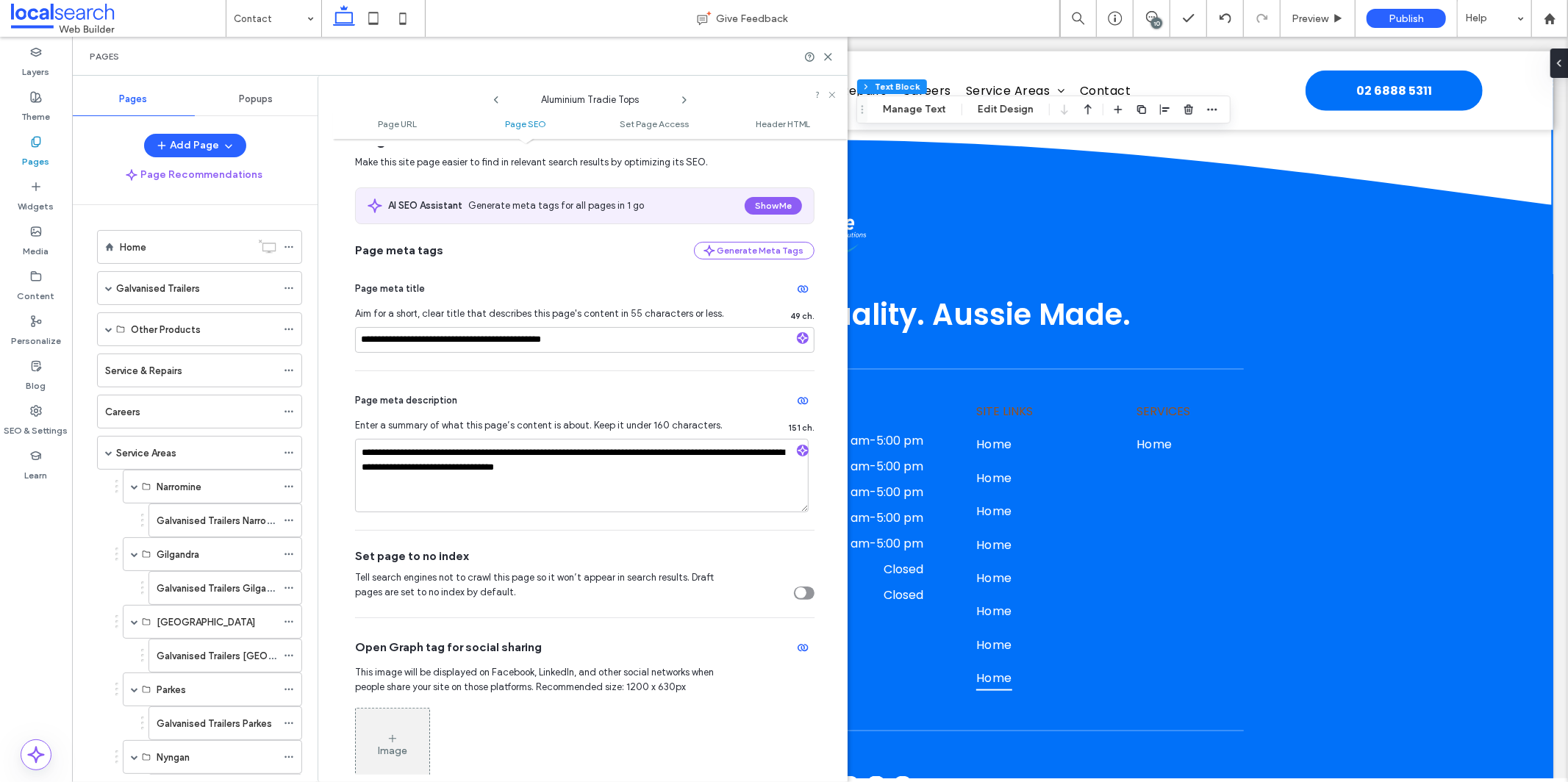
click at [689, 103] on icon at bounding box center [684, 100] width 12 height 12
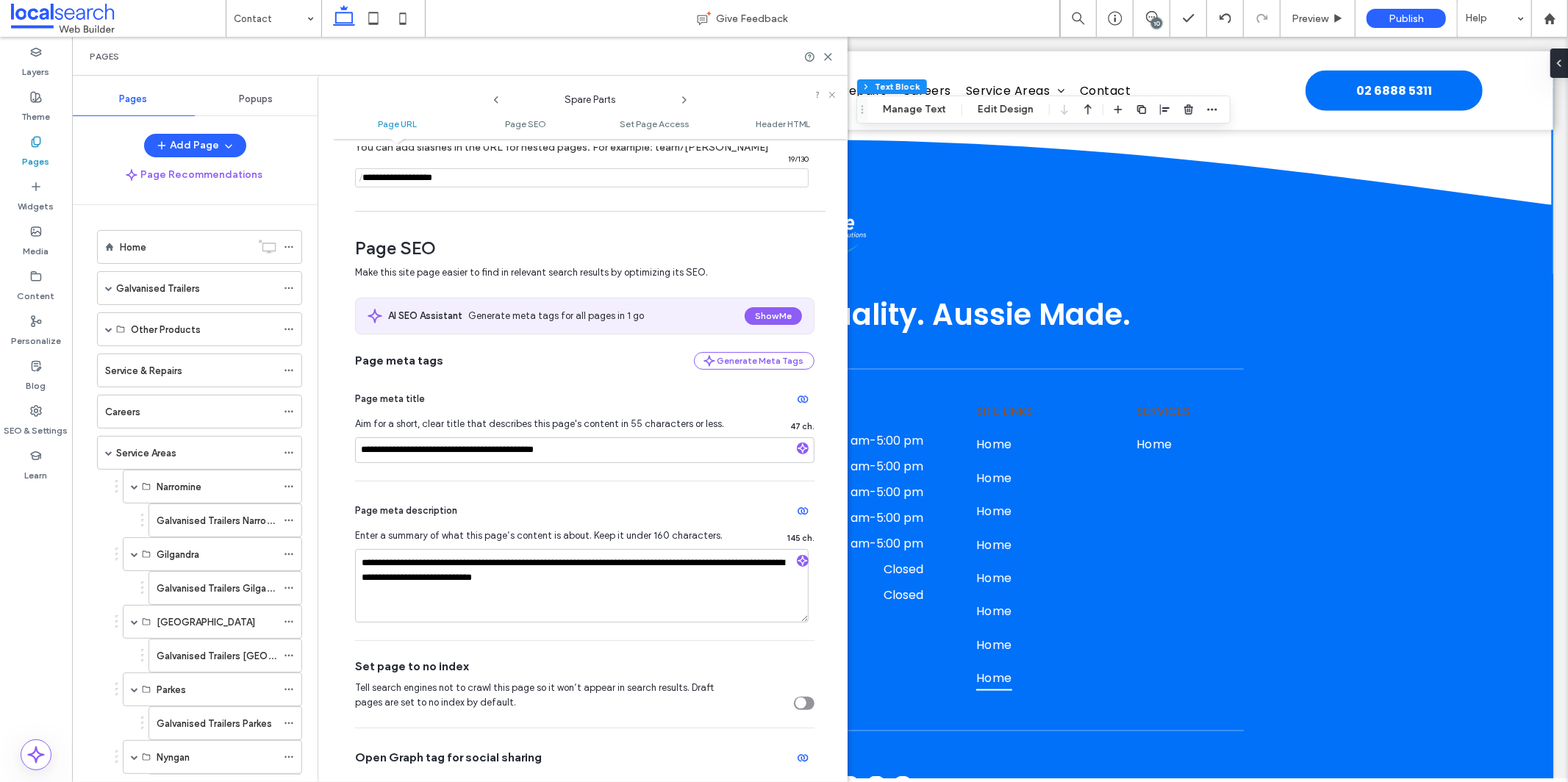
scroll to position [122, 0]
click at [579, 563] on textarea "**********" at bounding box center [582, 583] width 454 height 74
type textarea "**********"
click at [660, 566] on textarea "**********" at bounding box center [582, 583] width 454 height 74
click at [679, 98] on icon at bounding box center [684, 100] width 12 height 12
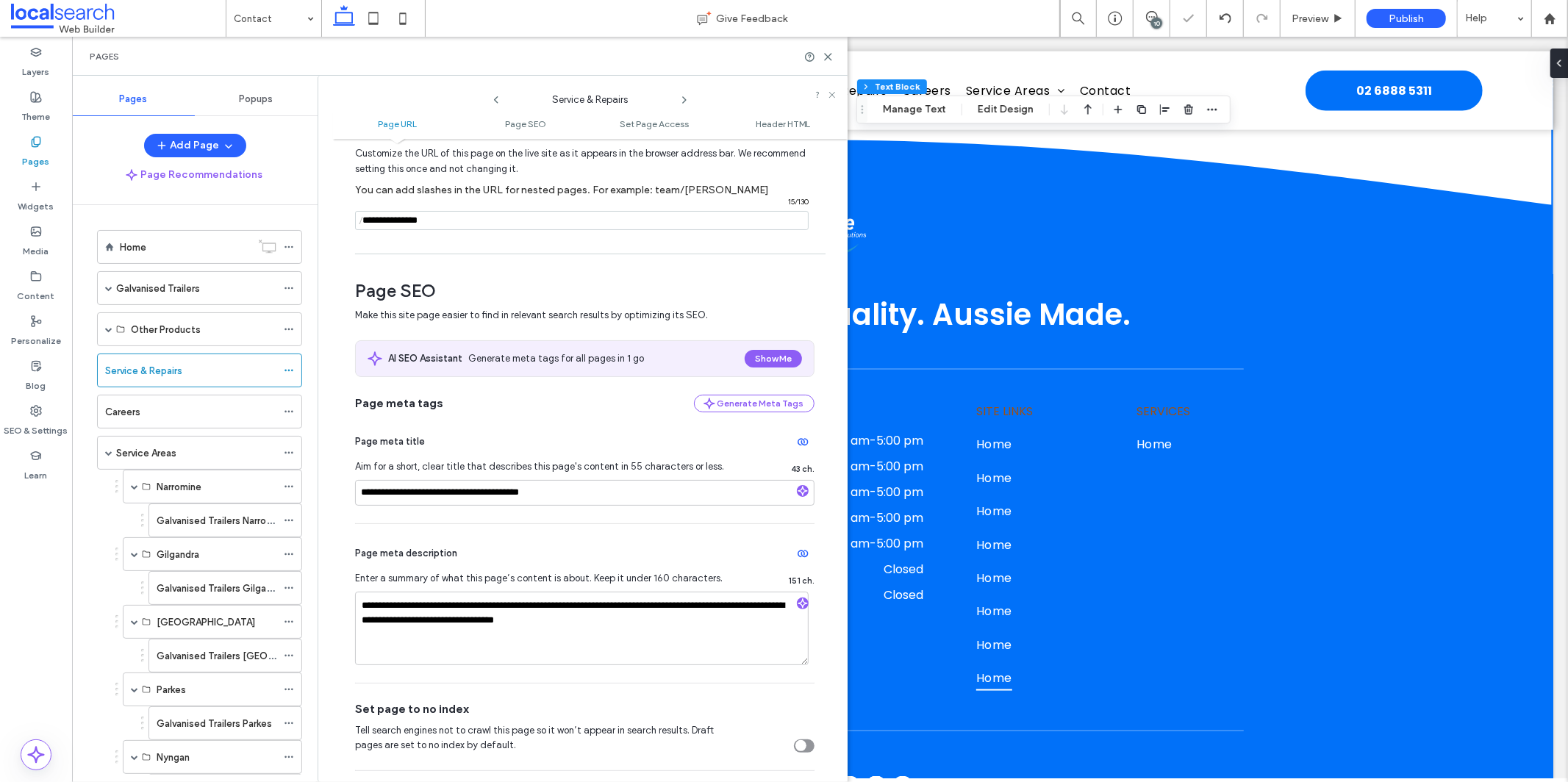
scroll to position [98, 0]
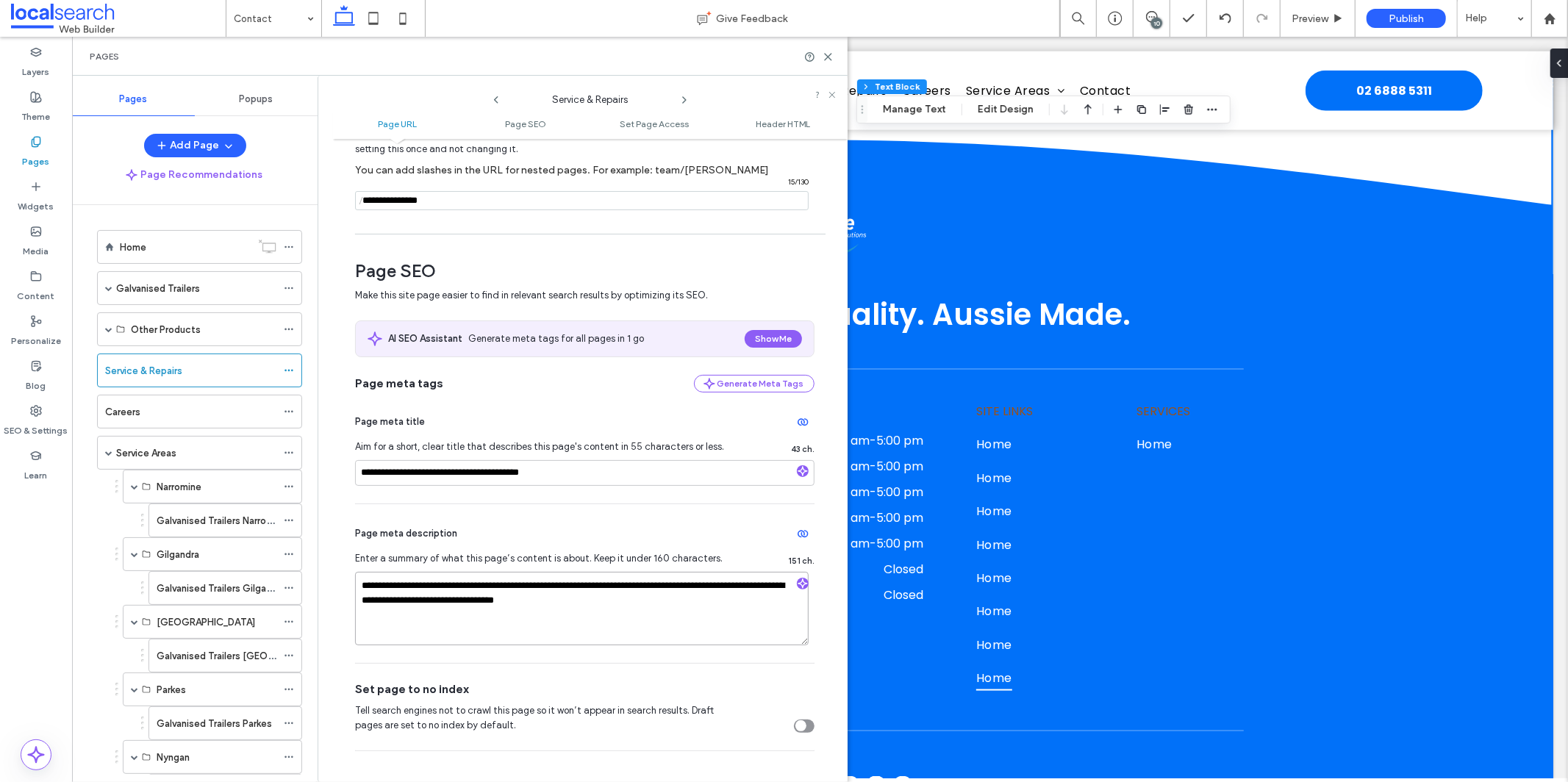
click at [671, 588] on textarea "**********" at bounding box center [582, 608] width 454 height 74
type textarea "**********"
click at [709, 619] on textarea "**********" at bounding box center [582, 608] width 454 height 74
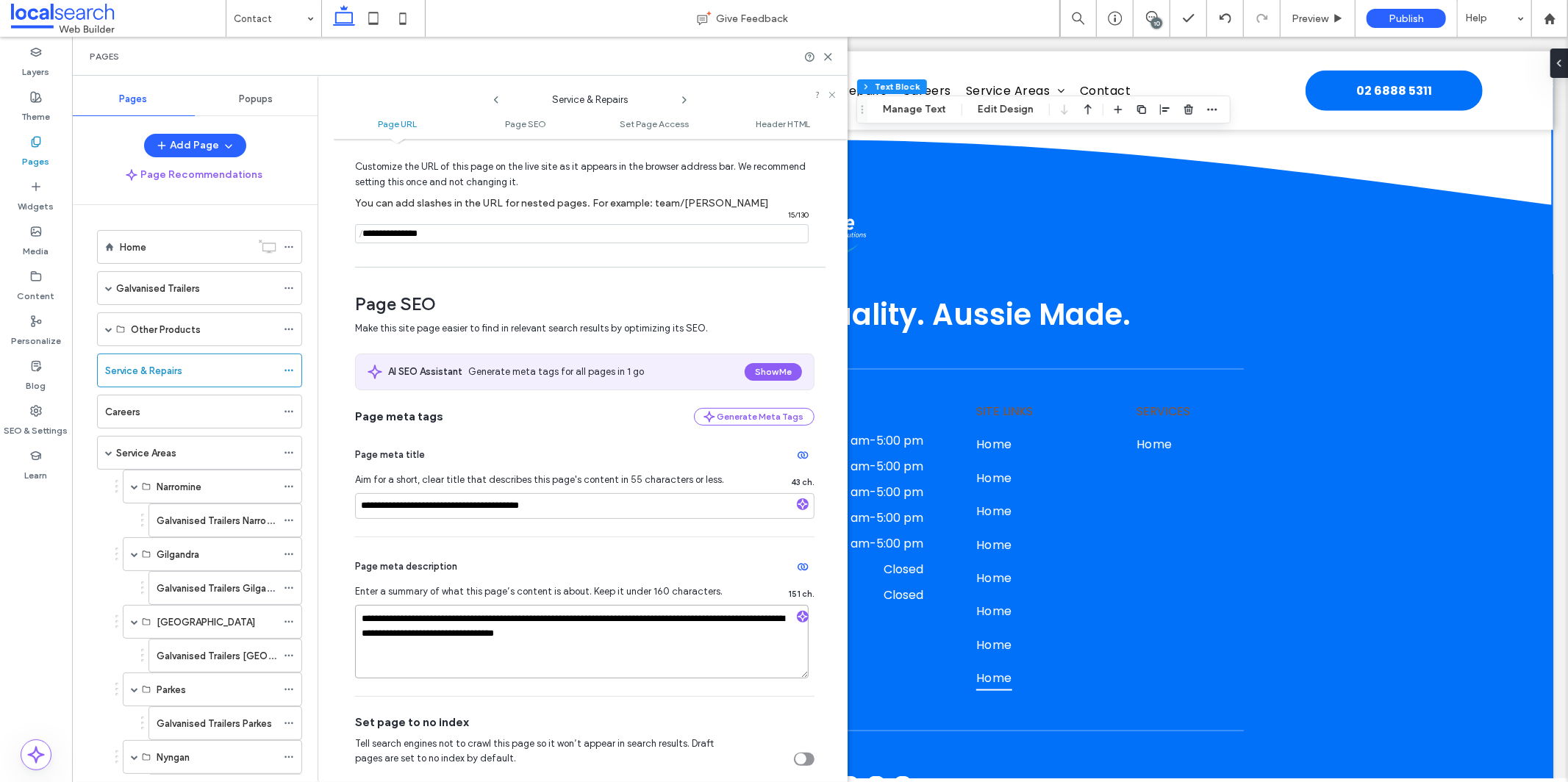
scroll to position [70, 0]
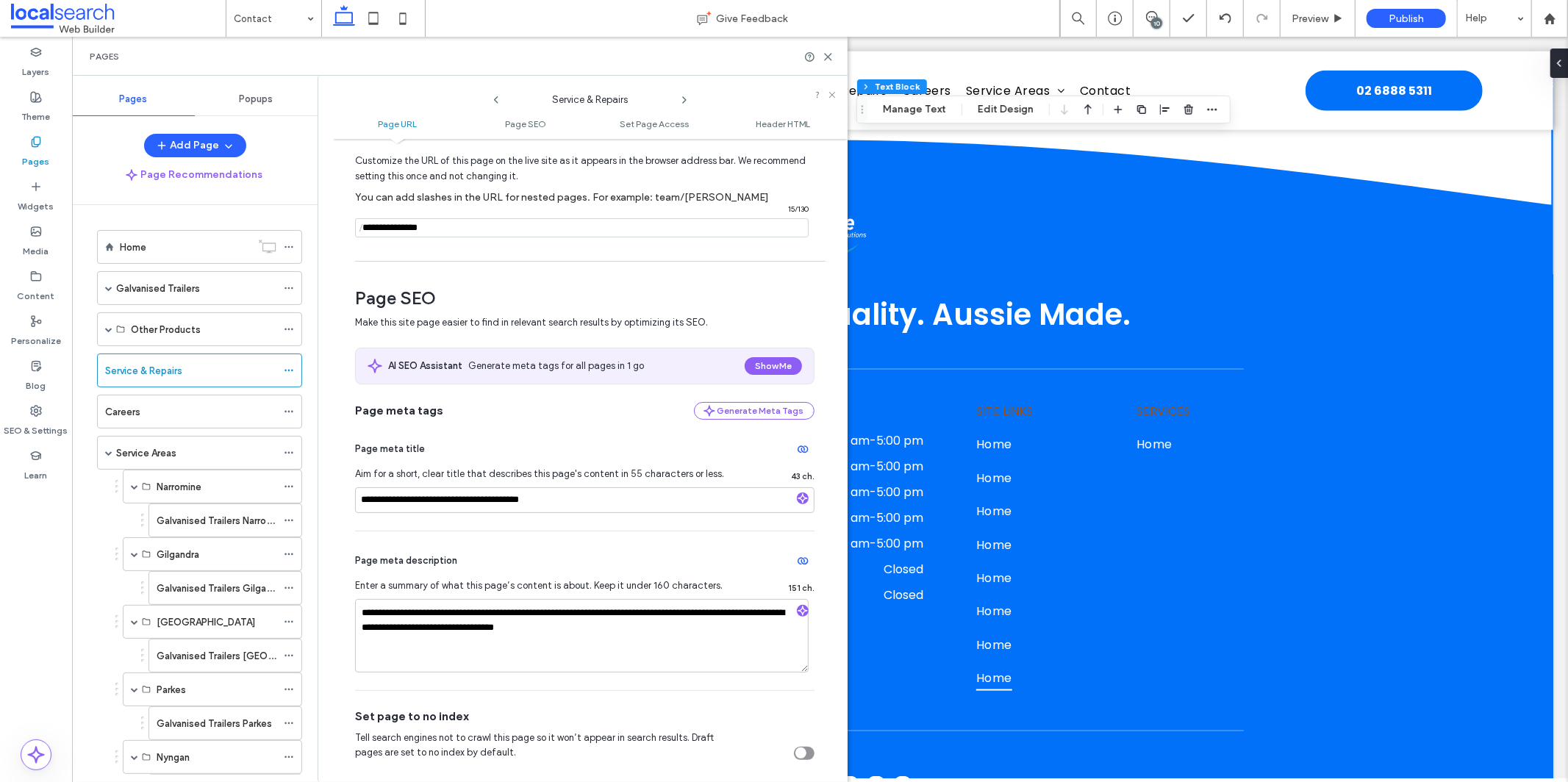
click at [680, 94] on icon at bounding box center [684, 100] width 12 height 12
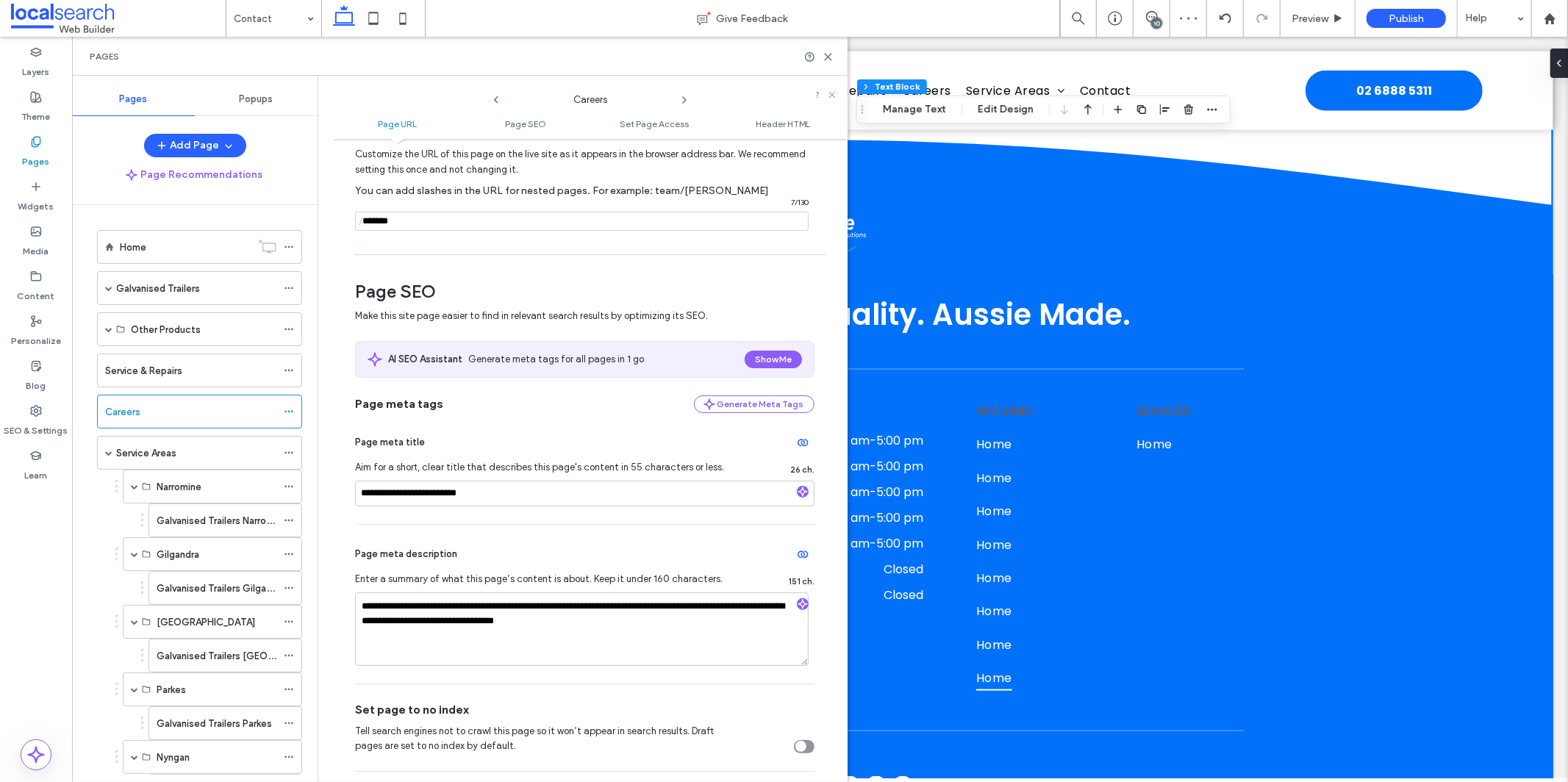
scroll to position [78, 0]
click at [685, 98] on icon at bounding box center [684, 100] width 12 height 12
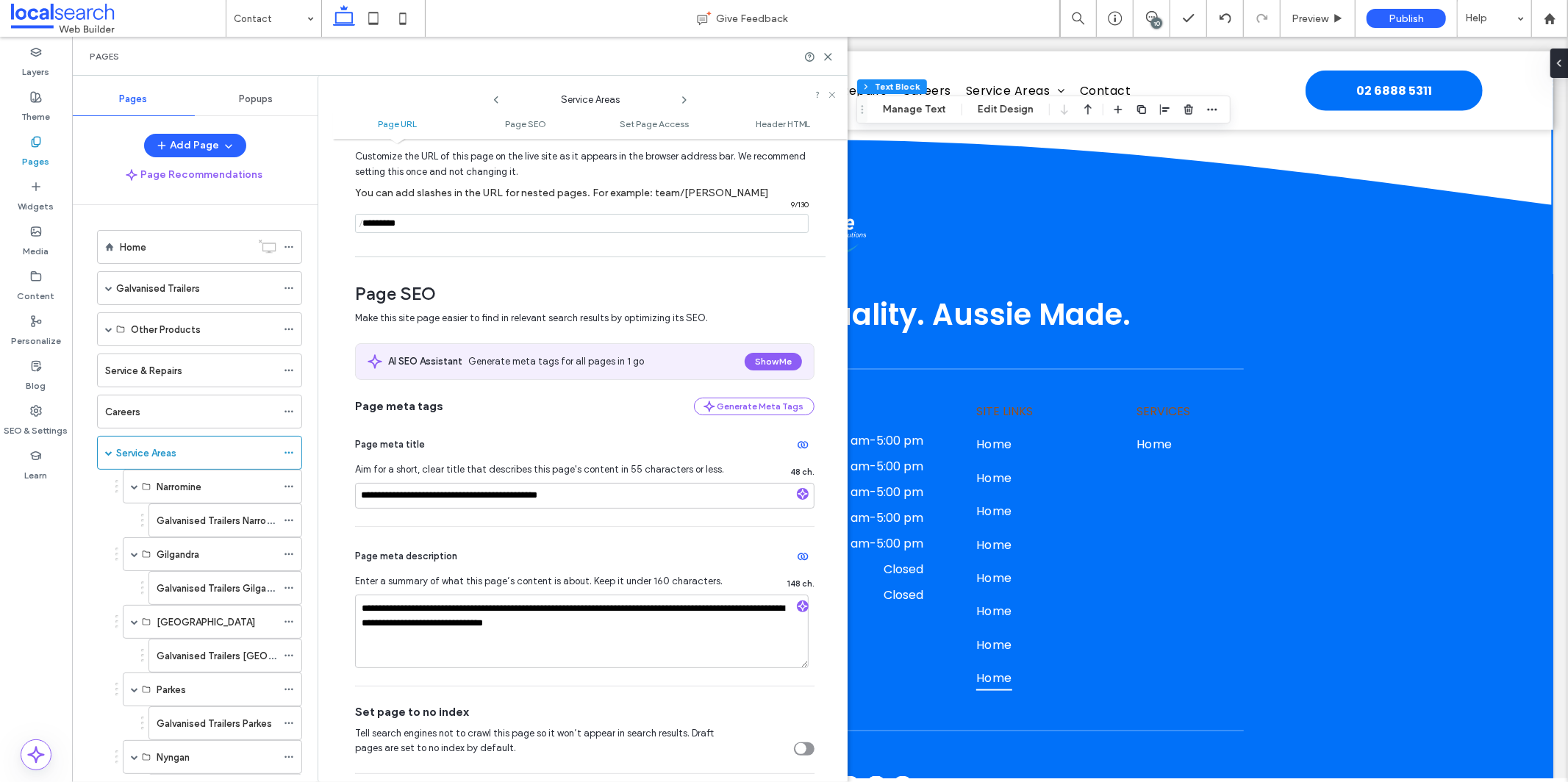
scroll to position [76, 0]
click at [685, 99] on use at bounding box center [685, 99] width 3 height 6
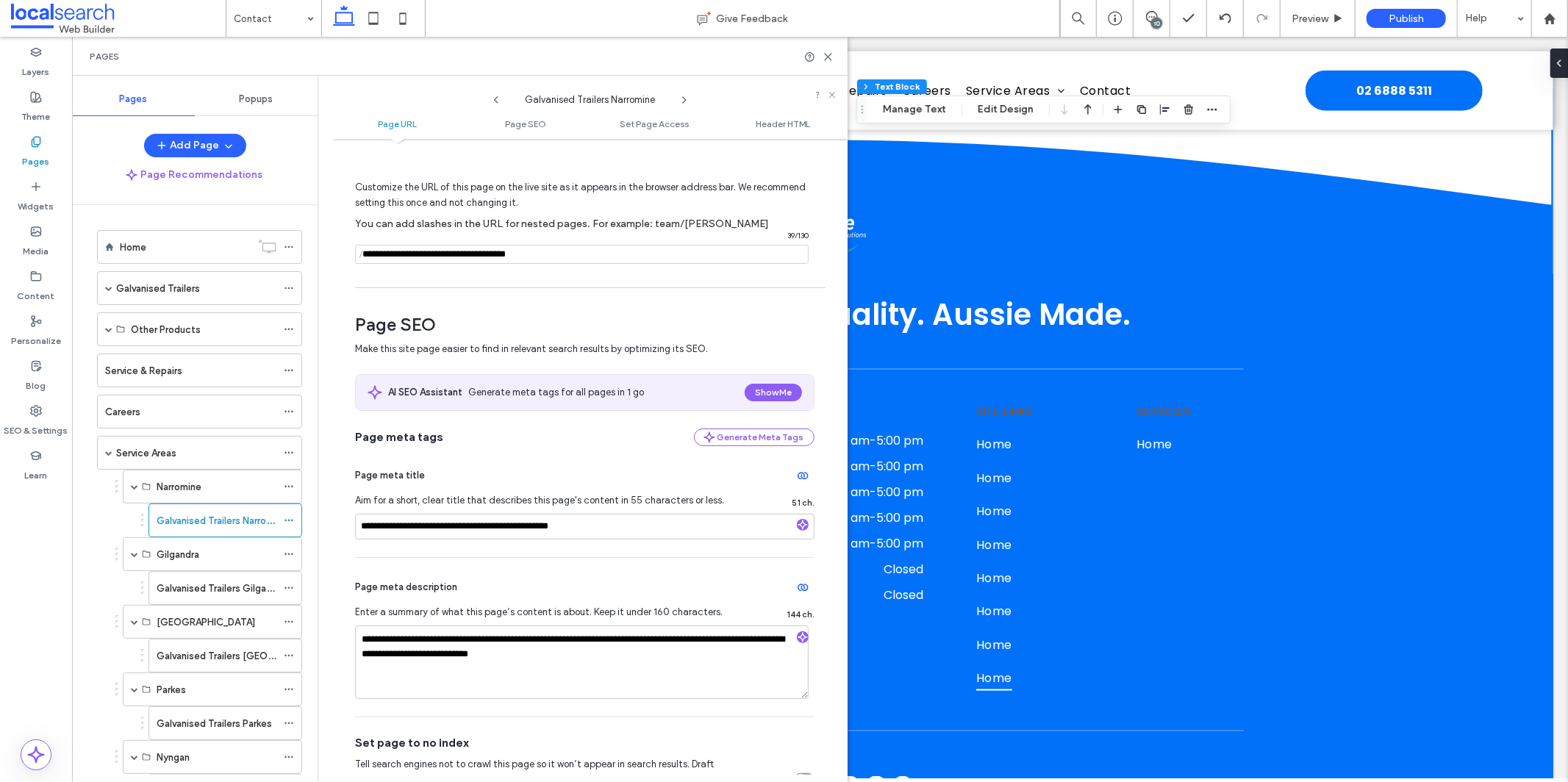
scroll to position [46, 0]
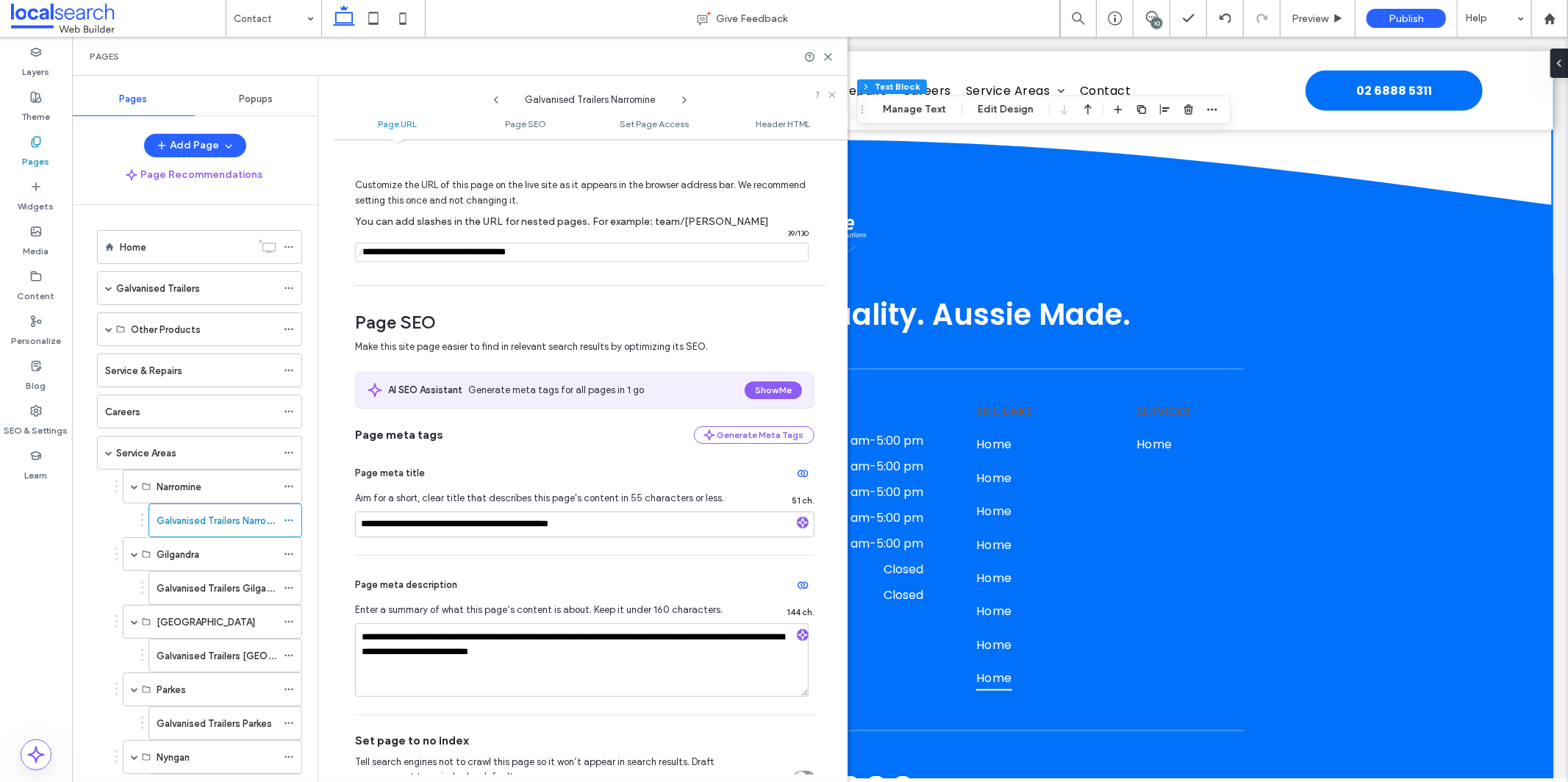
click at [683, 98] on icon at bounding box center [684, 100] width 12 height 12
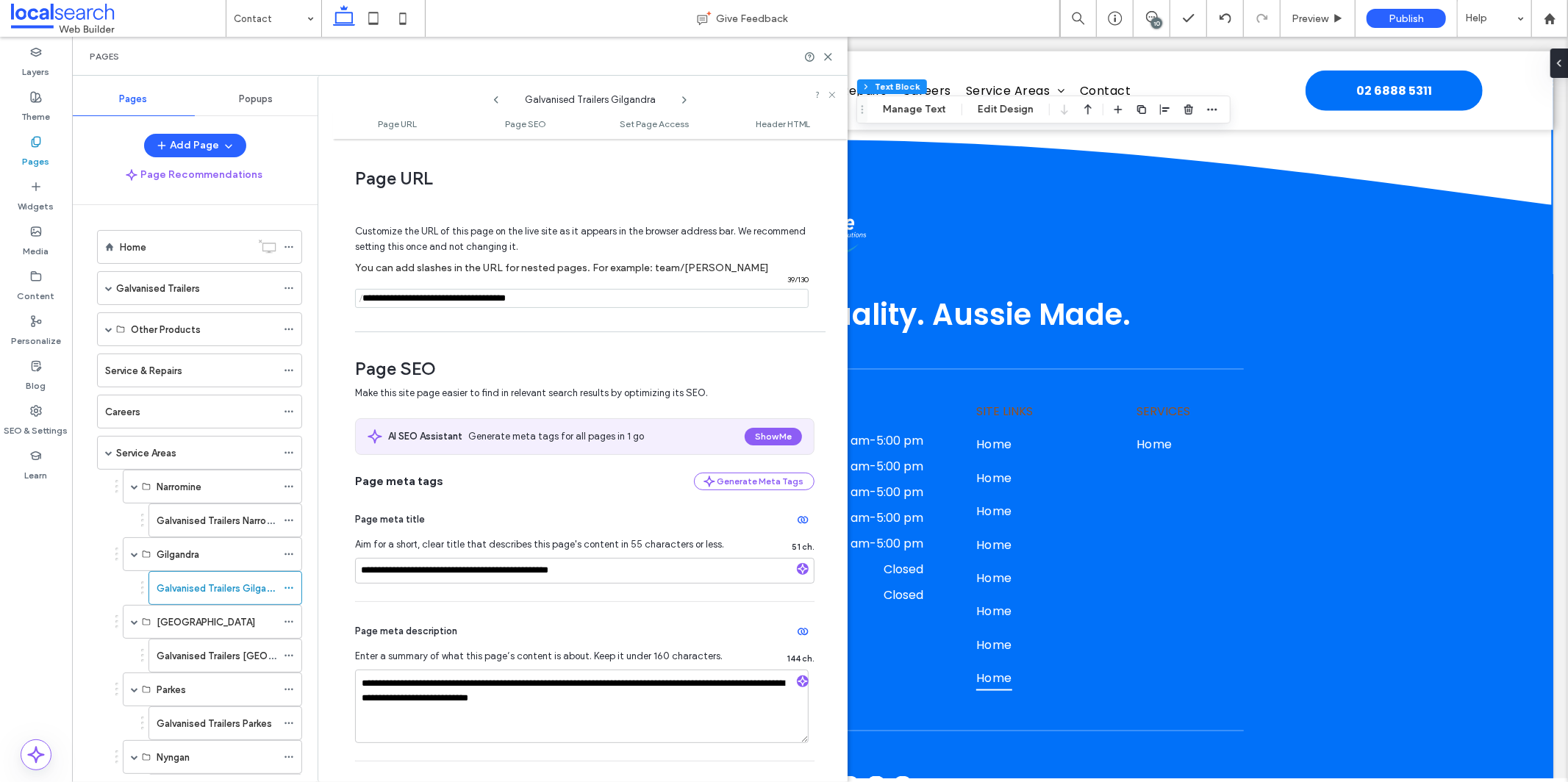
click at [685, 100] on use at bounding box center [685, 99] width 3 height 6
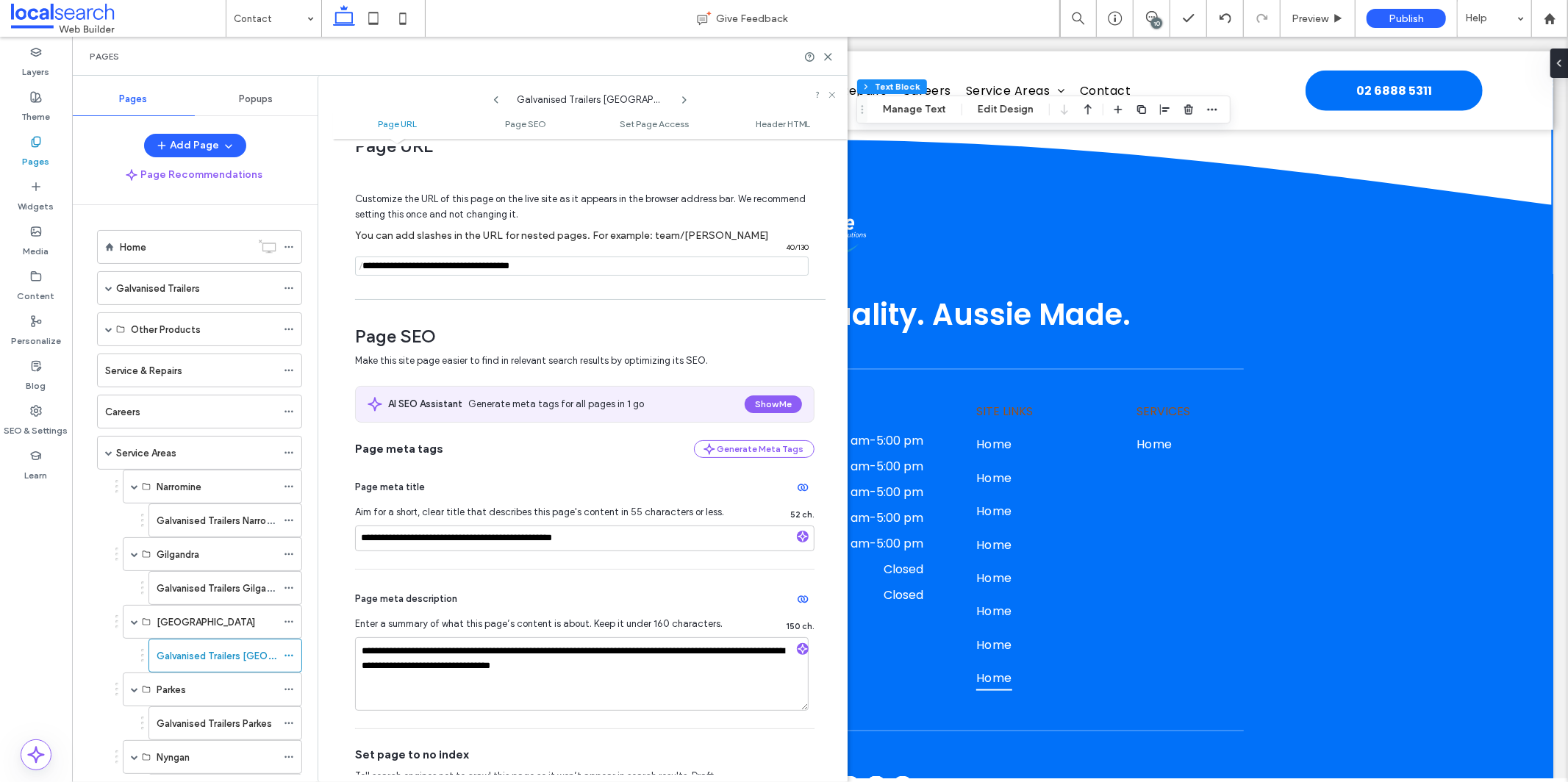
scroll to position [3, 0]
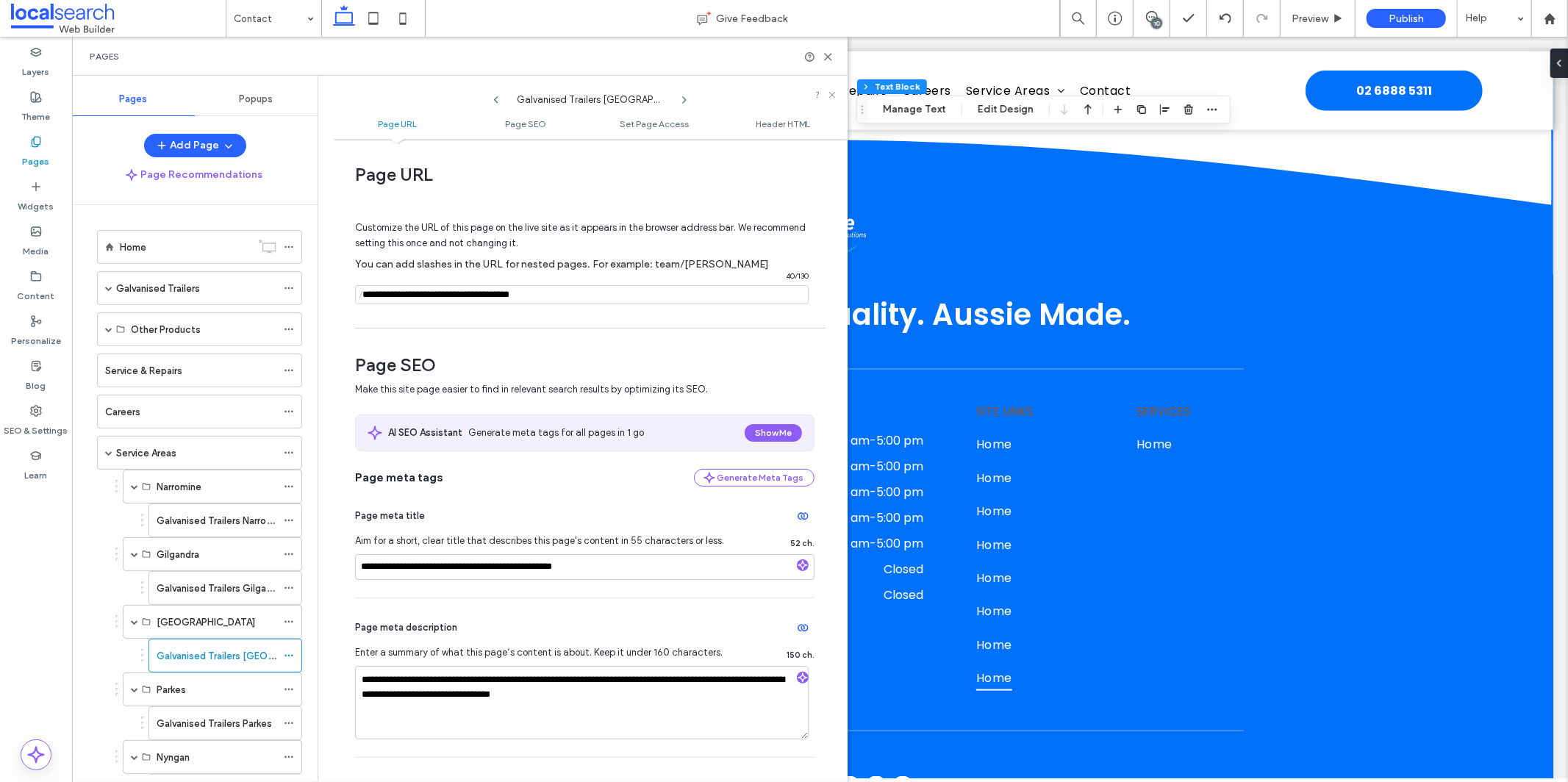
click at [685, 102] on icon at bounding box center [684, 100] width 12 height 12
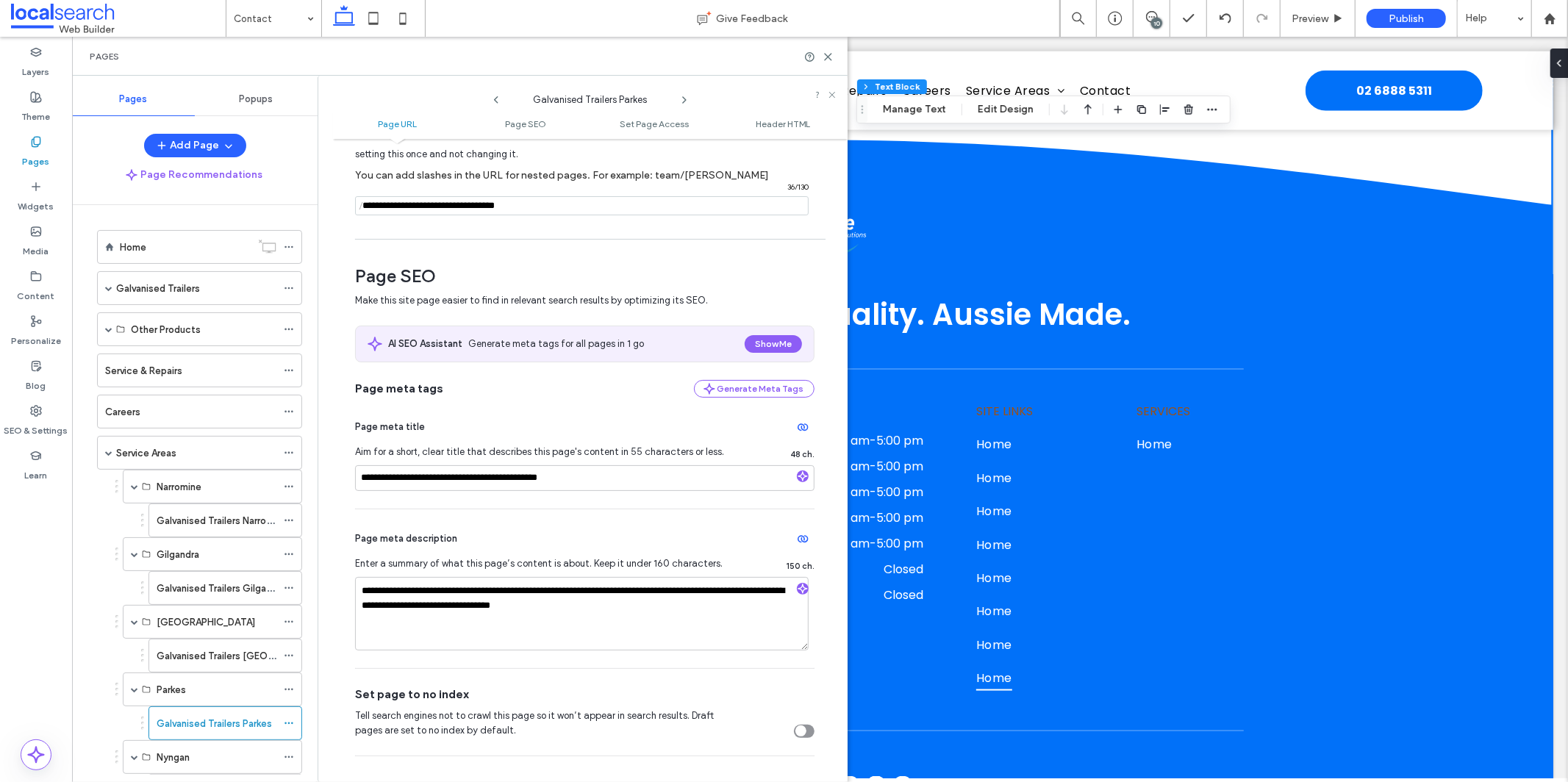
scroll to position [133, 0]
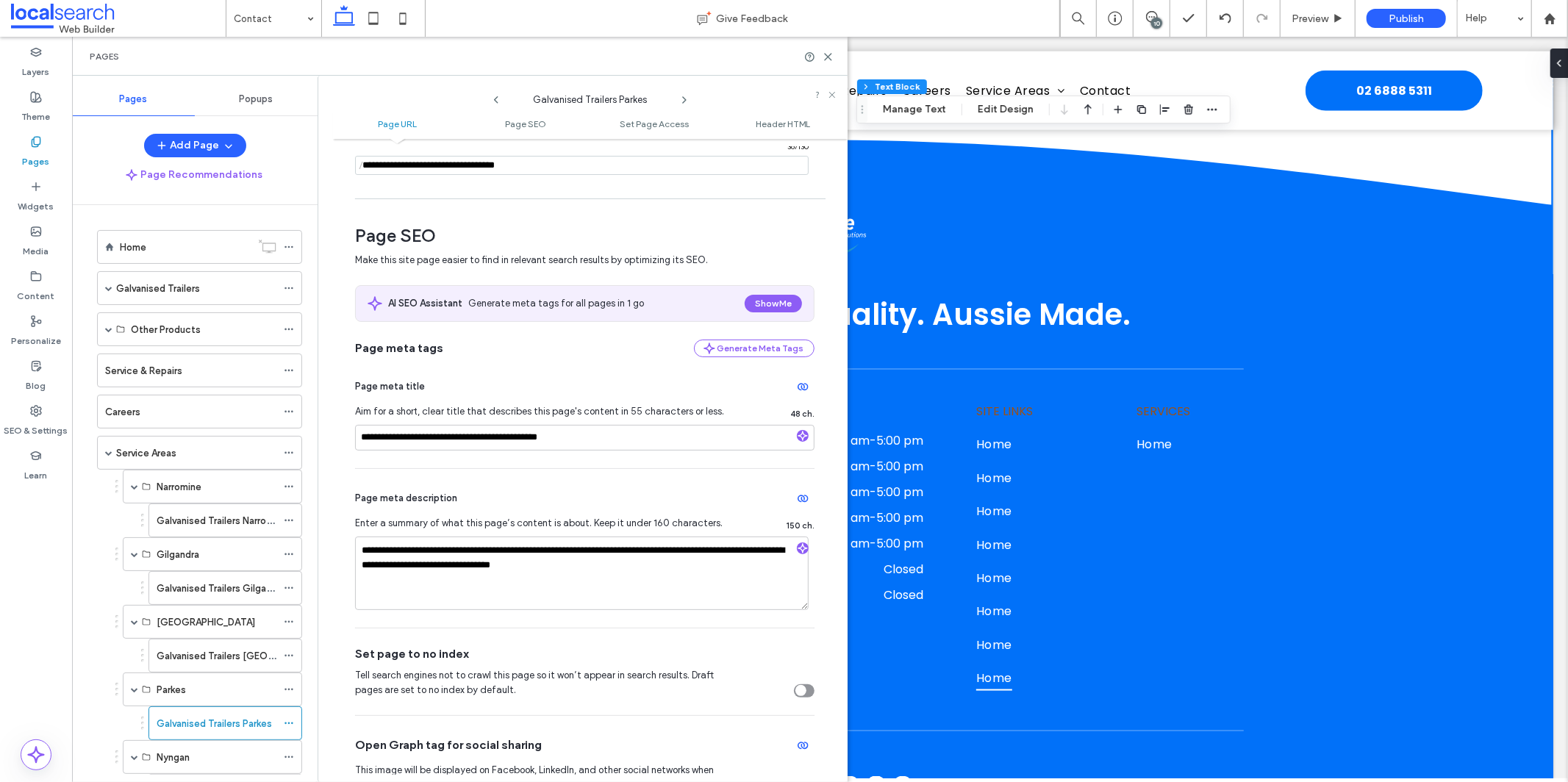
click at [683, 97] on use at bounding box center [685, 99] width 3 height 6
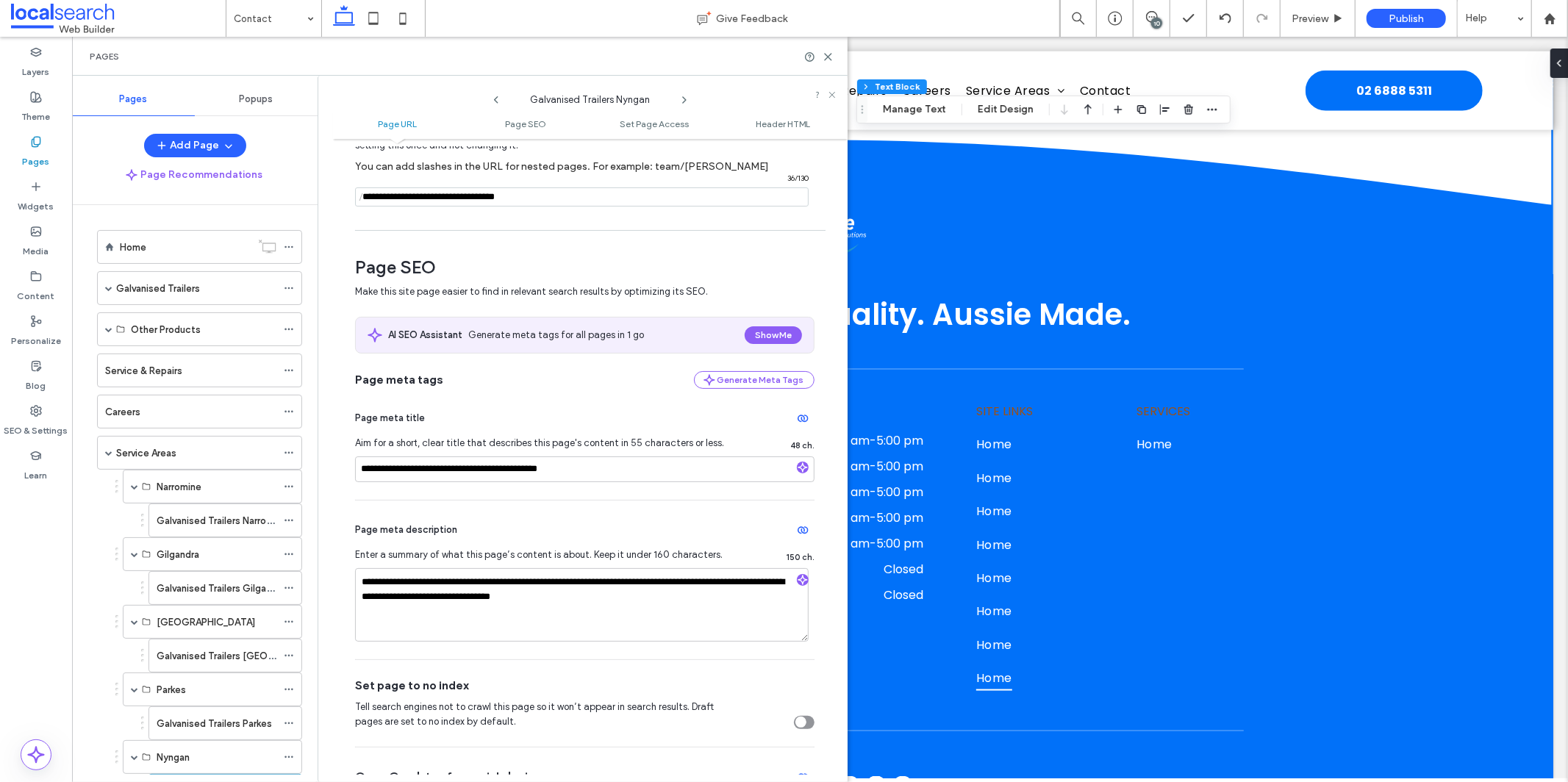
scroll to position [103, 0]
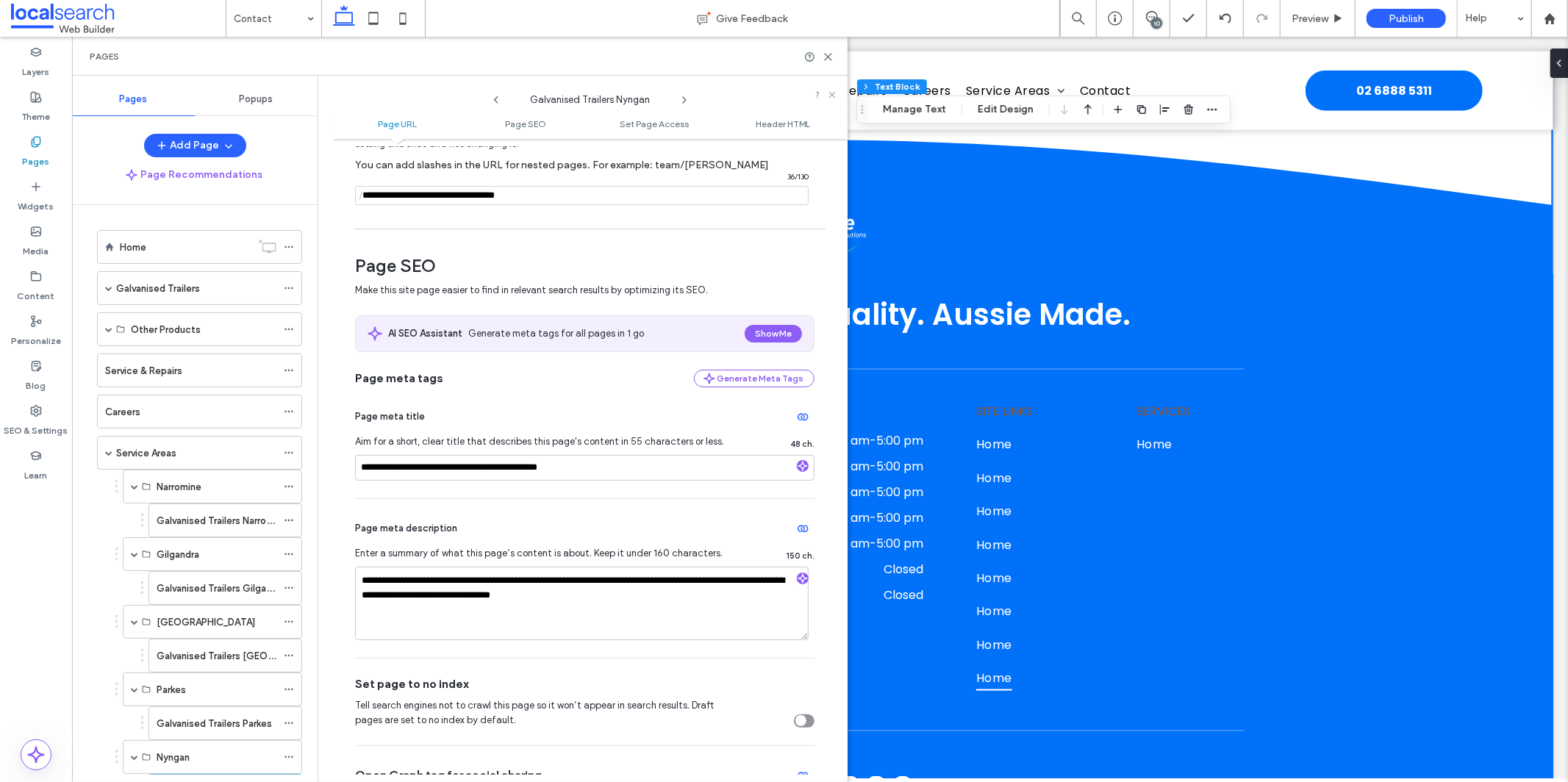
click at [685, 102] on use at bounding box center [685, 99] width 3 height 6
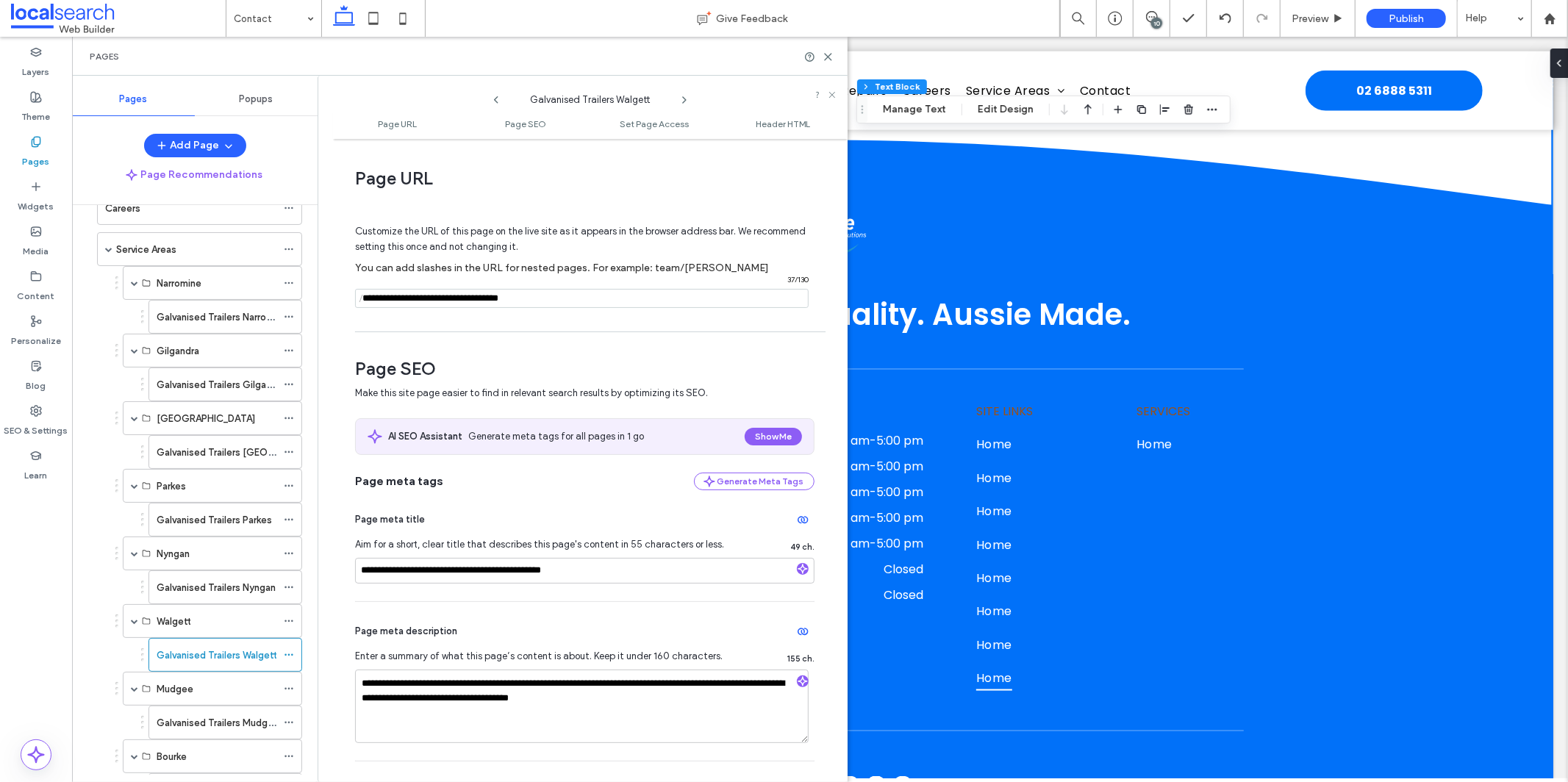
scroll to position [325, 0]
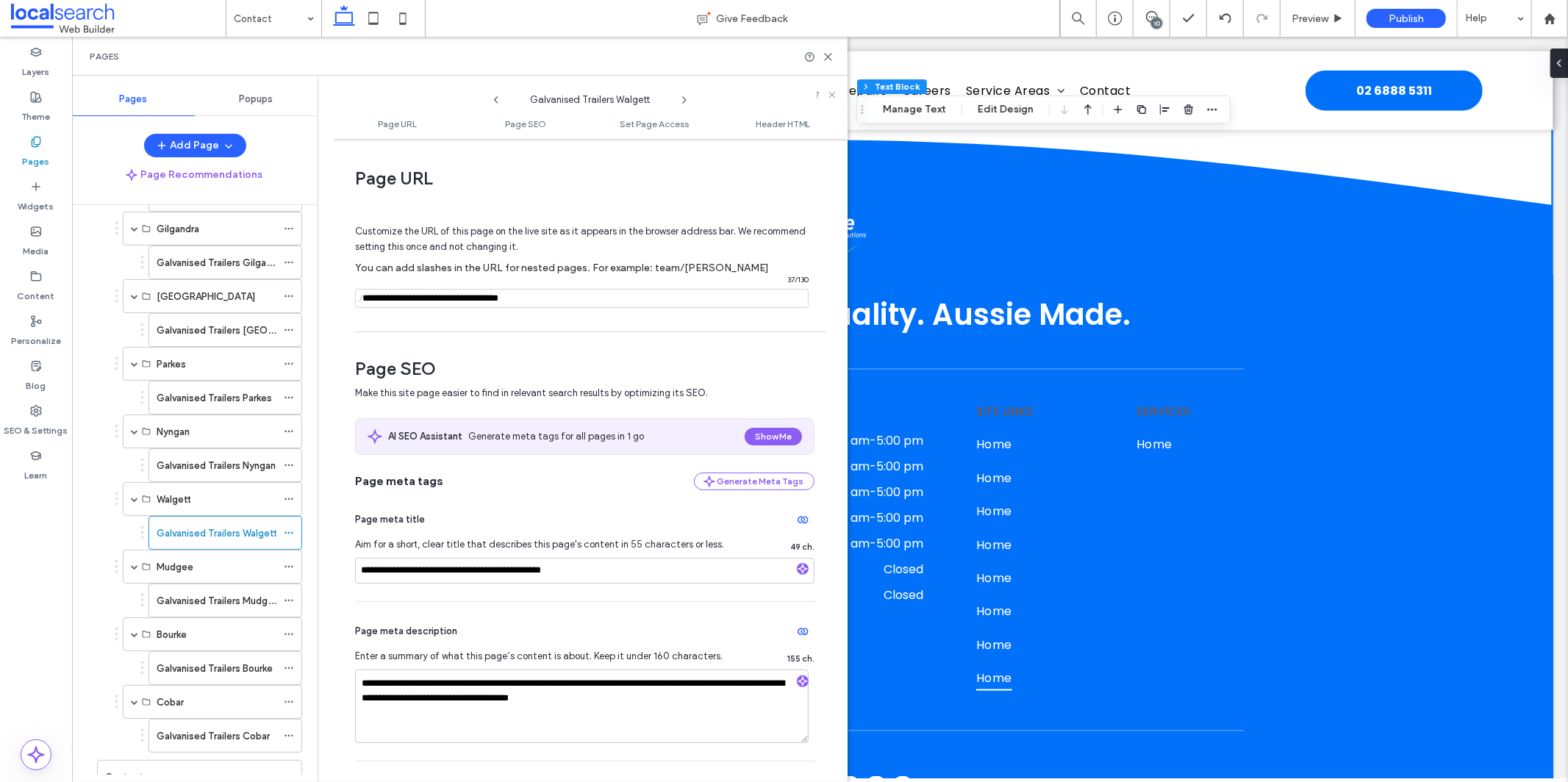
click at [682, 98] on icon at bounding box center [684, 100] width 12 height 12
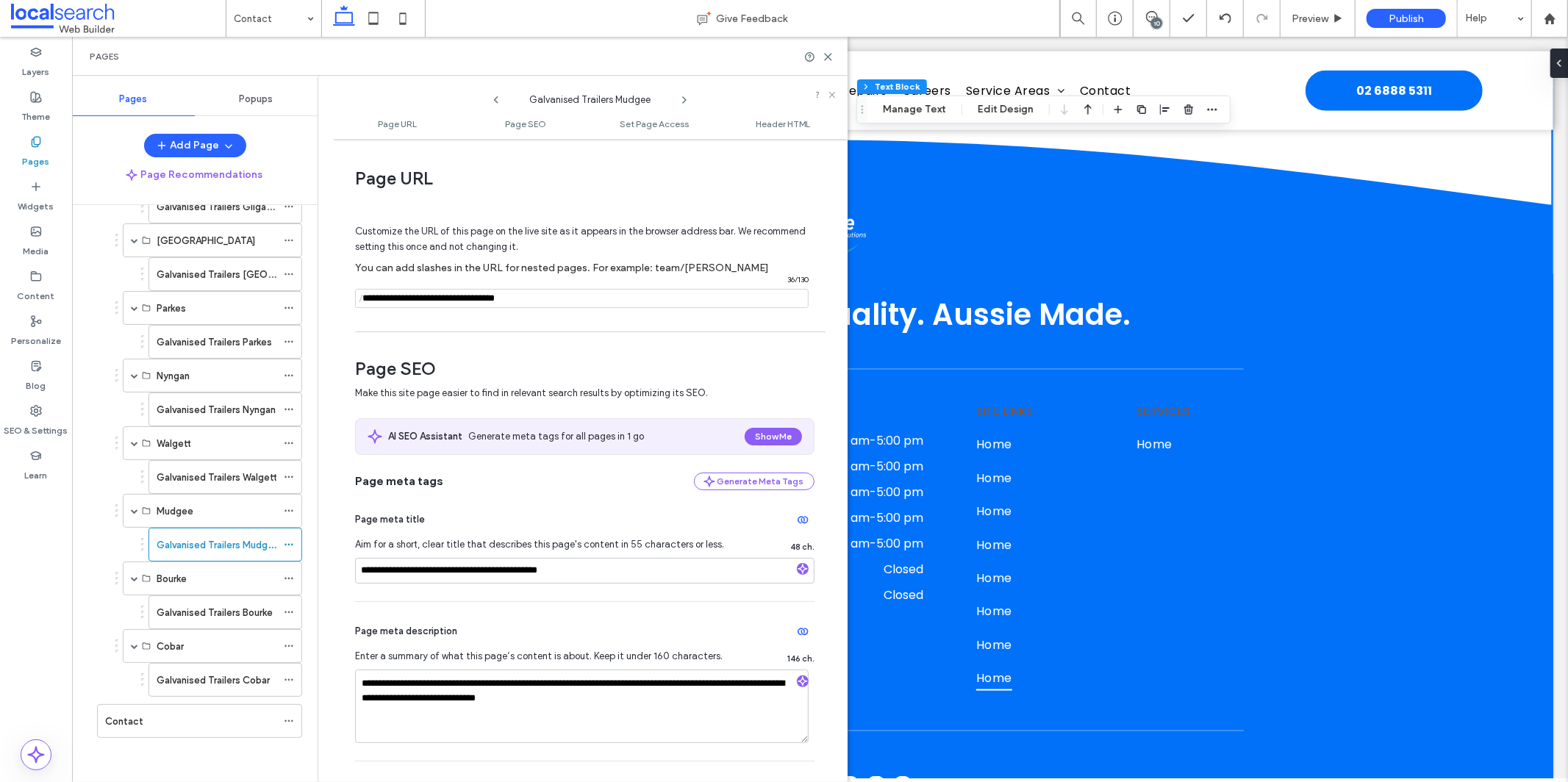
click at [682, 98] on icon at bounding box center [684, 100] width 12 height 12
click at [685, 98] on icon at bounding box center [684, 100] width 12 height 12
click at [687, 100] on icon at bounding box center [684, 100] width 12 height 12
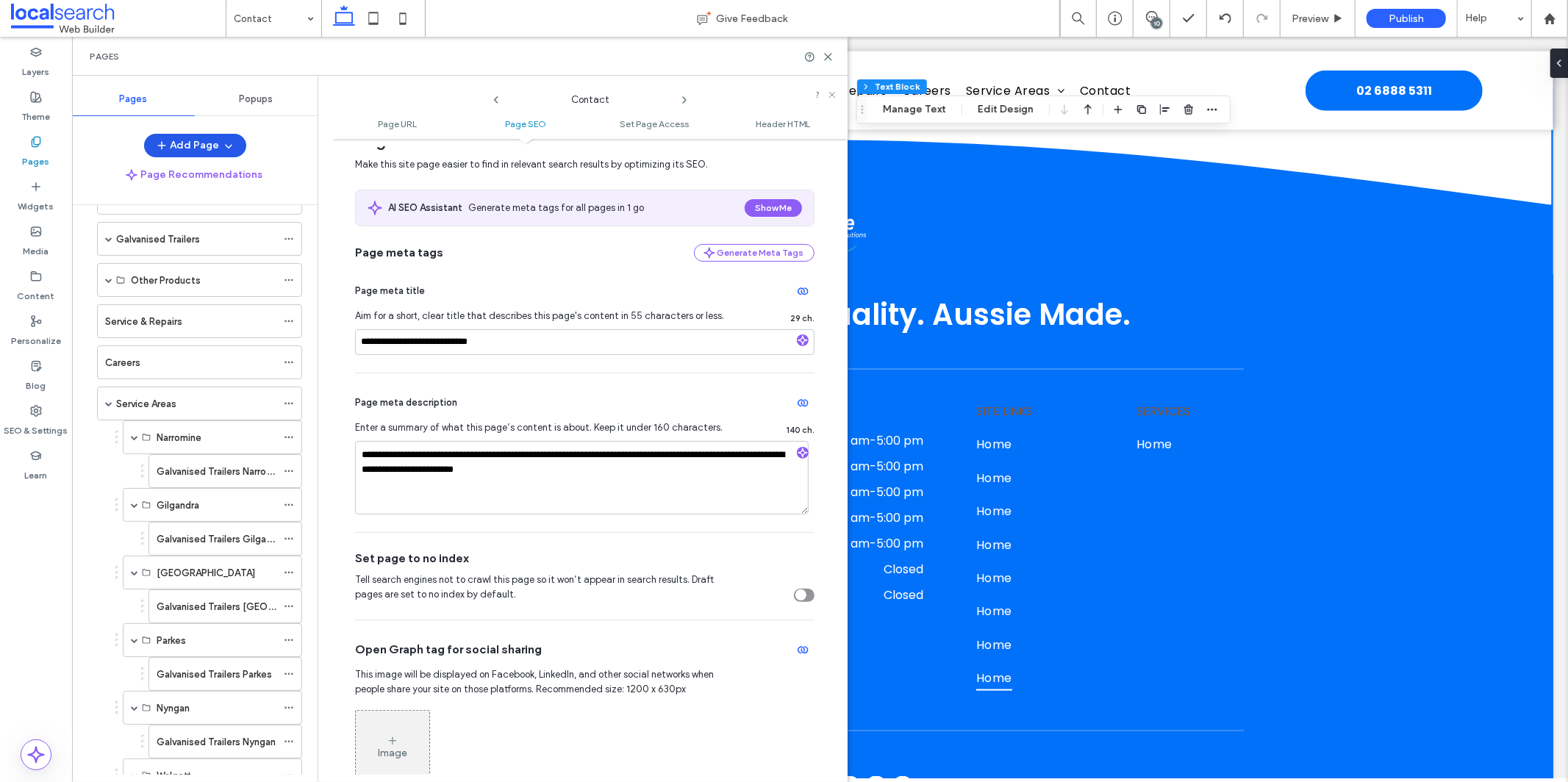
scroll to position [0, 0]
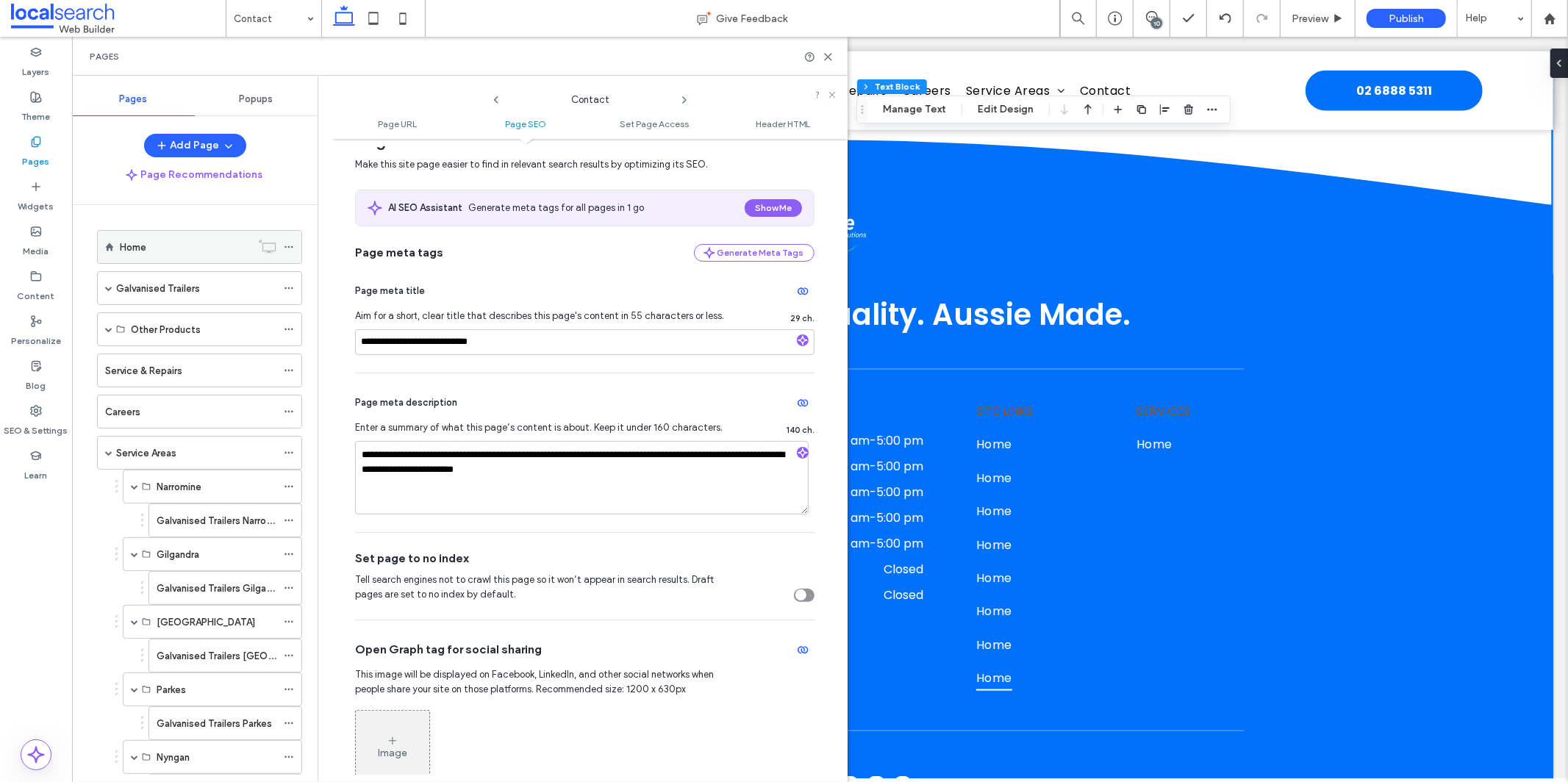
click at [172, 233] on div "Home" at bounding box center [185, 247] width 131 height 32
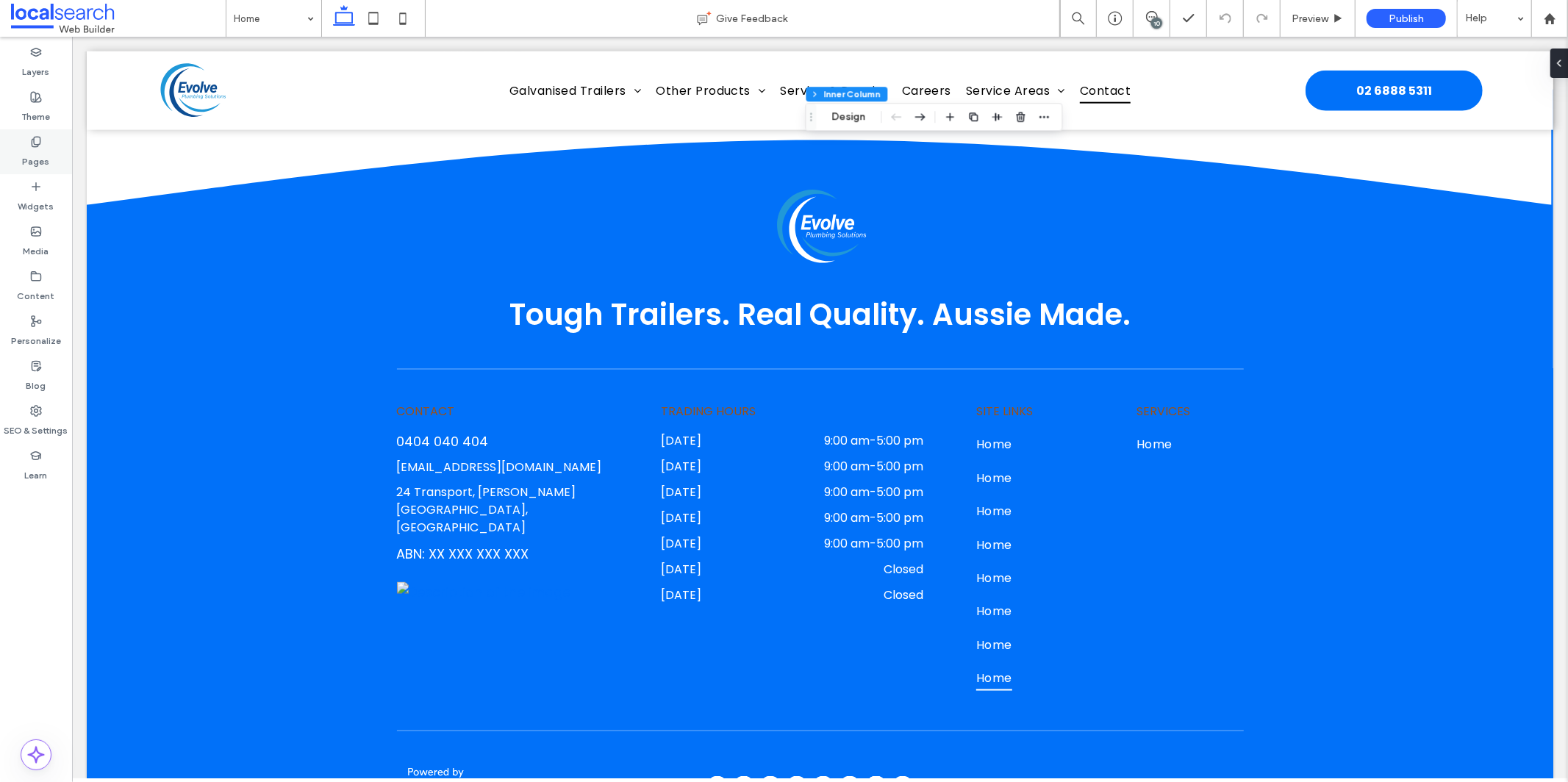
click at [37, 154] on label "Pages" at bounding box center [36, 157] width 27 height 21
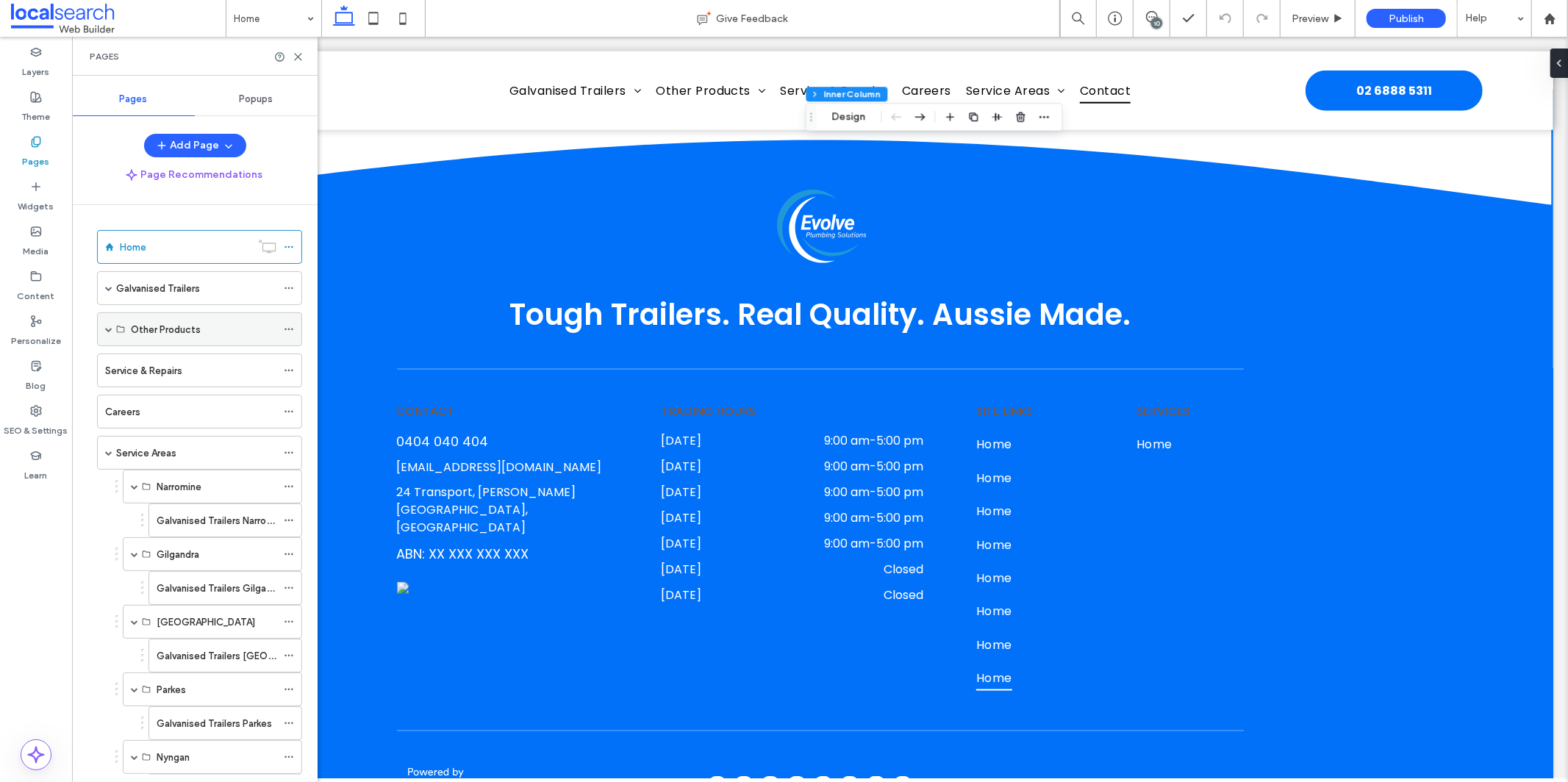
click at [162, 327] on label "Other Products" at bounding box center [166, 329] width 70 height 26
click at [165, 370] on label "Service & Repairs" at bounding box center [143, 370] width 77 height 26
click at [266, 627] on div "Wellington" at bounding box center [216, 621] width 120 height 16
click at [263, 645] on div "Galvanised Trailers Wellington" at bounding box center [216, 655] width 120 height 32
click at [54, 410] on div "SEO & Settings" at bounding box center [36, 420] width 72 height 45
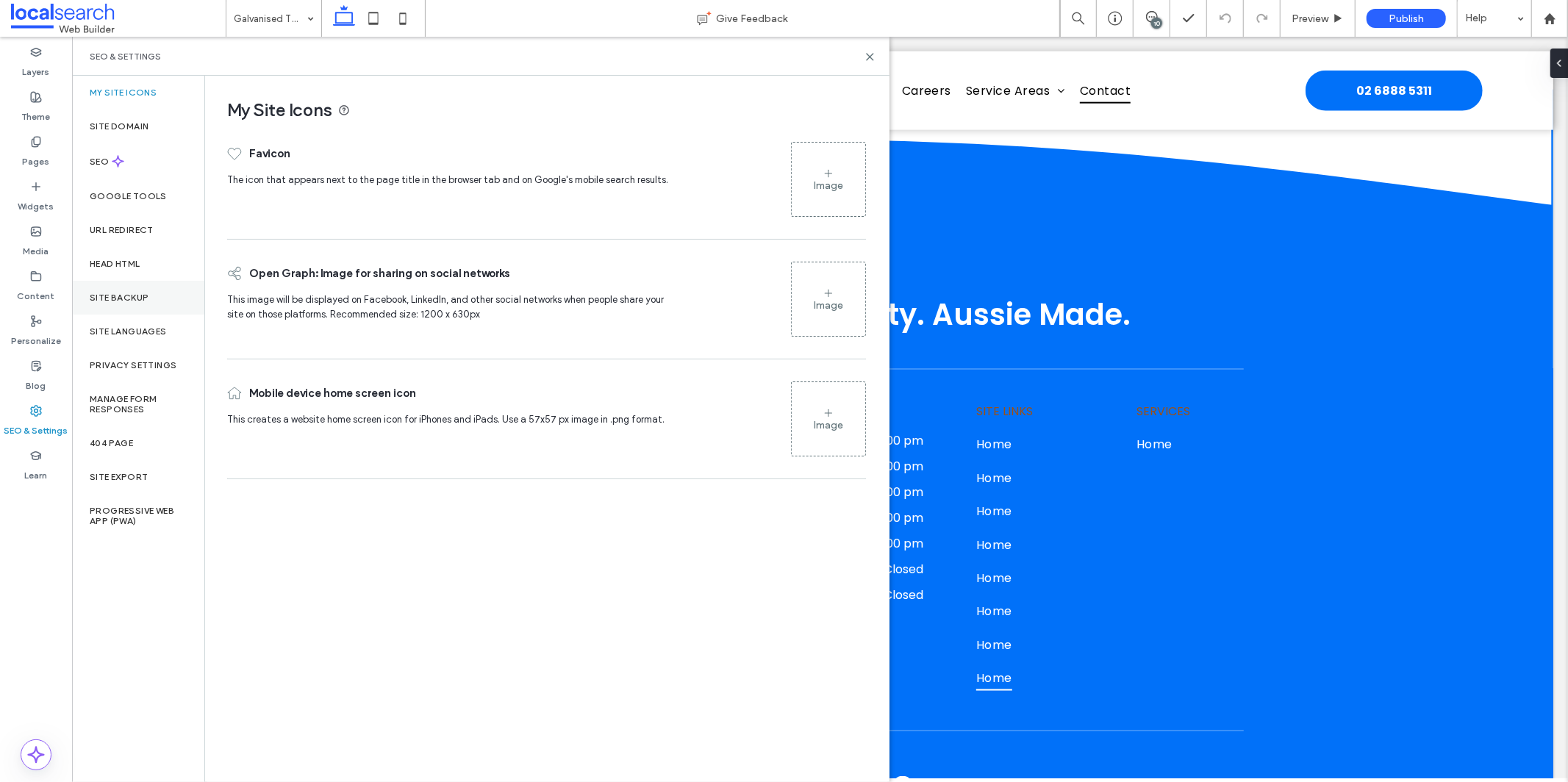
click at [170, 296] on div "Site Backup" at bounding box center [138, 297] width 132 height 34
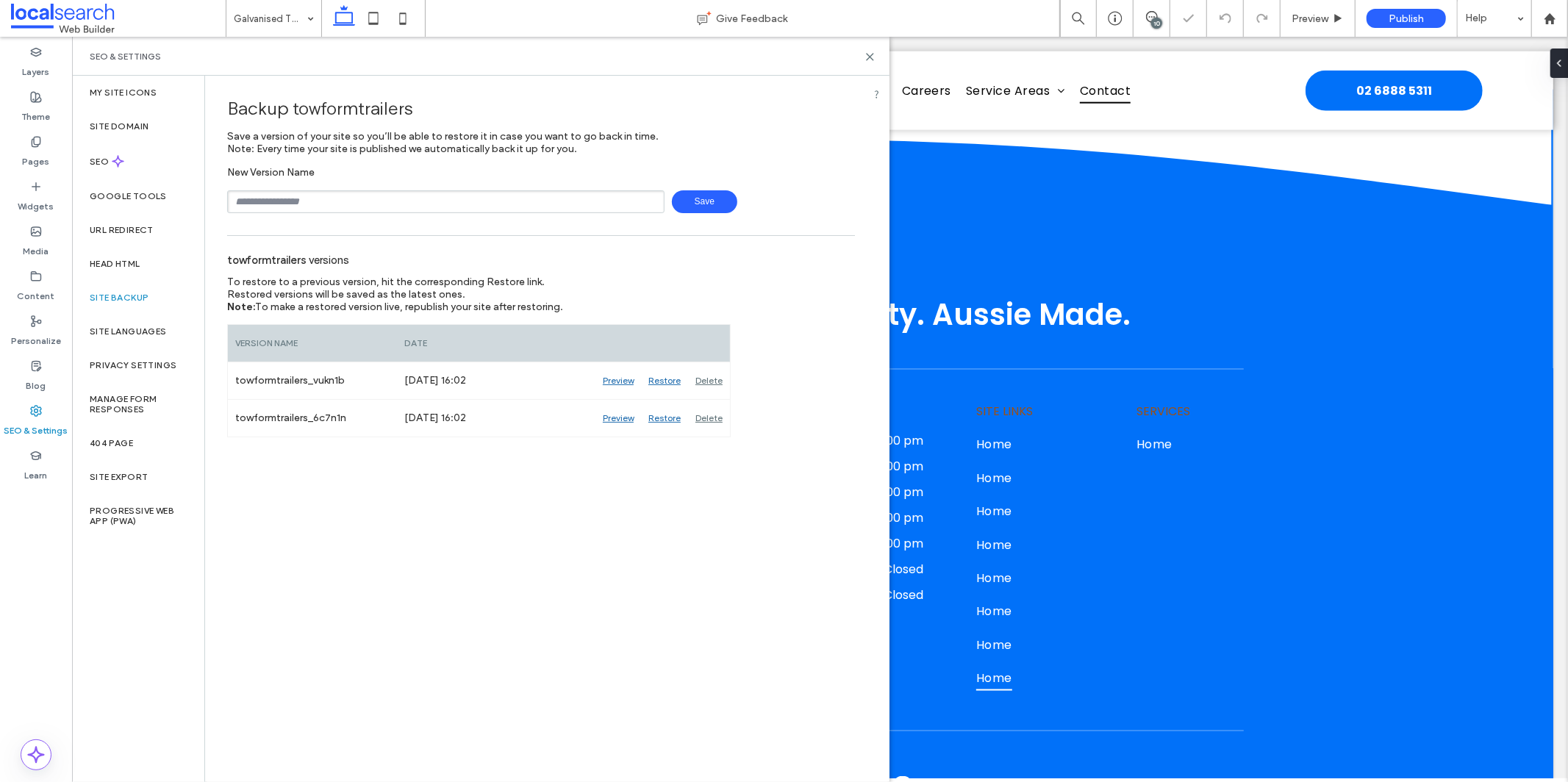
click at [293, 224] on div "Backup towformtrailers Save a version of your site so you’ll be able to restore…" at bounding box center [541, 256] width 671 height 362
drag, startPoint x: 293, startPoint y: 193, endPoint x: 293, endPoint y: 185, distance: 8.0
click at [293, 193] on input "text" at bounding box center [445, 202] width 437 height 23
type input "**********"
click at [700, 209] on span "Save" at bounding box center [704, 202] width 65 height 23
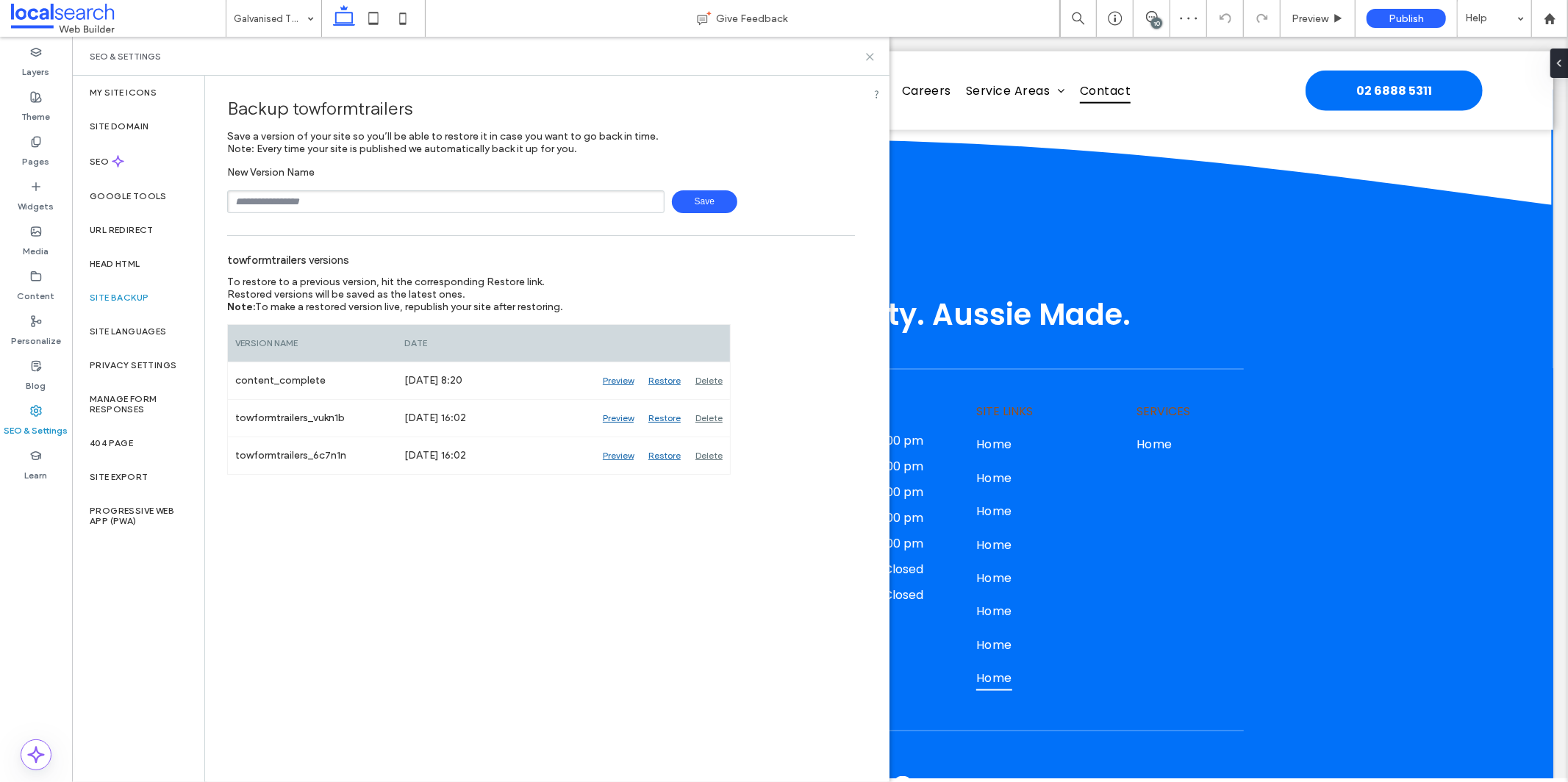
click at [868, 55] on use at bounding box center [870, 57] width 7 height 7
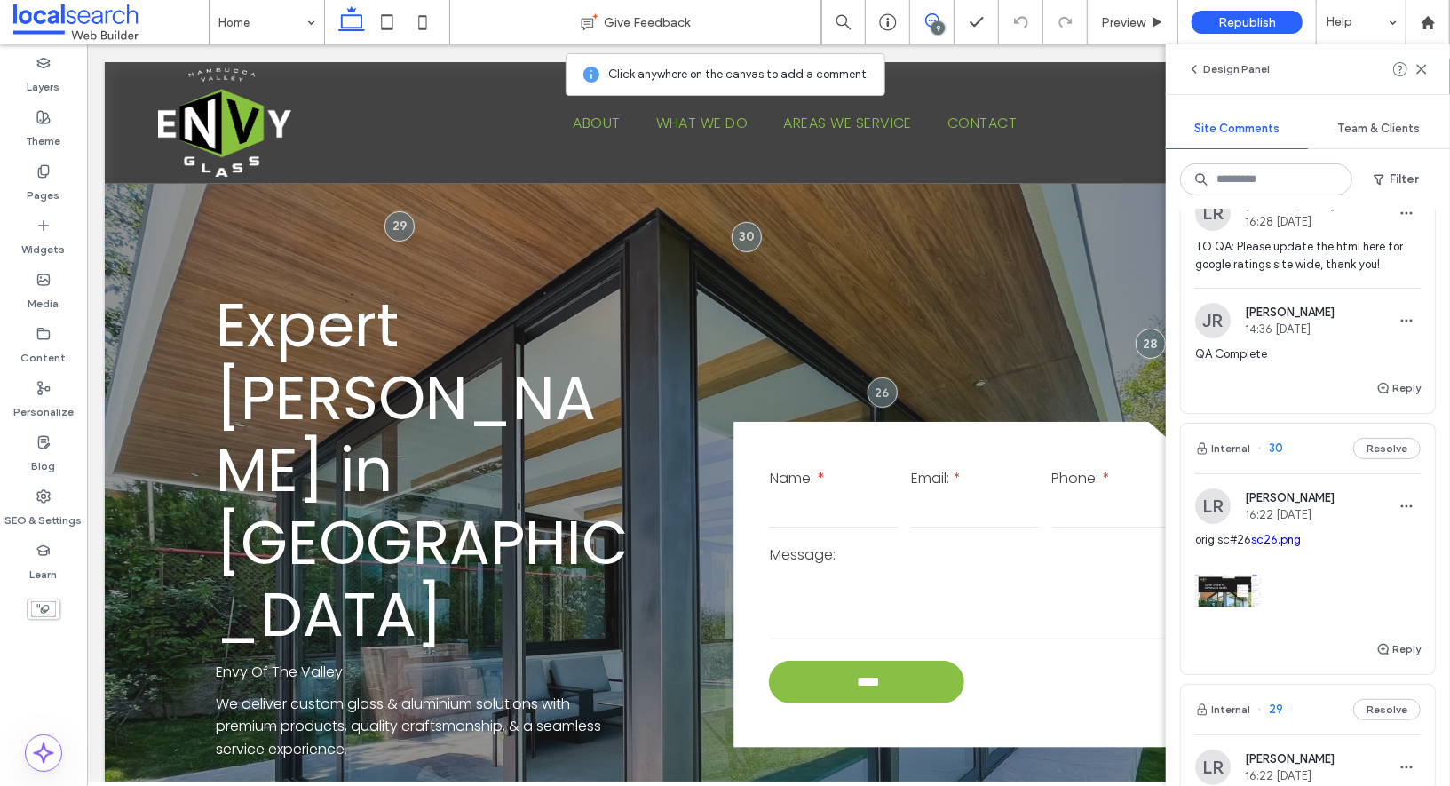
scroll to position [136, 0]
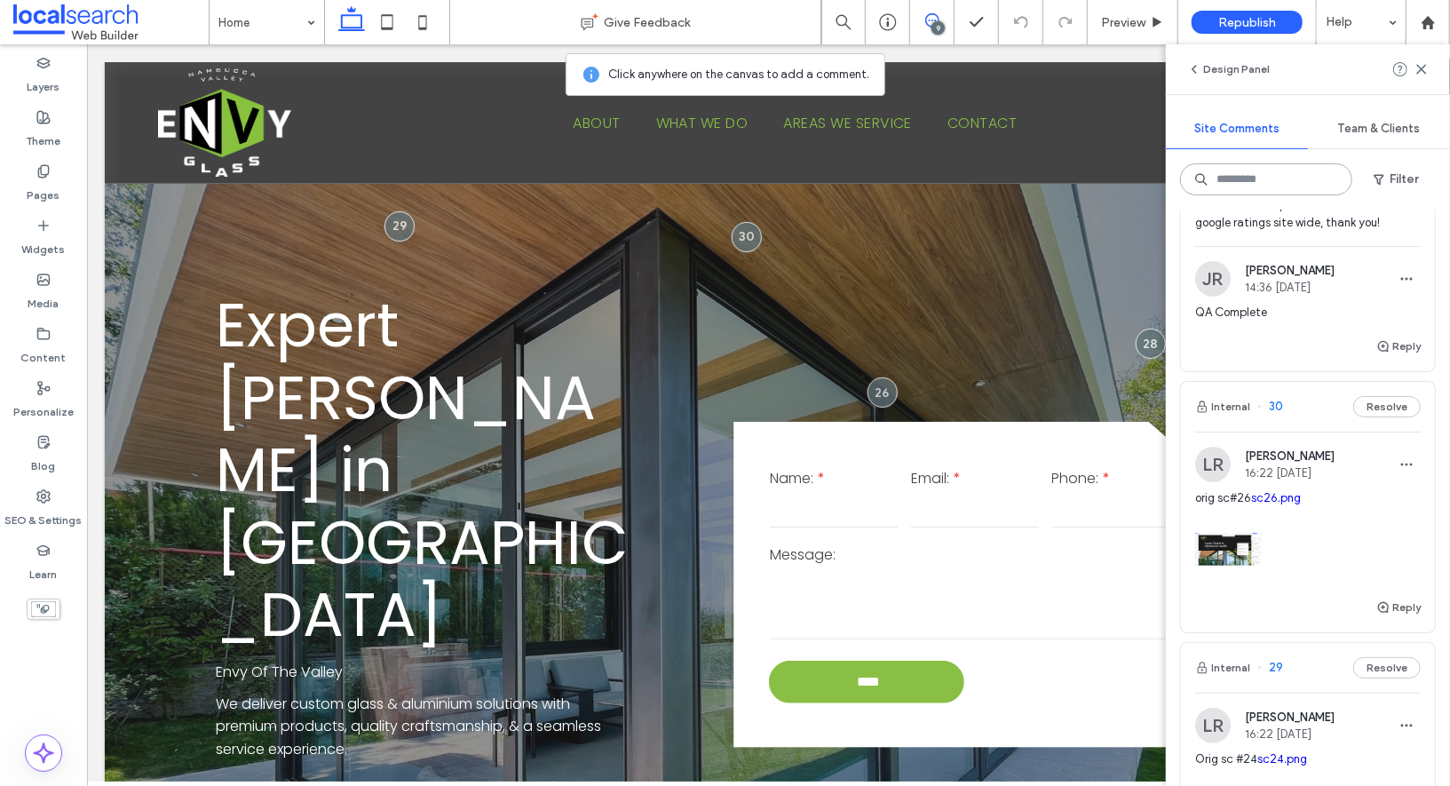
click at [1253, 188] on input at bounding box center [1266, 179] width 172 height 32
type input "*******"
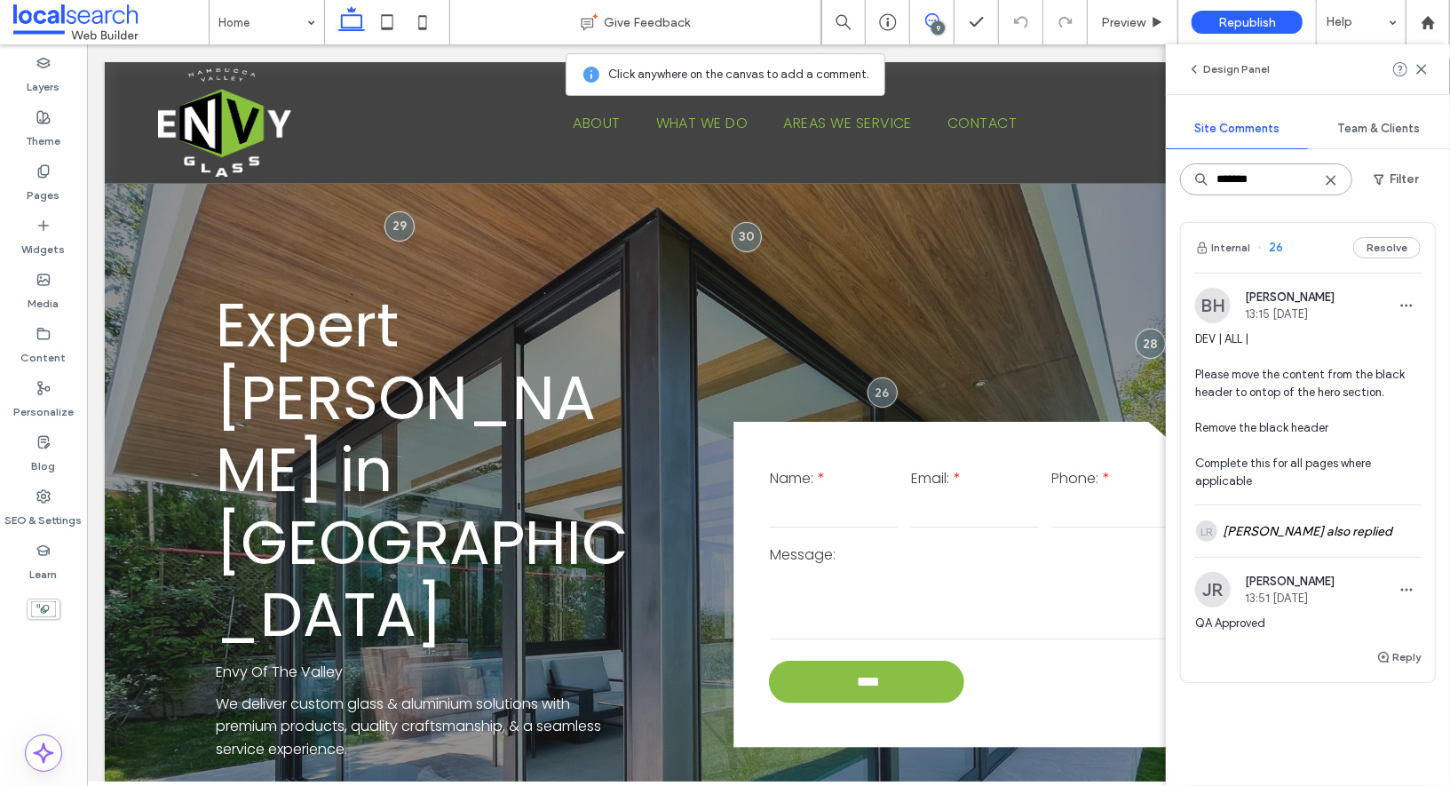
scroll to position [4, 0]
click at [1320, 178] on input "*******" at bounding box center [1266, 179] width 172 height 32
click at [1325, 182] on icon at bounding box center [1331, 180] width 14 height 14
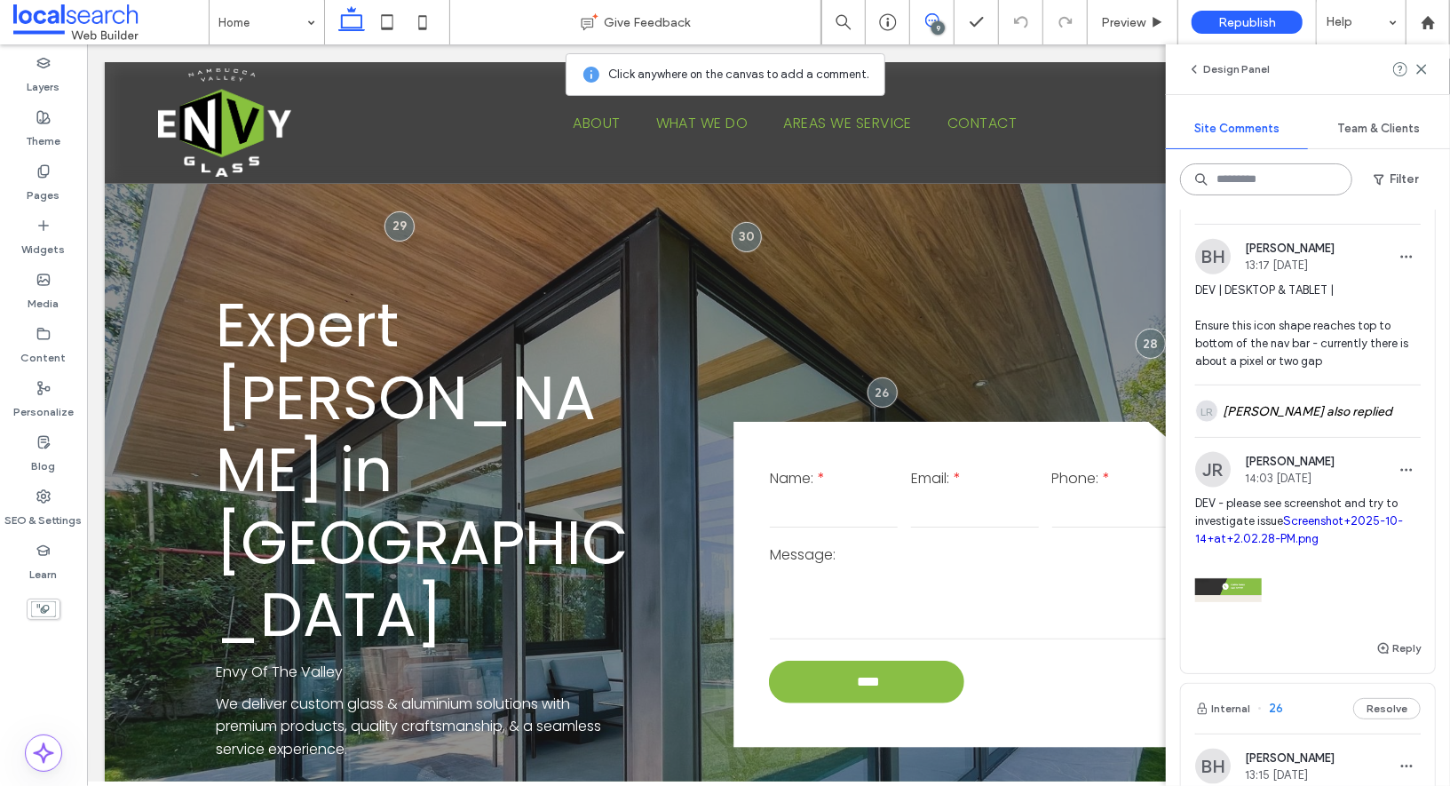
scroll to position [1408, 0]
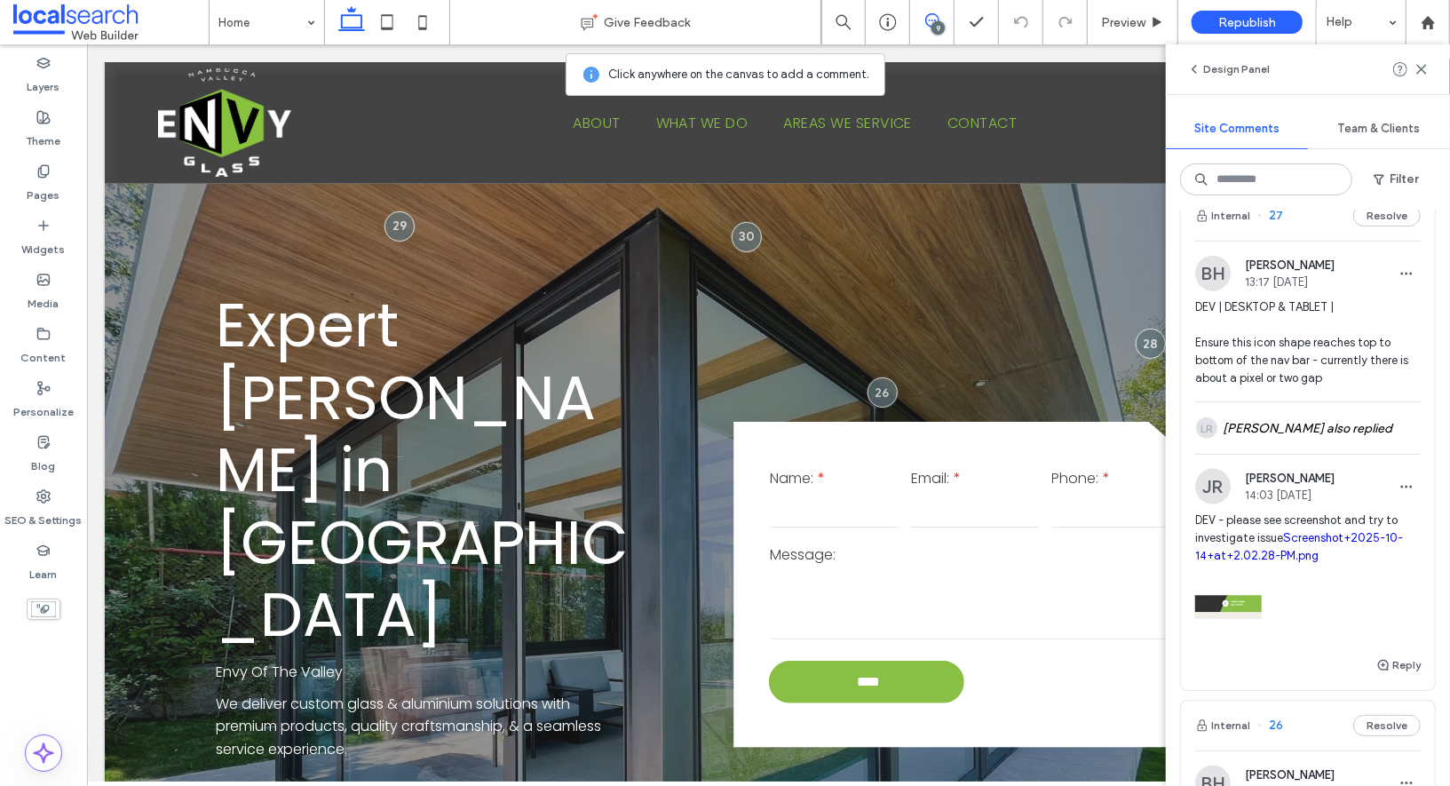
click at [1238, 594] on img at bounding box center [1228, 607] width 67 height 67
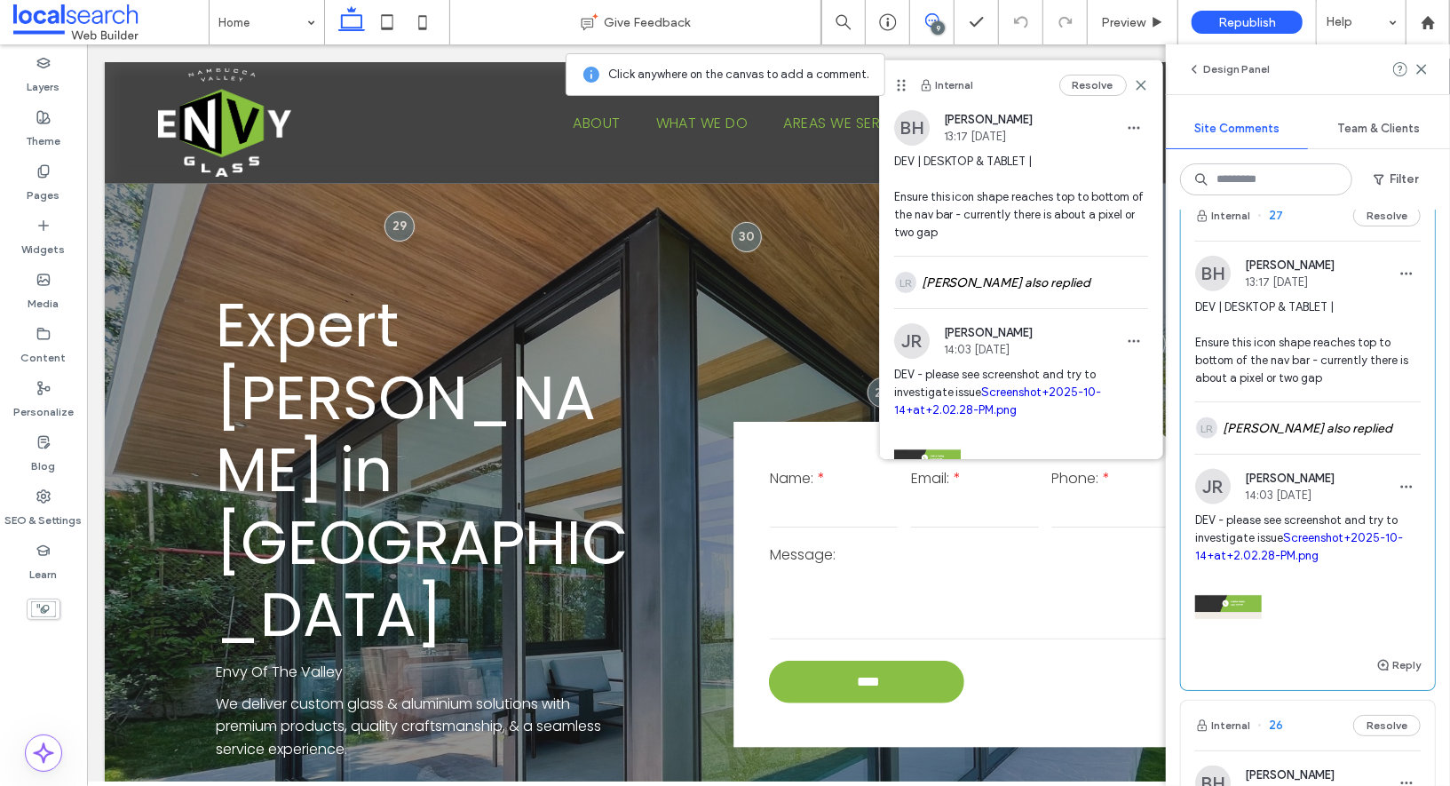
click at [1306, 540] on link "Screenshot+2025-10-14+at+2.02.28-PM.png" at bounding box center [1299, 546] width 208 height 31
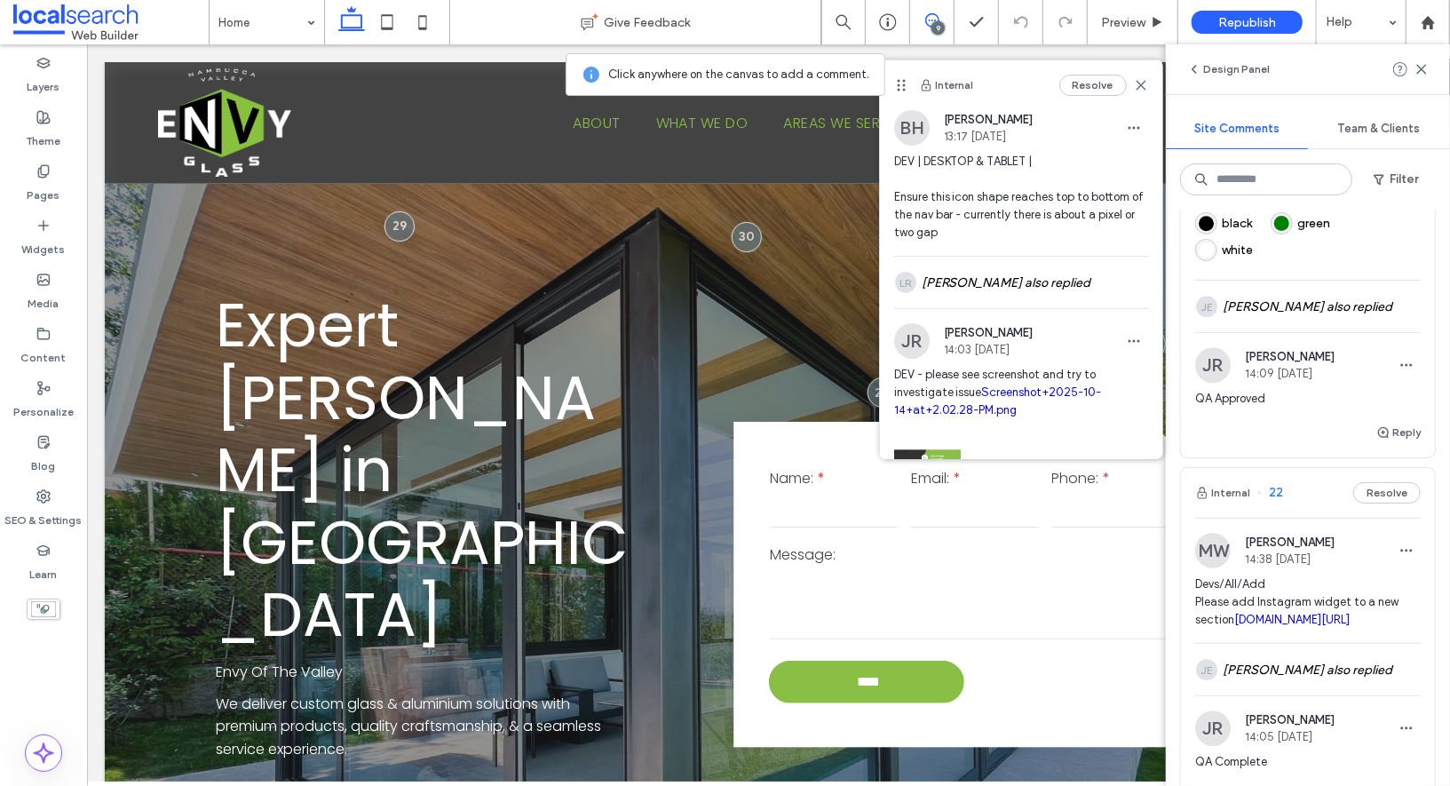
scroll to position [2952, 0]
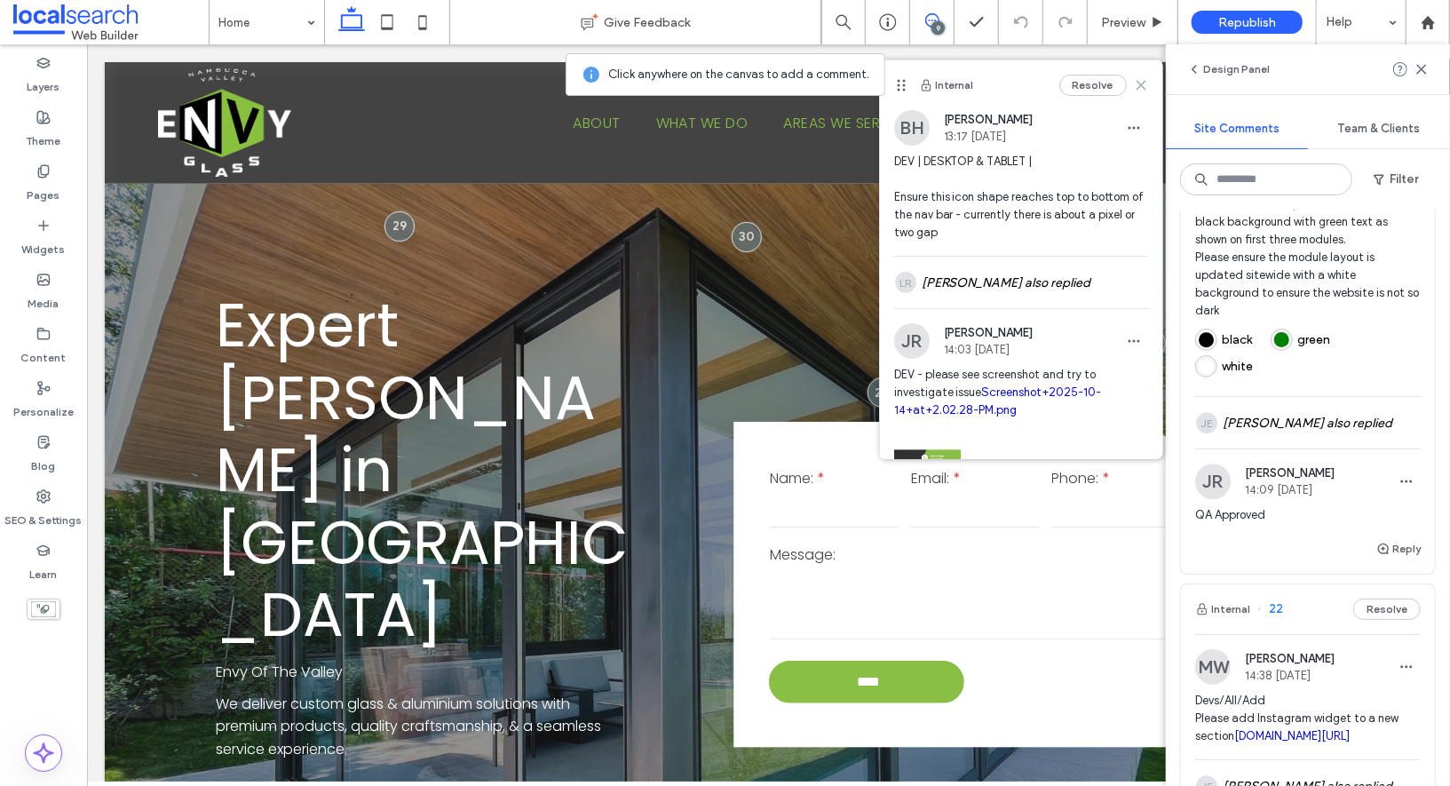
click at [1134, 90] on icon at bounding box center [1141, 85] width 14 height 14
